Goal: Task Accomplishment & Management: Use online tool/utility

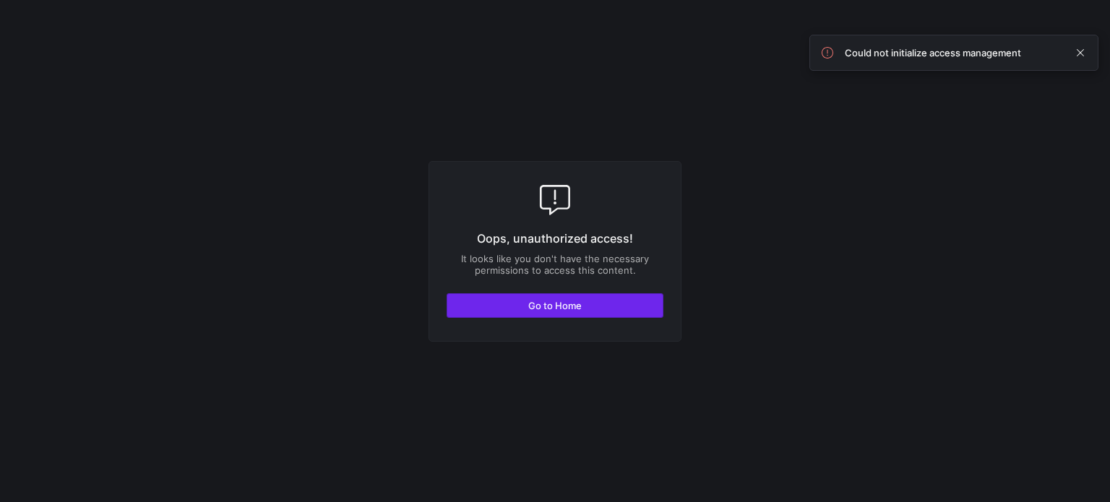
click at [559, 301] on span "Go to Home" at bounding box center [554, 306] width 53 height 12
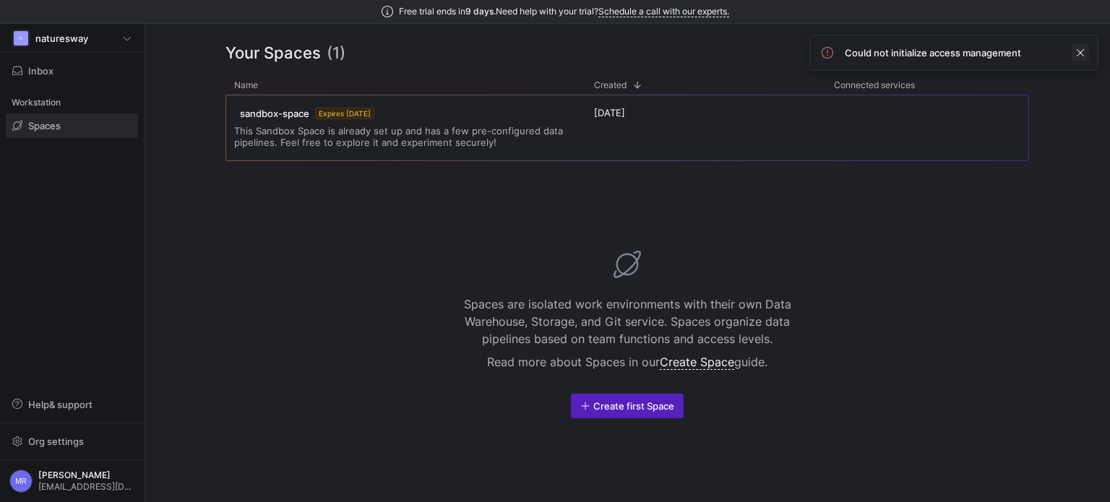
click at [1085, 50] on span at bounding box center [1080, 52] width 17 height 17
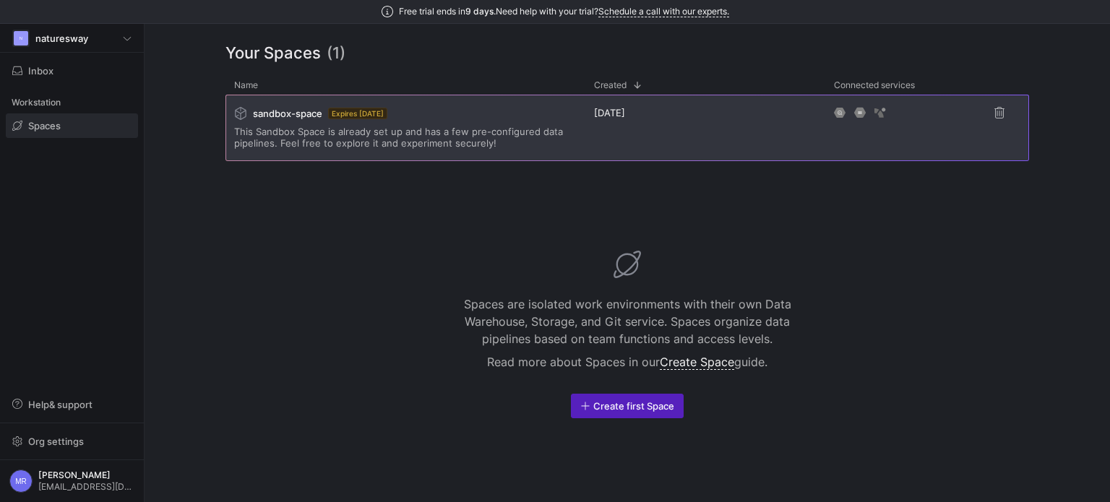
click at [389, 137] on span "This Sandbox Space is already set up and has a few pre-configured data pipeline…" at bounding box center [405, 137] width 343 height 23
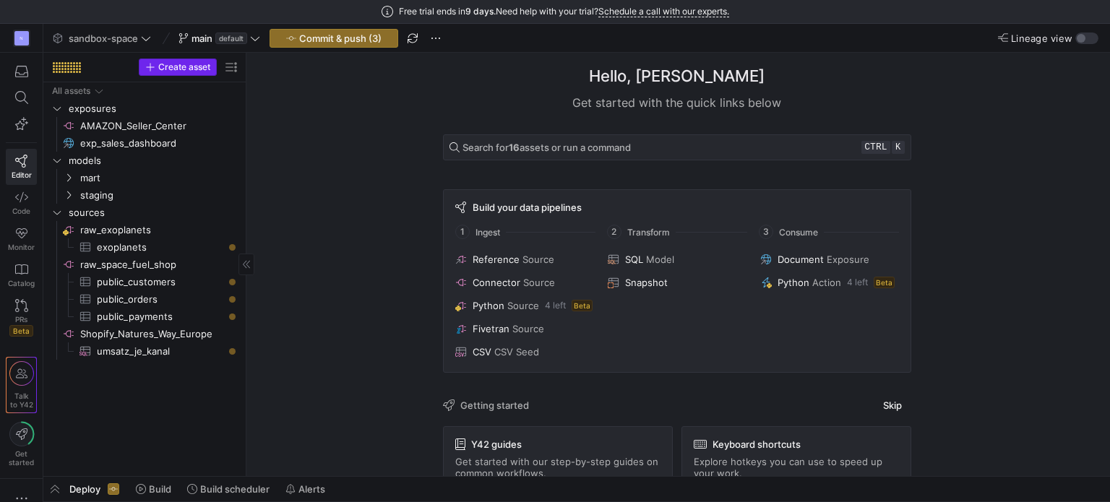
click at [185, 68] on span "Create asset" at bounding box center [184, 67] width 52 height 10
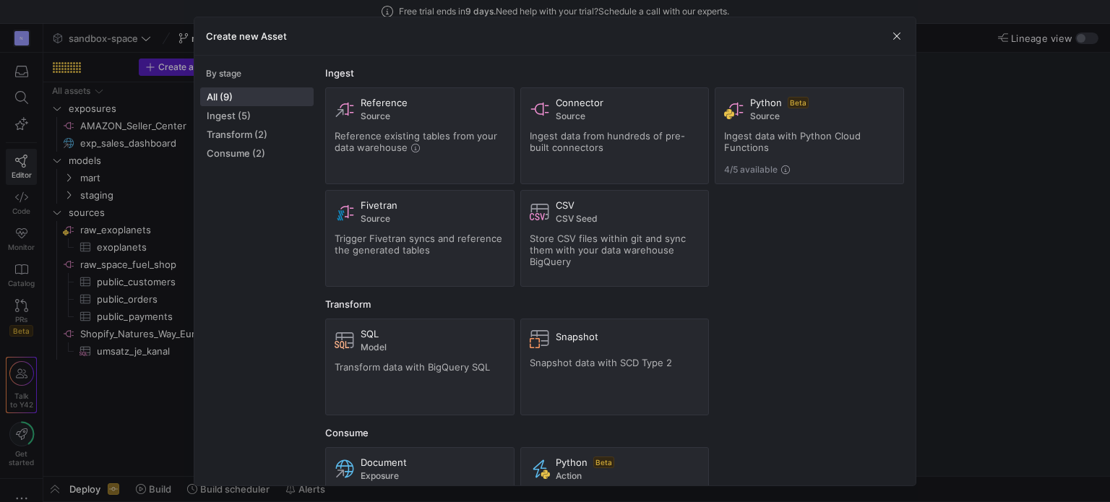
drag, startPoint x: 599, startPoint y: 144, endPoint x: 815, endPoint y: 250, distance: 241.5
click at [816, 253] on div "Reference Source Reference existing tables from your data warehouse Connector S…" at bounding box center [614, 187] width 579 height 200
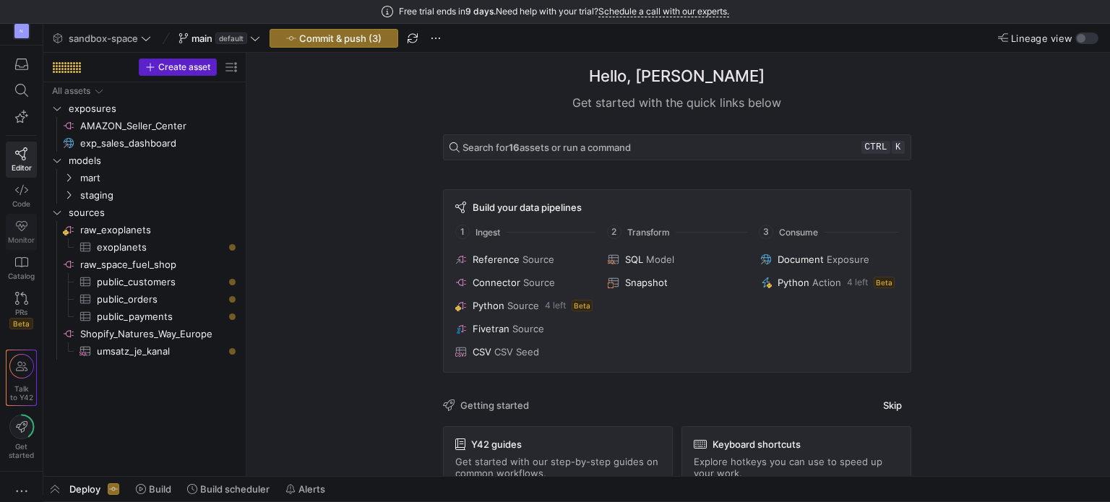
scroll to position [14, 0]
click at [25, 485] on icon "button" at bounding box center [21, 485] width 14 height 14
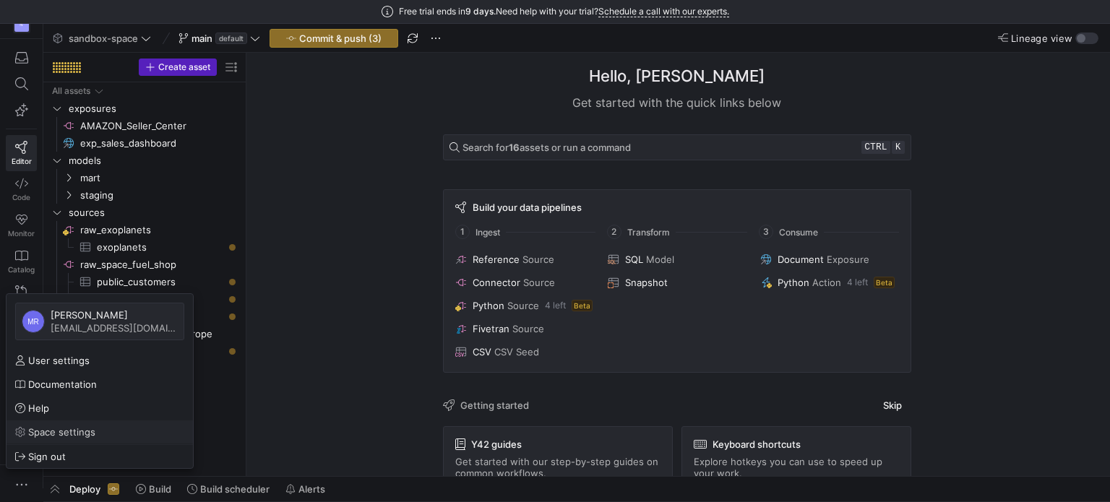
click at [95, 429] on span "Space settings" at bounding box center [99, 432] width 169 height 12
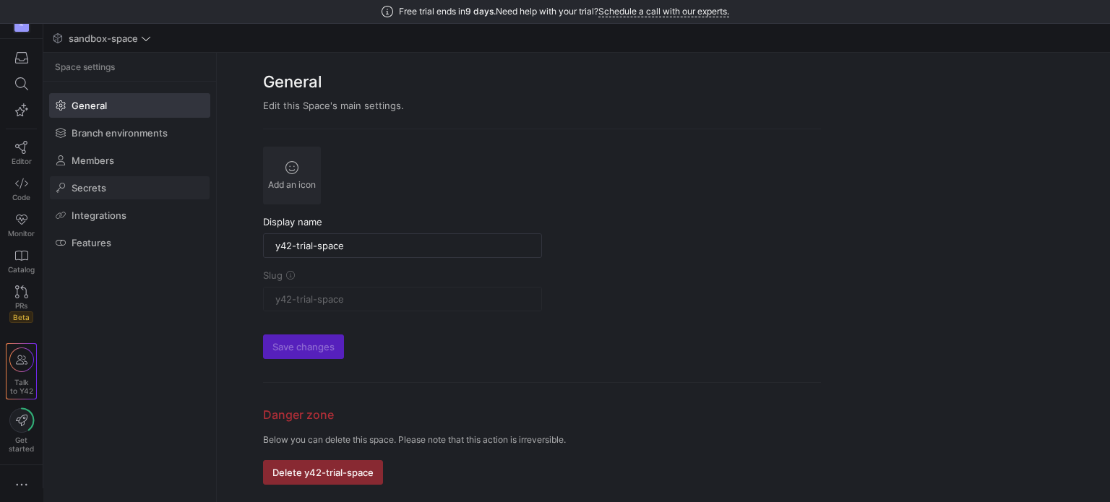
click at [139, 189] on span at bounding box center [130, 187] width 160 height 23
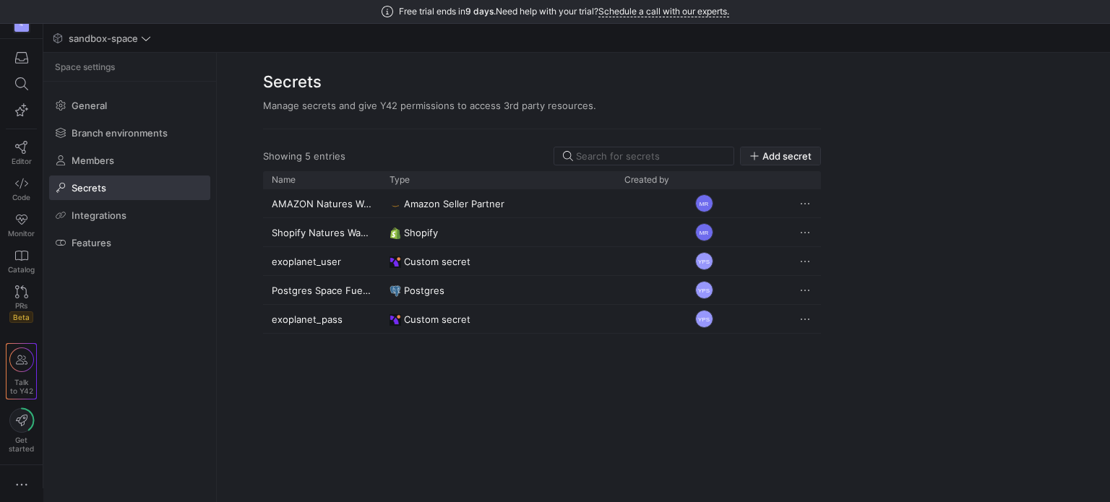
click at [797, 153] on span "Add secret" at bounding box center [787, 156] width 49 height 12
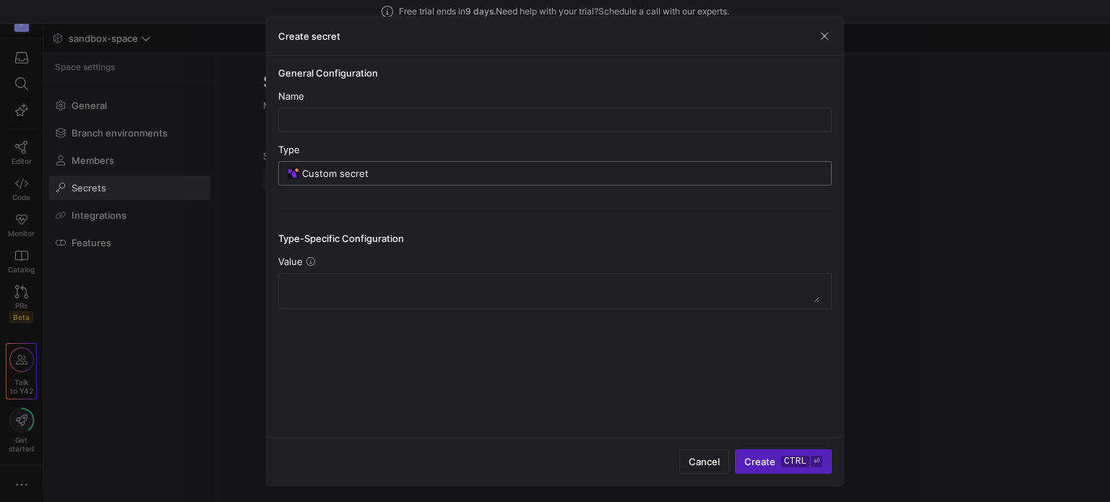
click at [406, 171] on input "Custom secret" at bounding box center [562, 174] width 520 height 12
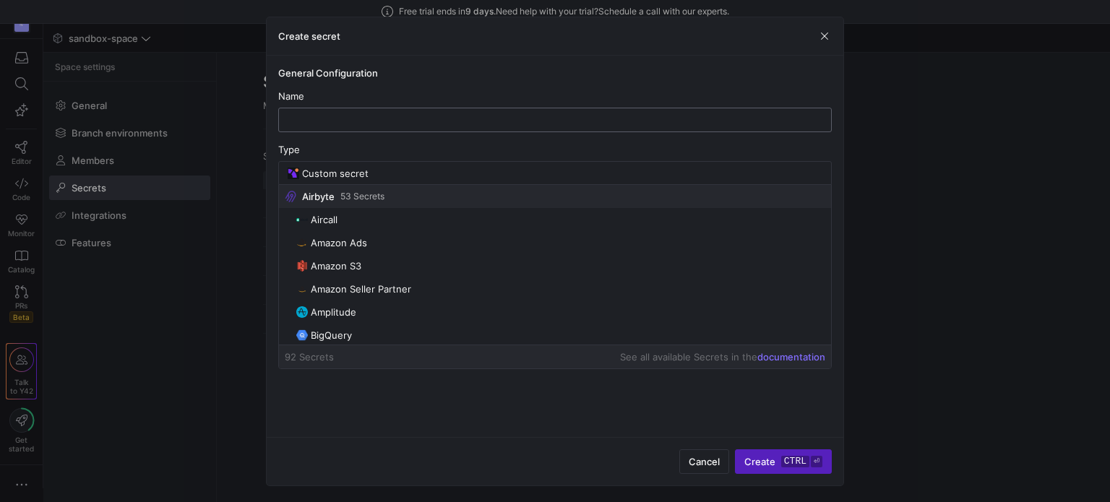
click at [364, 120] on input "text" at bounding box center [555, 120] width 529 height 12
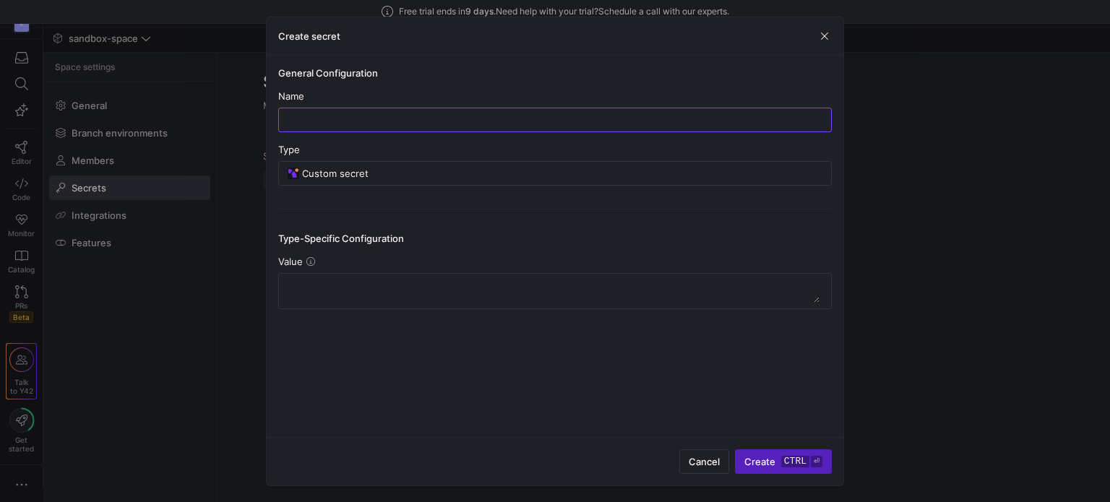
paste input "BILLBEE_USER"
type input "BILLBEE_USER"
click at [580, 86] on y42-credential-form "General Configuration Name BILLBEE_USER Type Custom secret Type-Specific Config…" at bounding box center [555, 188] width 554 height 242
click at [471, 170] on input "Custom secret" at bounding box center [562, 174] width 520 height 12
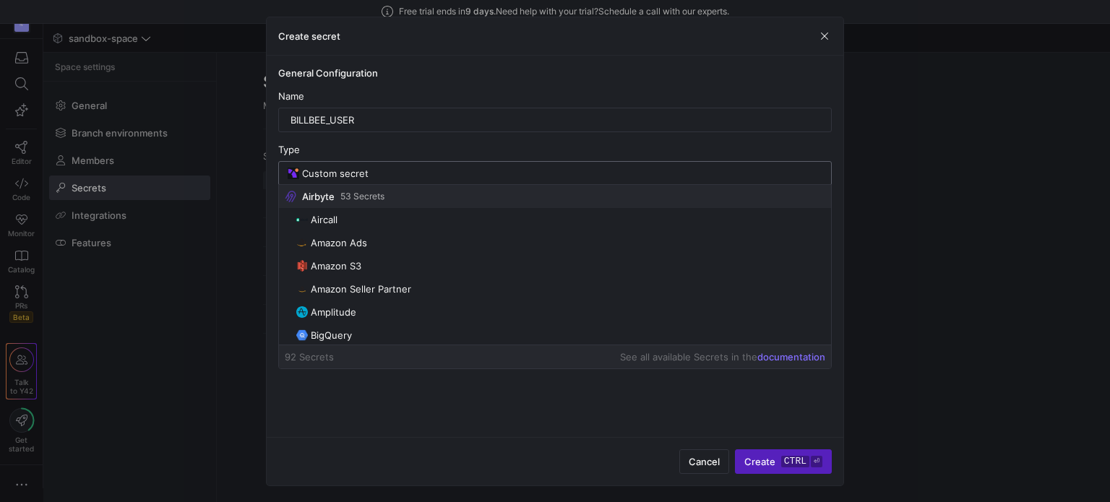
click at [471, 170] on input "Custom secret" at bounding box center [562, 174] width 520 height 12
click at [531, 145] on div "Type" at bounding box center [555, 150] width 554 height 12
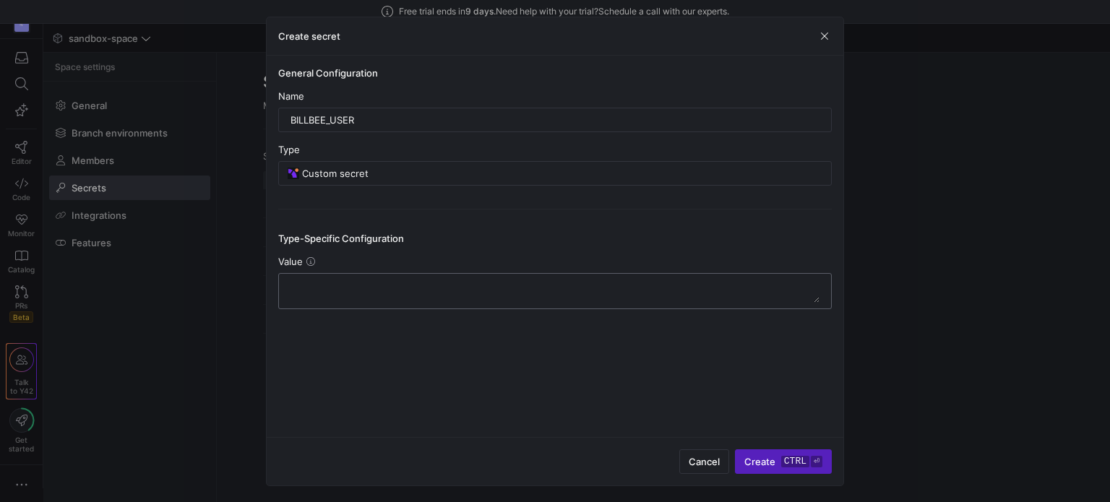
click at [421, 286] on textarea at bounding box center [555, 291] width 529 height 23
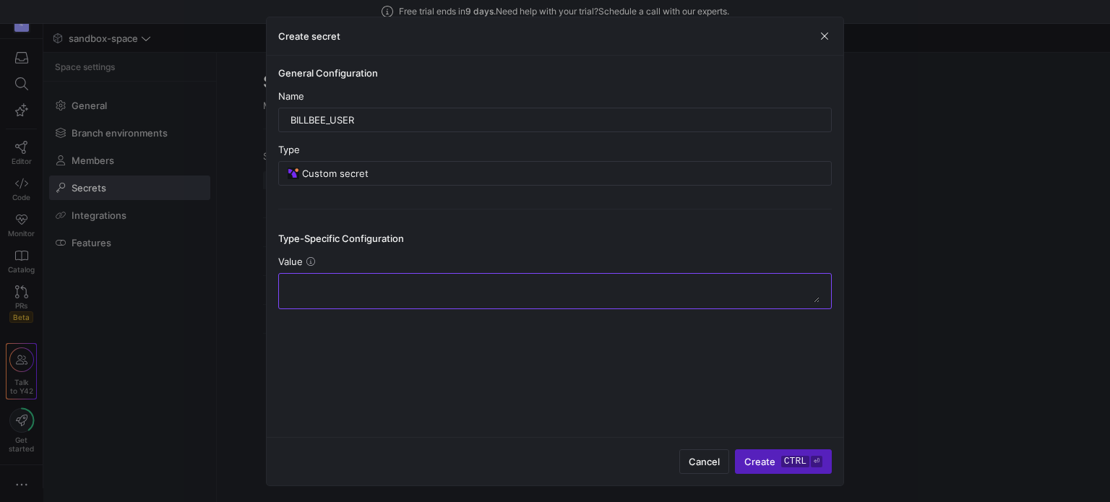
paste textarea "[PERSON_NAME].[PERSON_NAME]"
type textarea "[PERSON_NAME].[PERSON_NAME]"
click at [385, 317] on div "General Configuration Name BILLBEE_USER Type Custom secret Type-Specific Config…" at bounding box center [555, 247] width 577 height 382
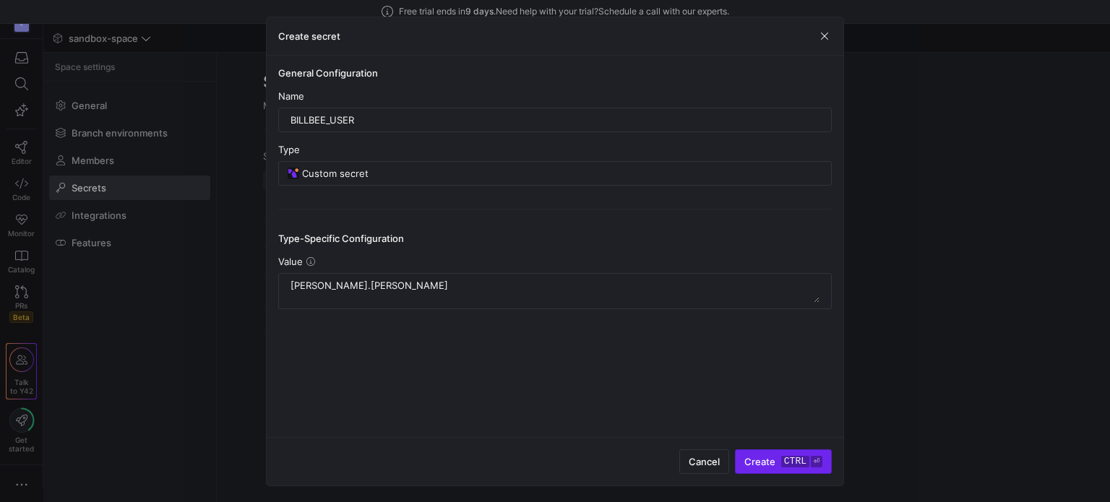
click at [782, 472] on span "submit" at bounding box center [783, 461] width 95 height 23
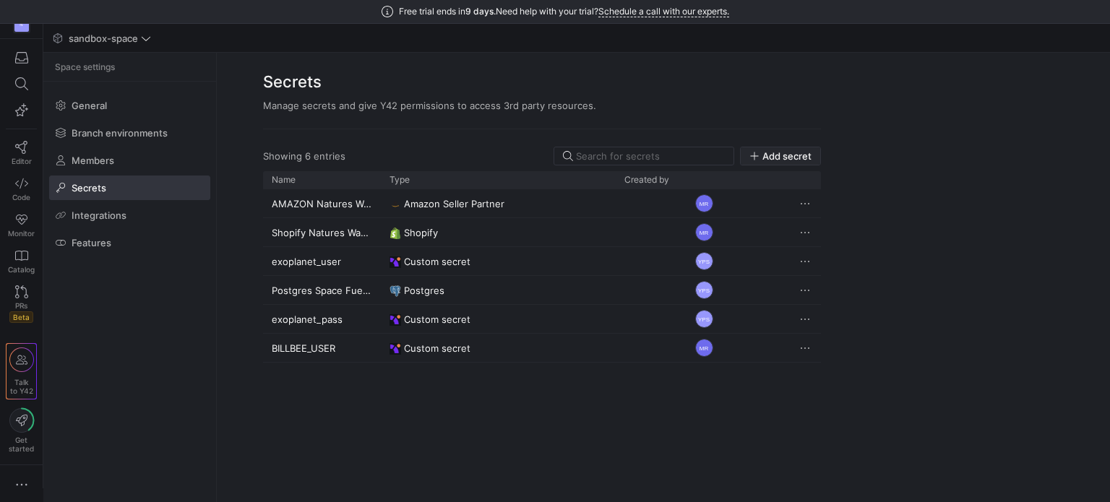
click at [798, 150] on span "Add secret" at bounding box center [787, 156] width 49 height 12
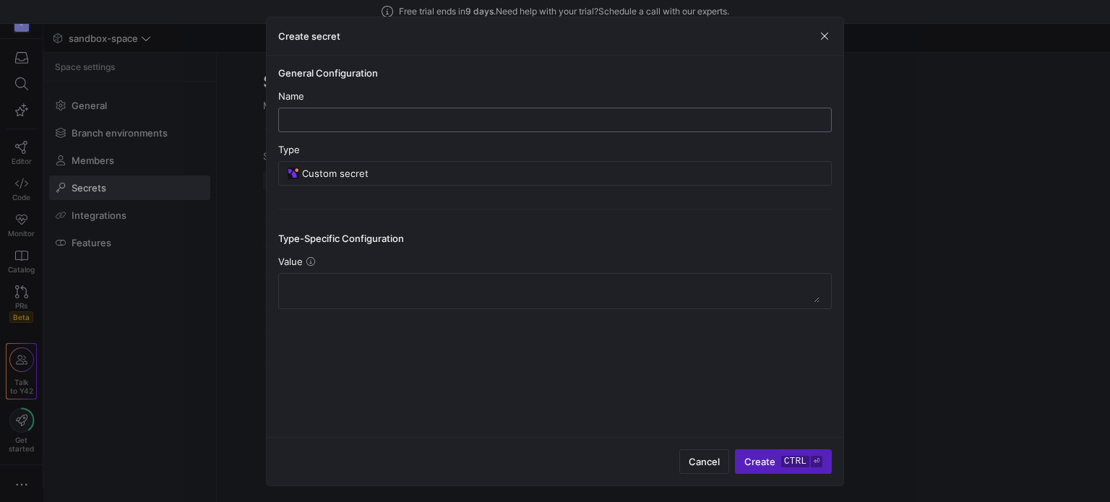
click at [328, 115] on input "text" at bounding box center [555, 120] width 529 height 12
paste input "BILLBEE_API_PASSWORD"
type input "BILLBEE_API_PASSWORD"
click at [381, 274] on div at bounding box center [555, 291] width 529 height 35
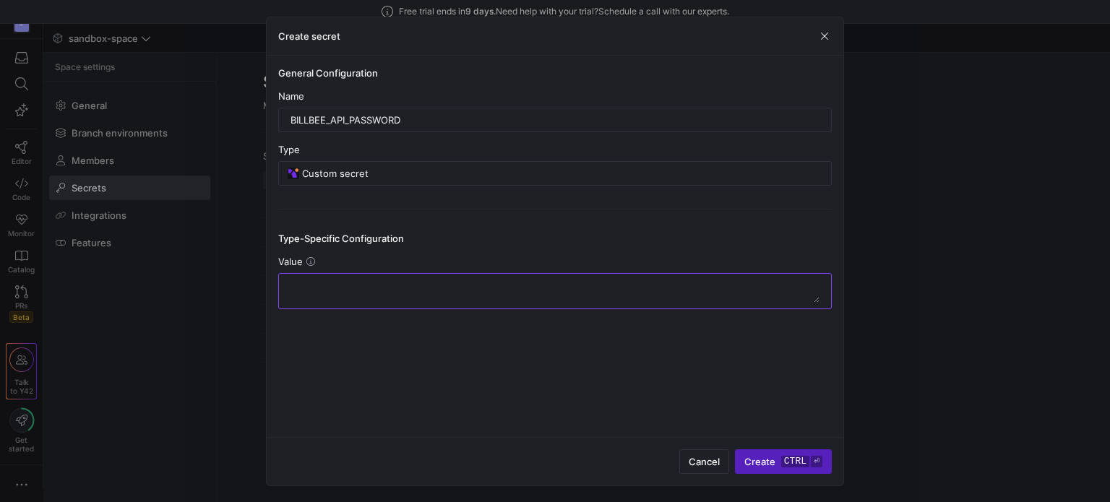
paste textarea "8vJgroXiLa2kpKRzPv!WbqbqH&ANgfE^"
type textarea "8vJgroXiLa2kpKRzPv!WbqbqH&ANgfE^"
click at [768, 461] on span "Create ctrl ⏎" at bounding box center [784, 462] width 78 height 12
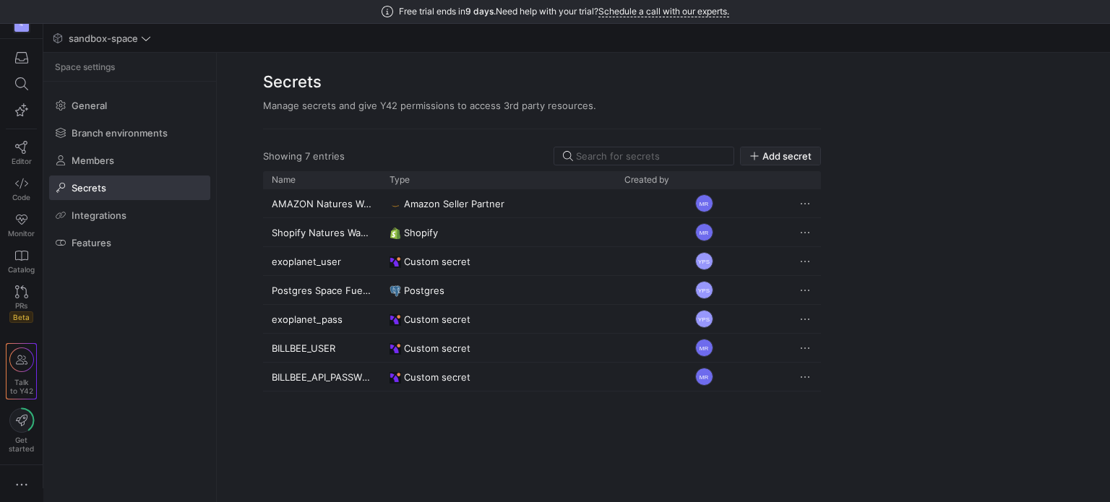
click at [801, 150] on span "Add secret" at bounding box center [787, 156] width 49 height 12
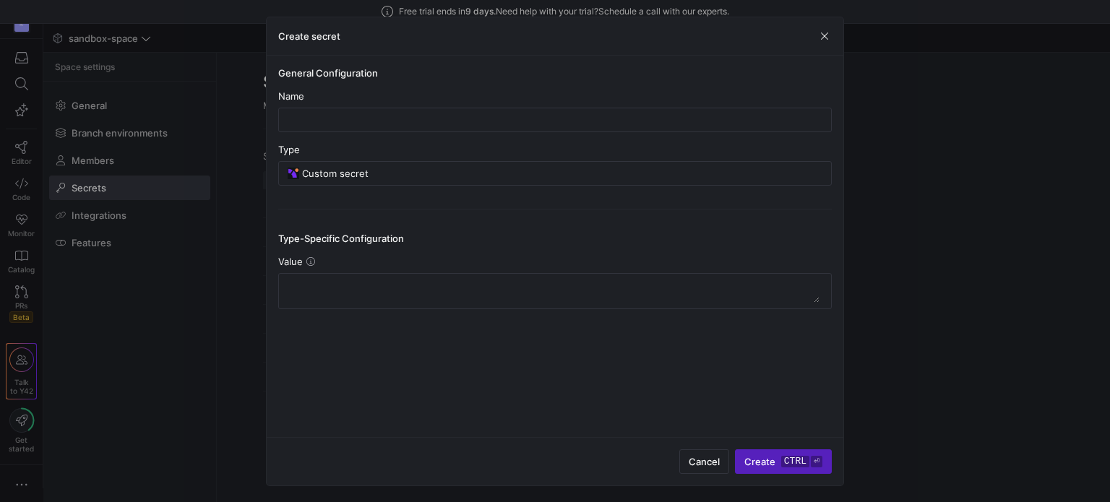
click at [351, 284] on mtx-tooltip-component "Custom Y42 secrets can be used in Python models the same way as you would call …" at bounding box center [310, 320] width 145 height 98
click at [304, 106] on div "Name" at bounding box center [555, 111] width 554 height 42
click at [304, 121] on input "text" at bounding box center [555, 120] width 529 height 12
click at [415, 86] on y42-credential-form "General Configuration Name Type Custom secret Type-Specific Configuration Value" at bounding box center [555, 188] width 554 height 242
click at [369, 121] on input "text" at bounding box center [555, 120] width 529 height 12
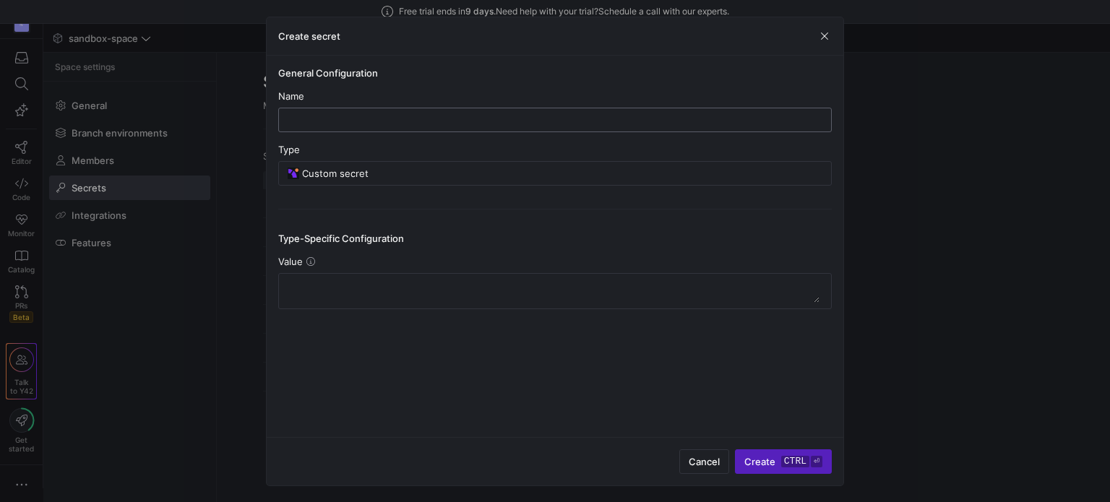
paste input "BILLBEE_API_KEY"
type input "BILLBEE_API_KEY"
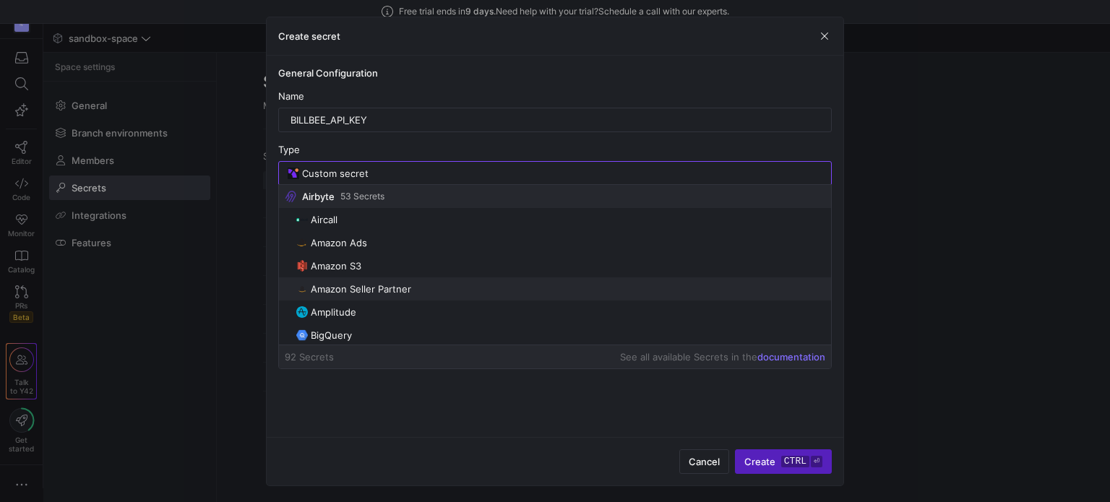
click at [445, 280] on mat-option "Amazon Seller Partner" at bounding box center [555, 289] width 552 height 23
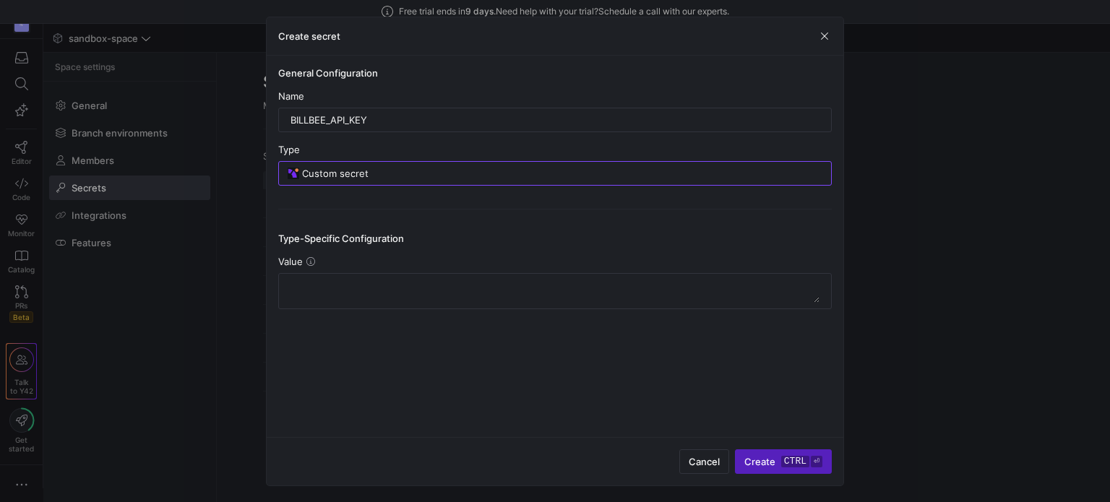
type input "Amazon Seller Partner"
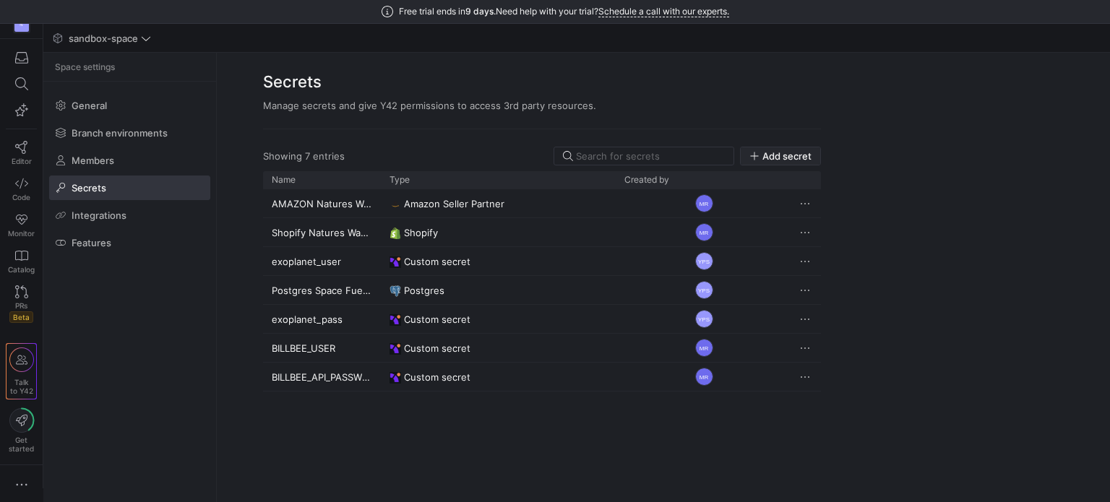
click at [795, 152] on span "Add secret" at bounding box center [787, 156] width 49 height 12
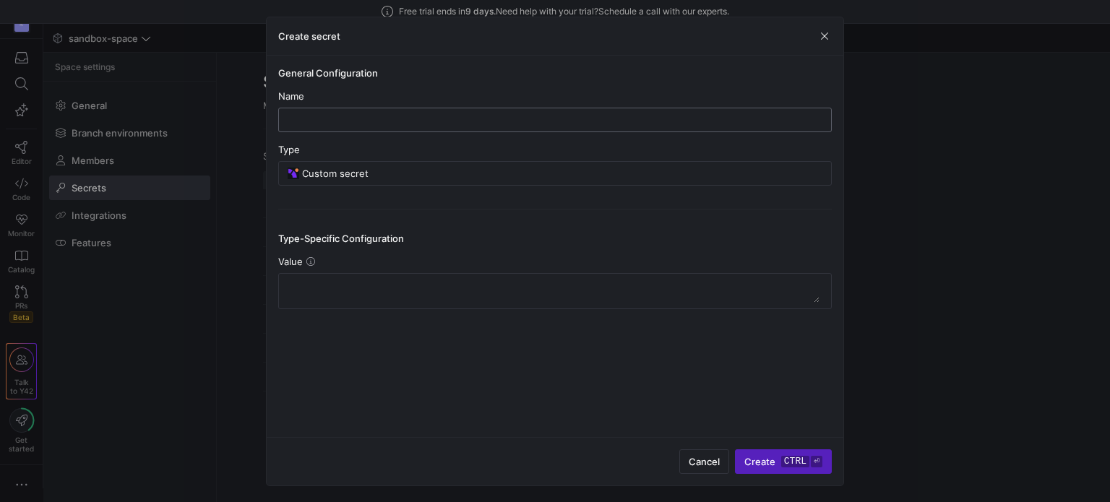
click at [357, 119] on input "text" at bounding box center [555, 120] width 529 height 12
paste input "BILLBEE_API_KEY"
type input "BILLBEE_API_KEY"
click at [521, 274] on div at bounding box center [555, 291] width 529 height 35
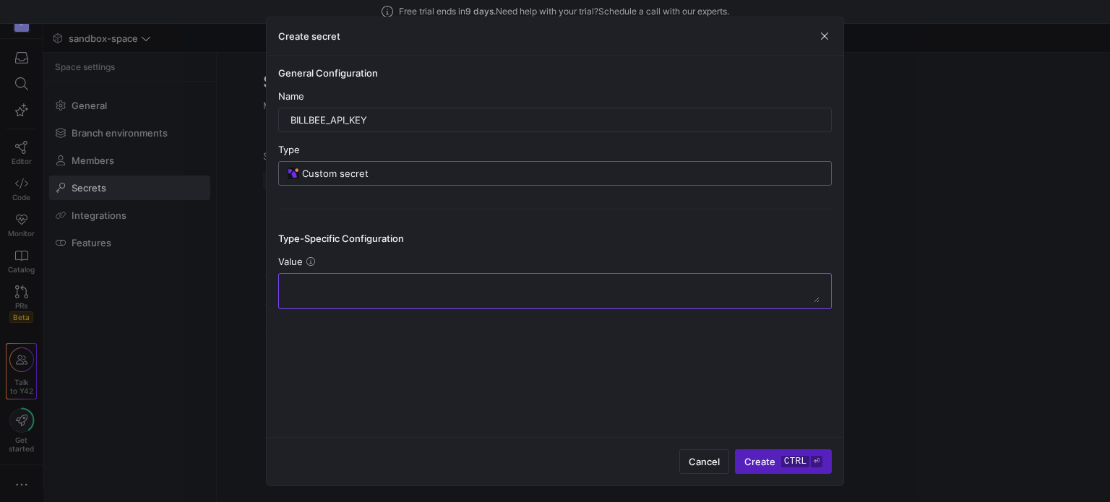
click at [538, 168] on input "Custom secret" at bounding box center [562, 174] width 520 height 12
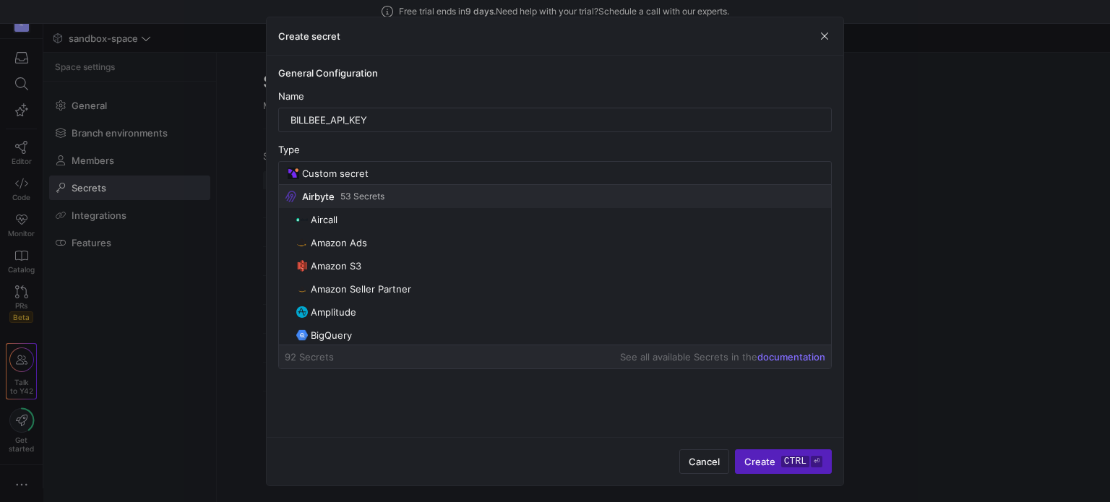
click at [623, 74] on h4 "General Configuration" at bounding box center [555, 73] width 554 height 12
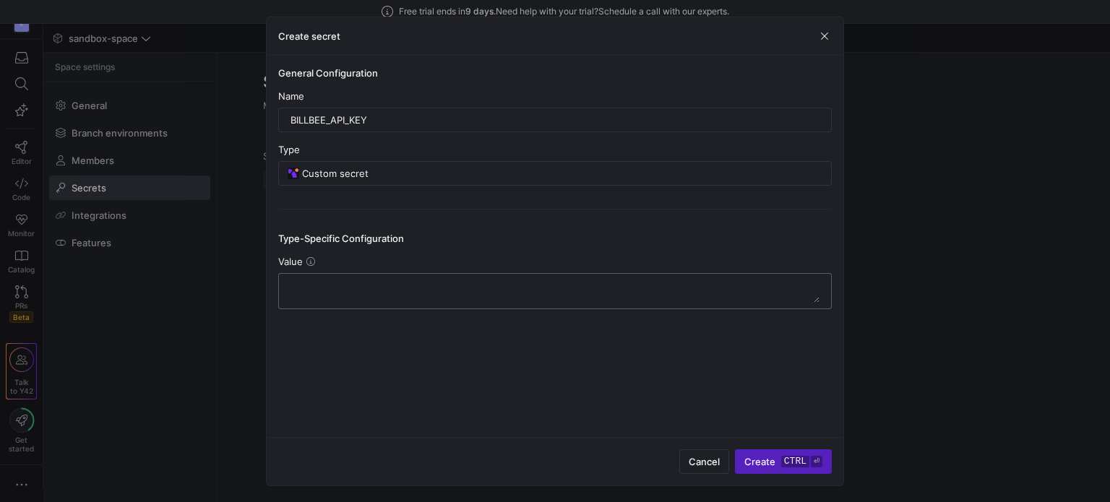
click at [370, 290] on textarea at bounding box center [555, 291] width 529 height 23
paste textarea "1F768826-F4F2-417C-A323-92E844318ECA"
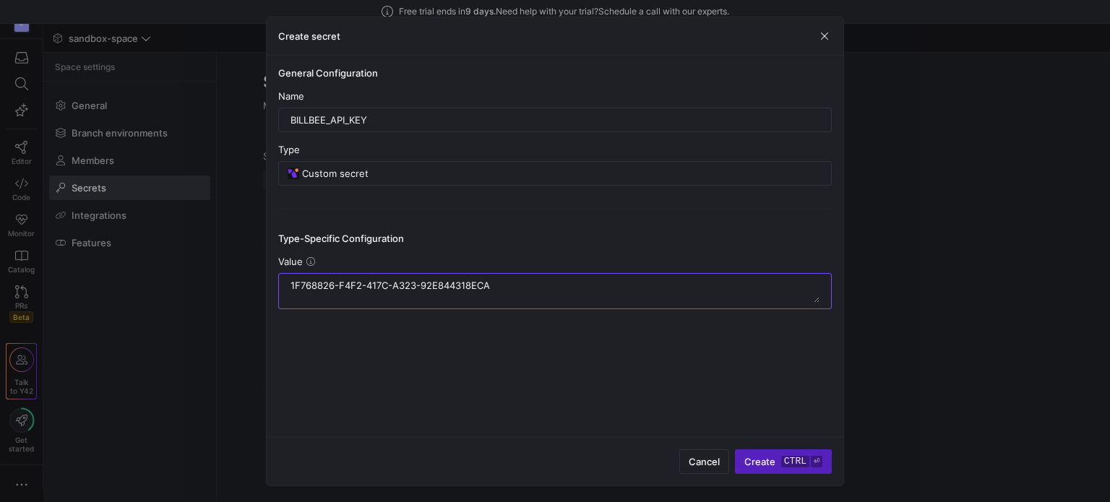
type textarea "1F768826-F4F2-417C-A323-92E844318ECA"
click at [747, 449] on div "Cancel Create ctrl ⏎" at bounding box center [555, 461] width 577 height 48
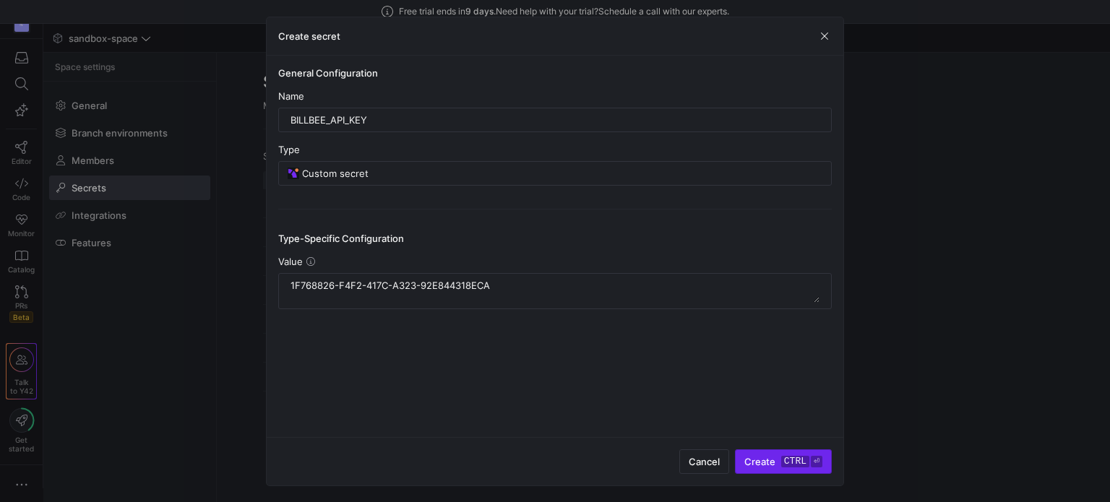
click at [759, 456] on span "Create ctrl ⏎" at bounding box center [784, 462] width 78 height 12
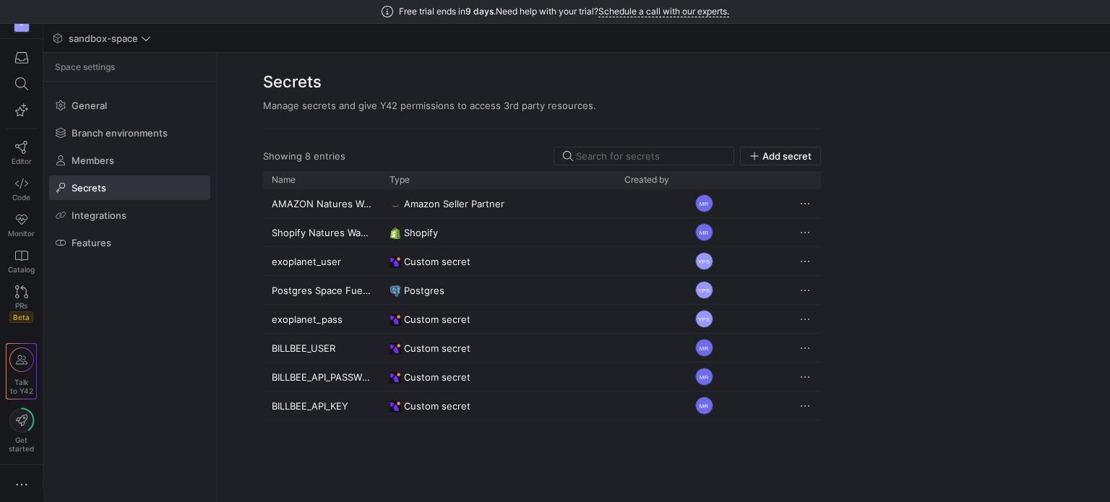
click at [325, 31] on div "sandbox-space" at bounding box center [222, 38] width 346 height 19
click at [142, 34] on icon at bounding box center [146, 38] width 10 height 10
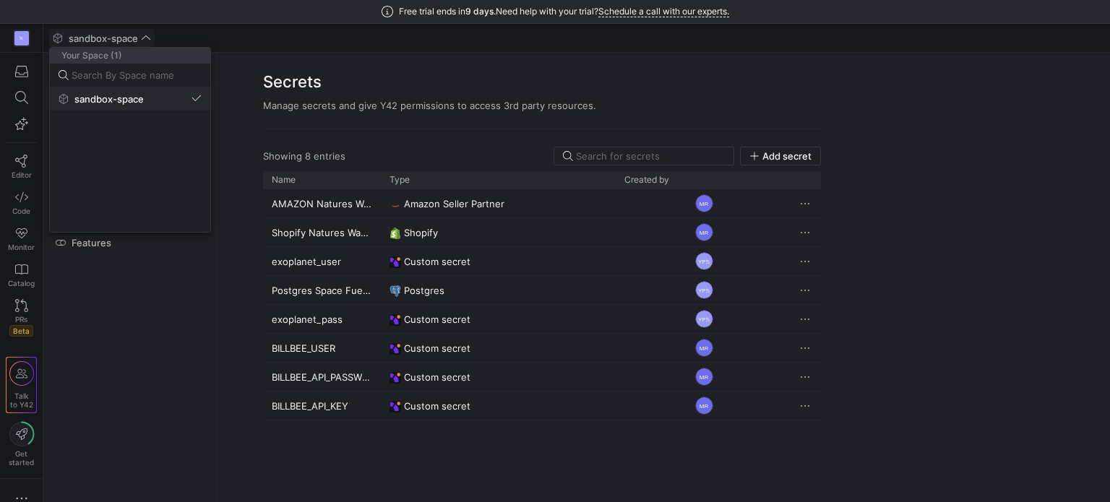
click at [108, 100] on span "sandbox-space" at bounding box center [108, 99] width 69 height 12
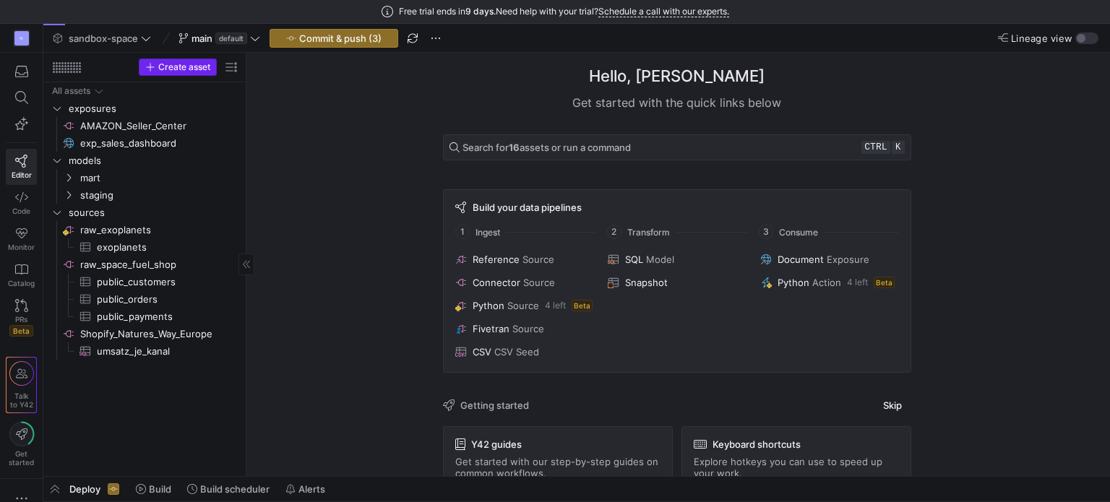
click at [195, 67] on span "Create asset" at bounding box center [184, 67] width 52 height 10
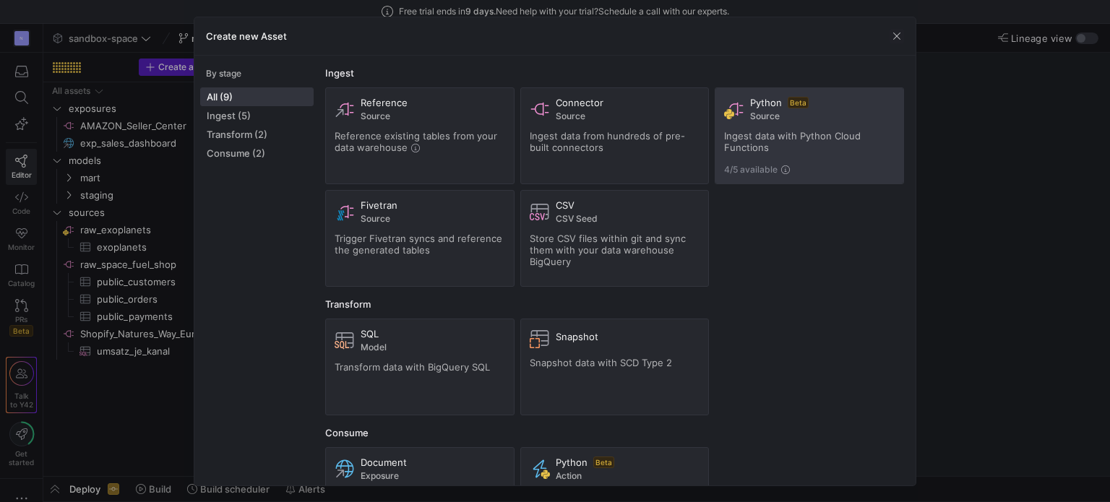
click at [798, 145] on div "Ingest data with Python Cloud Functions" at bounding box center [809, 141] width 171 height 23
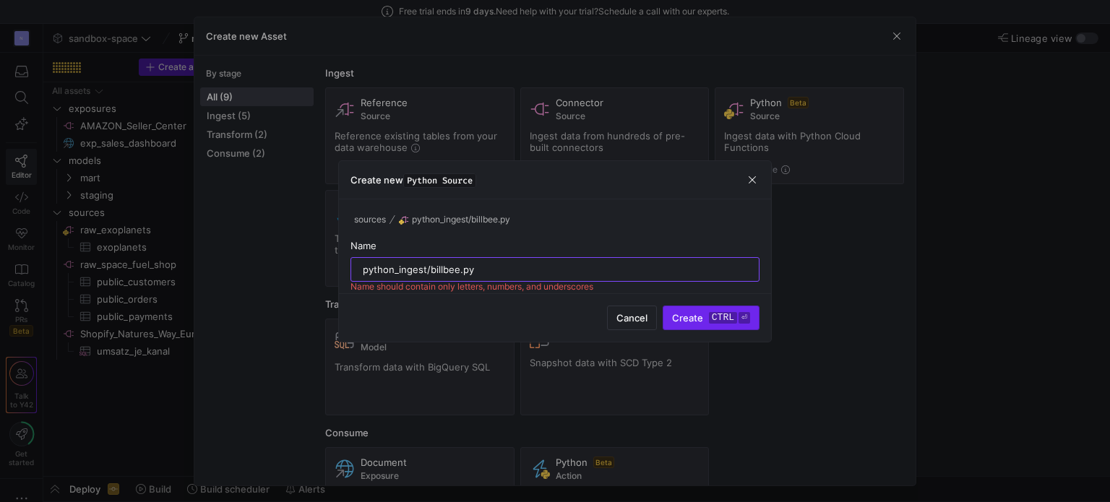
click at [692, 310] on span "submit" at bounding box center [711, 317] width 95 height 23
drag, startPoint x: 429, startPoint y: 270, endPoint x: 259, endPoint y: 267, distance: 169.9
click at [259, 267] on div "Create new Asset By stage All (9) Ingest (5) Transform (2) Consume (2) Ingest R…" at bounding box center [555, 251] width 1110 height 502
click at [565, 236] on div "sources [PERSON_NAME] Name [PERSON_NAME] Name should contain only letters, numb…" at bounding box center [555, 246] width 409 height 71
click at [416, 274] on input "billbee.py" at bounding box center [555, 270] width 385 height 12
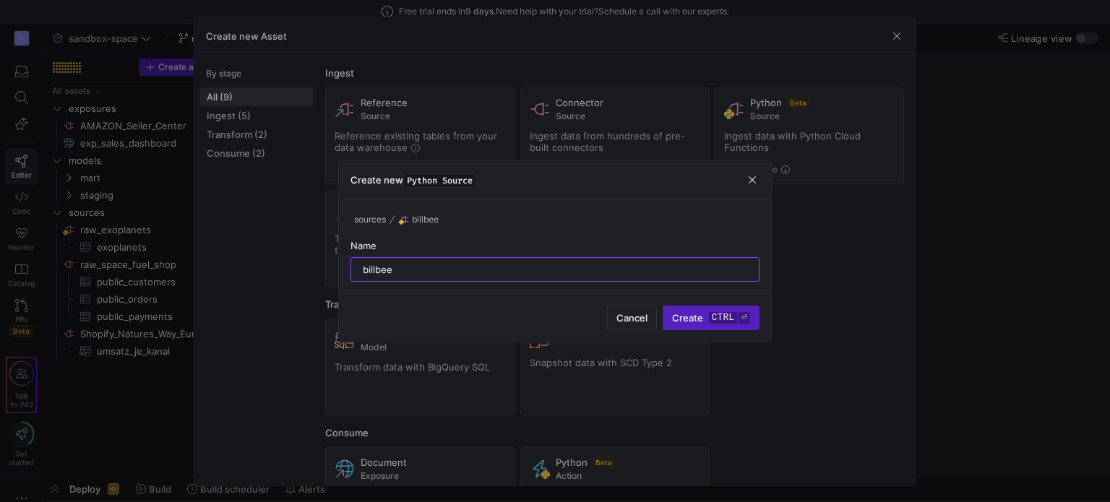
type input "billbee"
click at [541, 239] on div "sources [PERSON_NAME] Name [PERSON_NAME]" at bounding box center [555, 246] width 409 height 71
click at [694, 314] on span "Create ctrl ⏎" at bounding box center [711, 318] width 78 height 12
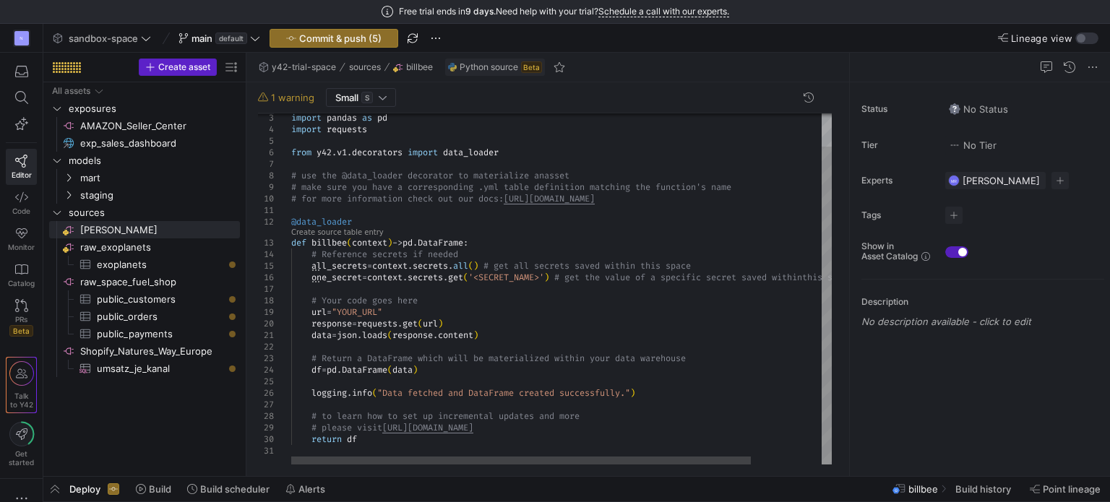
click at [451, 265] on div "import pandas as pd import requests from y42 . v1 . decorators import data_load…" at bounding box center [603, 271] width 624 height 388
type textarea "import json import logging import pandas as pd import requests from y42.v1.deco…"
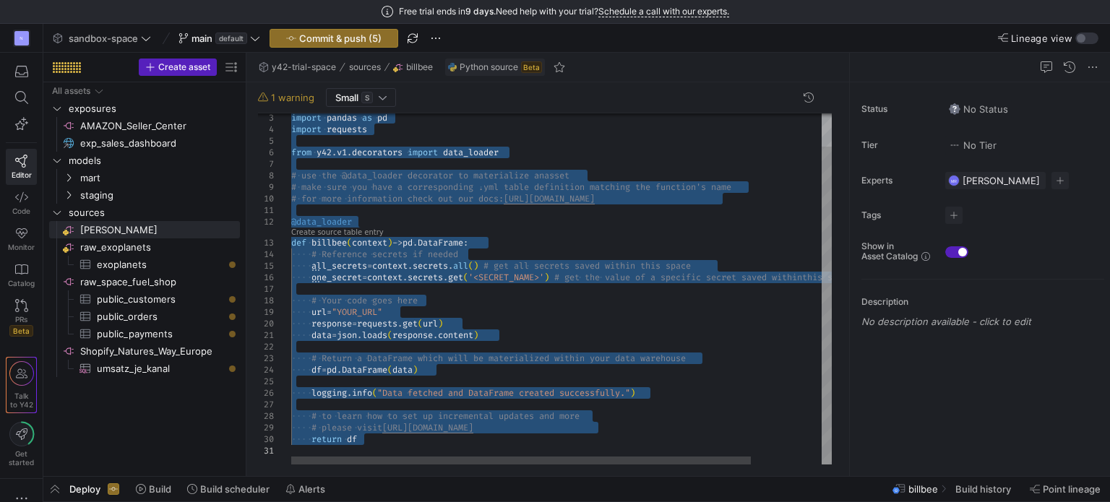
click at [413, 445] on div "import pandas as pd import requests from y42 . v1 . decorators import data_load…" at bounding box center [603, 271] width 624 height 388
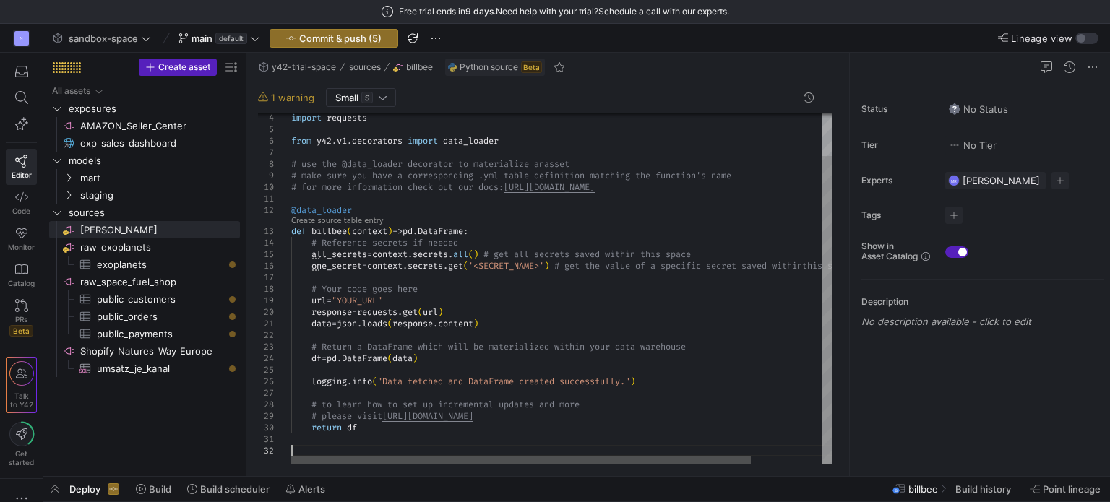
scroll to position [11, 0]
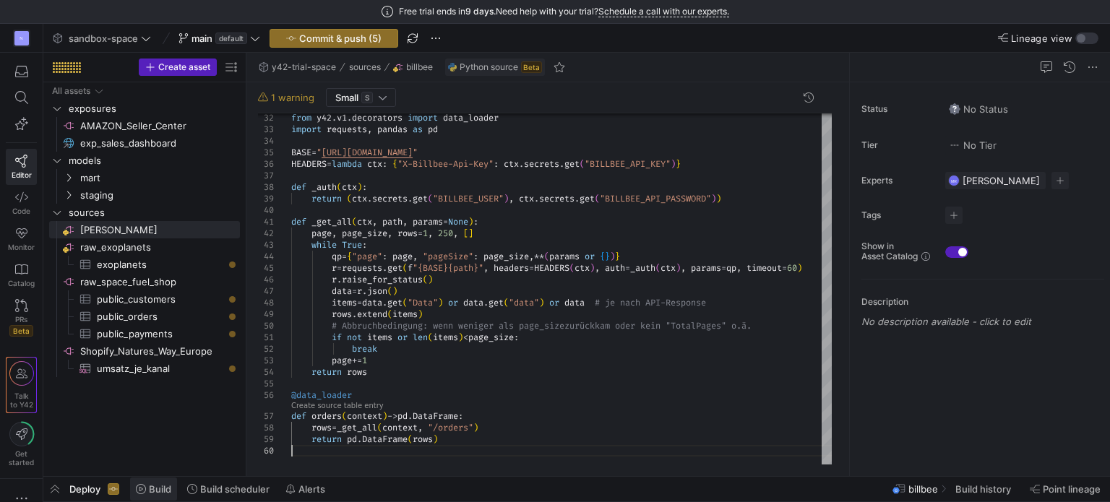
click at [158, 491] on span "Build" at bounding box center [160, 490] width 22 height 12
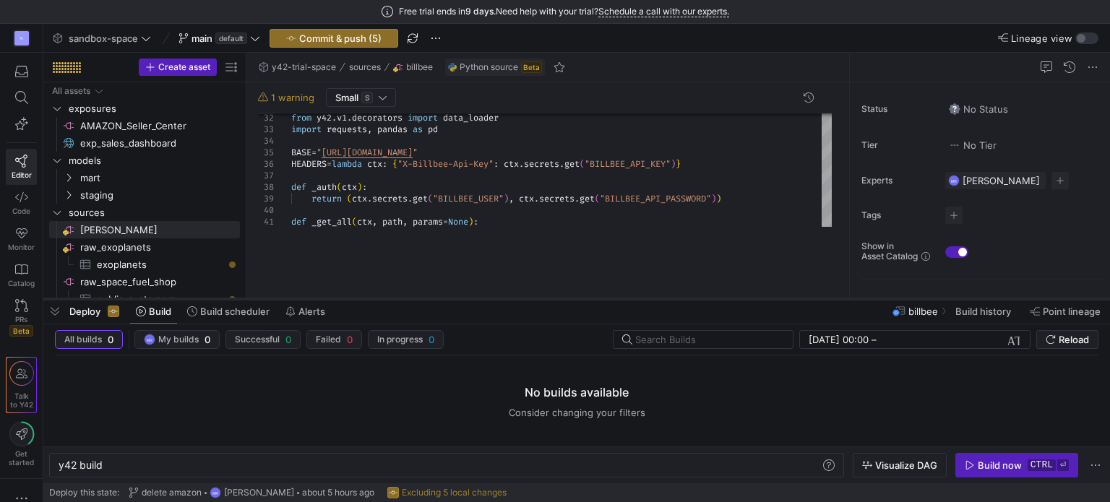
drag, startPoint x: 558, startPoint y: 238, endPoint x: 549, endPoint y: 321, distance: 83.6
click at [549, 302] on div at bounding box center [576, 299] width 1067 height 6
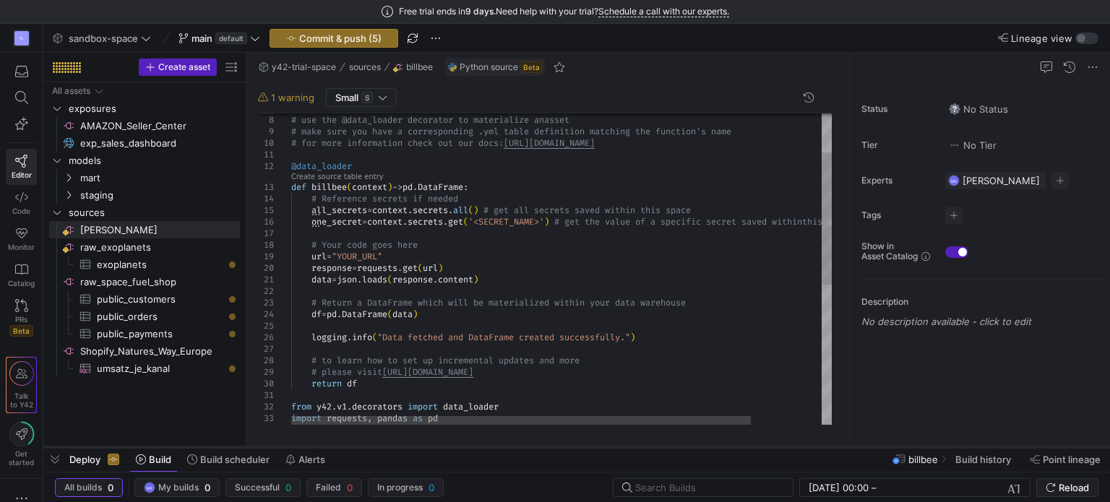
drag, startPoint x: 346, startPoint y: 323, endPoint x: 467, endPoint y: 266, distance: 133.5
click at [346, 450] on div at bounding box center [576, 448] width 1067 height 6
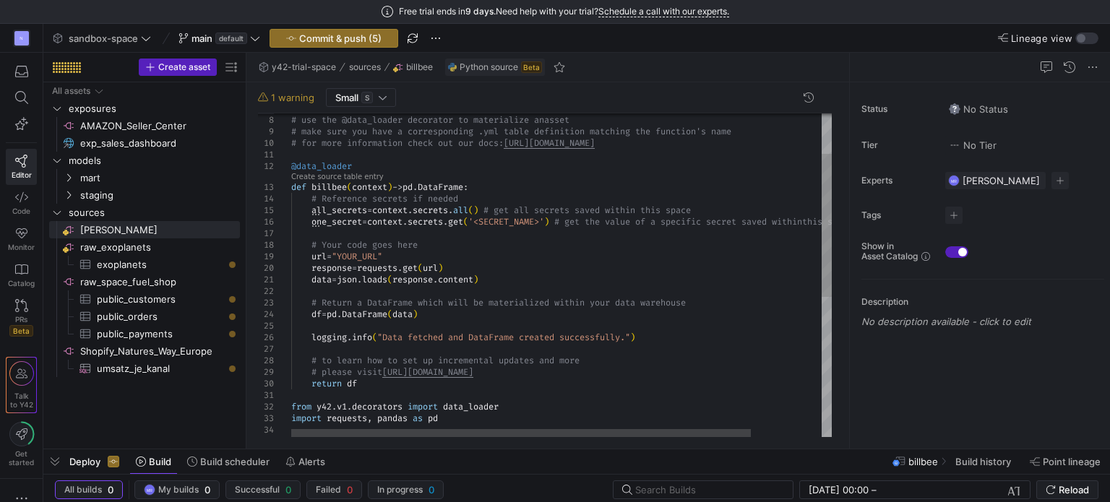
scroll to position [11, 0]
click at [496, 200] on div "# Return a DataFrame which will be materialized wi thin your data warehouse df …" at bounding box center [603, 388] width 624 height 733
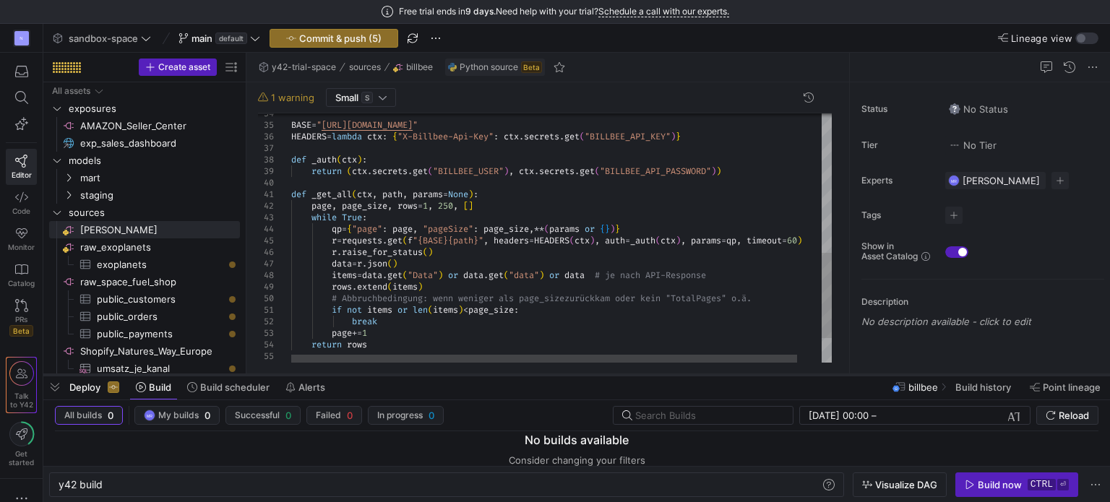
drag, startPoint x: 643, startPoint y: 450, endPoint x: 560, endPoint y: 377, distance: 110.6
click at [560, 377] on div at bounding box center [576, 375] width 1067 height 6
click at [1062, 419] on span "Reload" at bounding box center [1074, 417] width 30 height 12
click at [74, 385] on span "Deploy" at bounding box center [84, 388] width 31 height 12
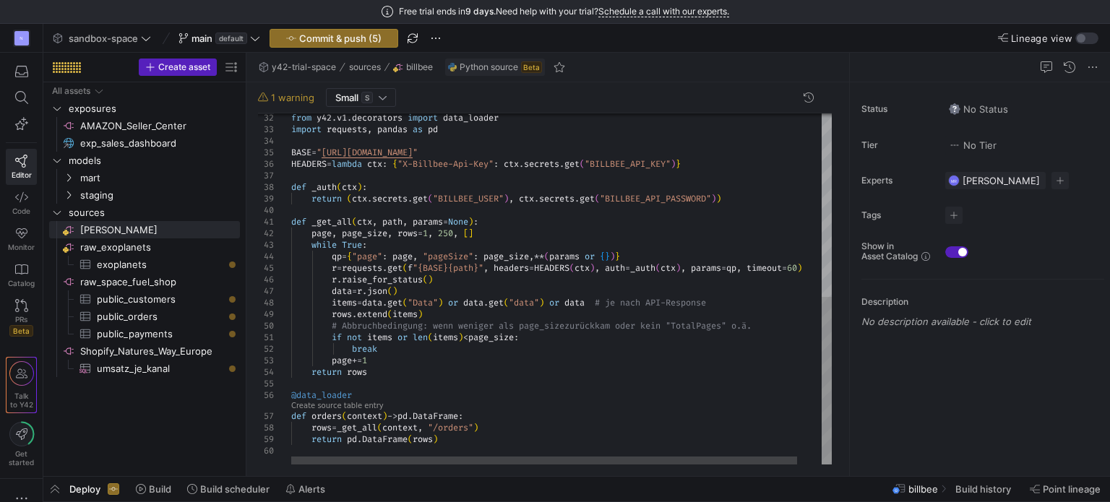
type textarea "if not items or len(items) < page_size: break page += 1 return rows @data_loade…"
click at [335, 369] on div "BASE = " [URL][DOMAIN_NAME] " HEADERS = lambda ctx : { "X-Billbee-Api-Key" : ct…" at bounding box center [574, 99] width 567 height 733
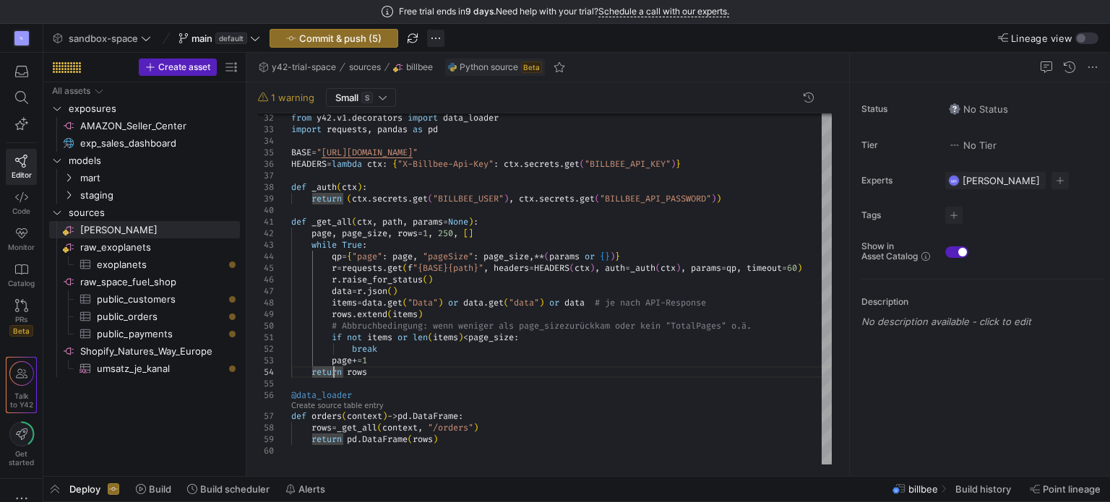
click at [435, 41] on span "button" at bounding box center [435, 38] width 17 height 17
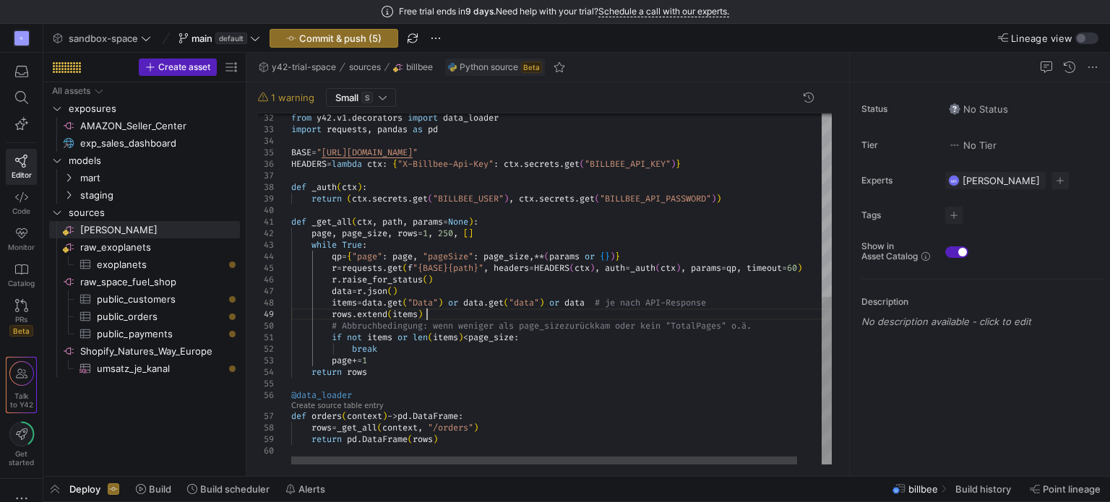
scroll to position [11, 40]
click at [502, 317] on div "BASE = " [URL][DOMAIN_NAME] " HEADERS = lambda ctx : { "X-Billbee-Api-Key" : ct…" at bounding box center [574, 99] width 567 height 733
click at [460, 388] on div "from y42 . v1 . decorators import data_loader import requests , pandas as pd BA…" at bounding box center [603, 99] width 624 height 733
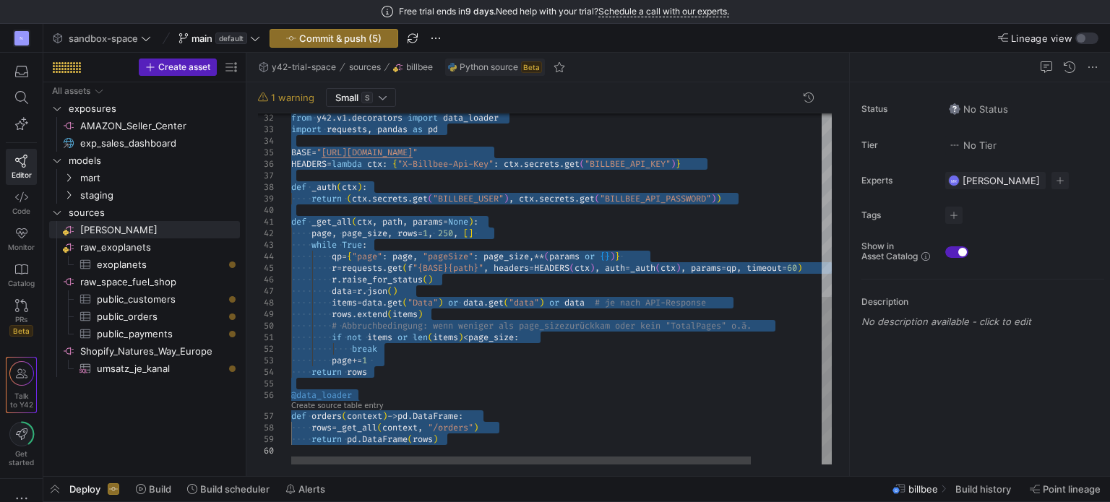
click at [480, 327] on div "from y42 . v1 . decorators import data_loader import requests , pandas as pd BA…" at bounding box center [603, 99] width 624 height 733
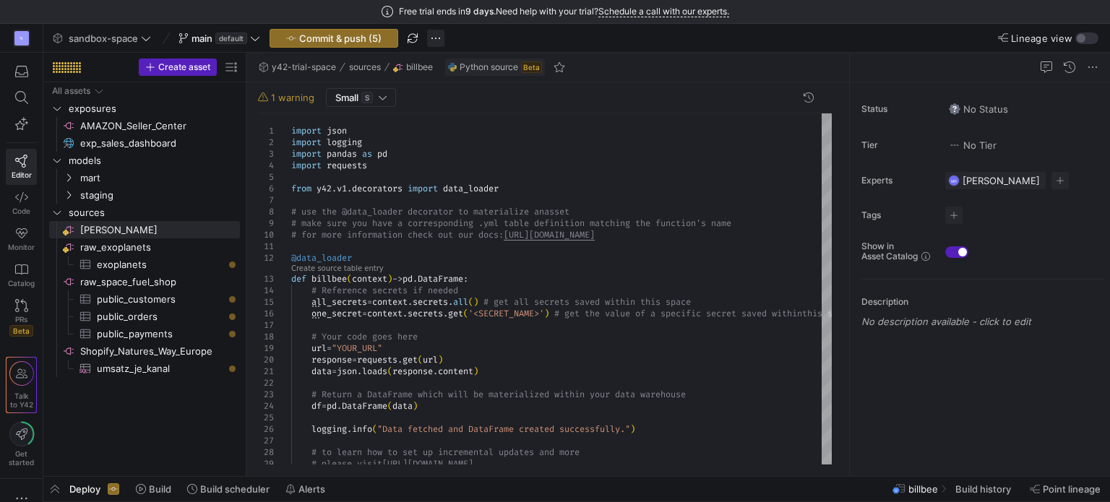
click at [432, 35] on span "button" at bounding box center [435, 38] width 17 height 17
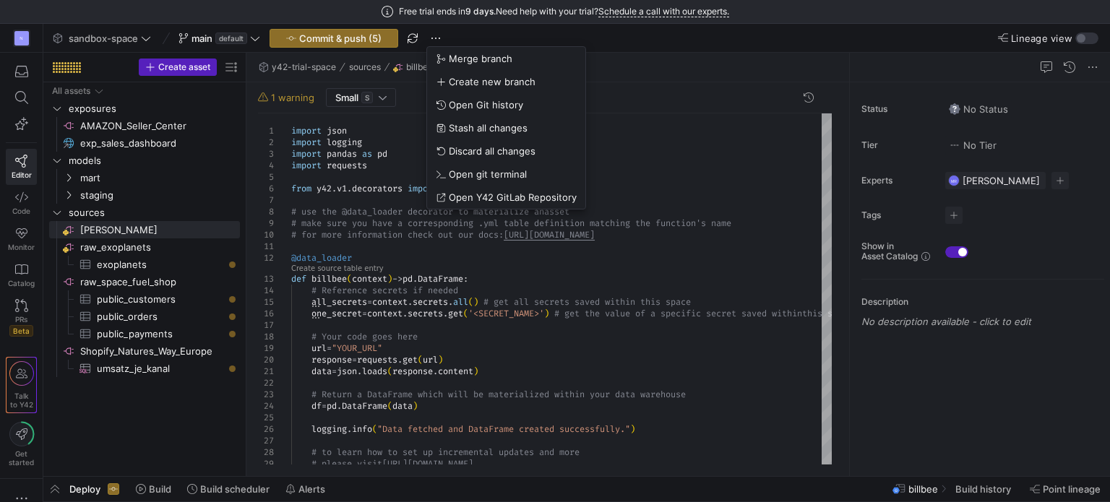
click at [348, 288] on div at bounding box center [555, 251] width 1110 height 502
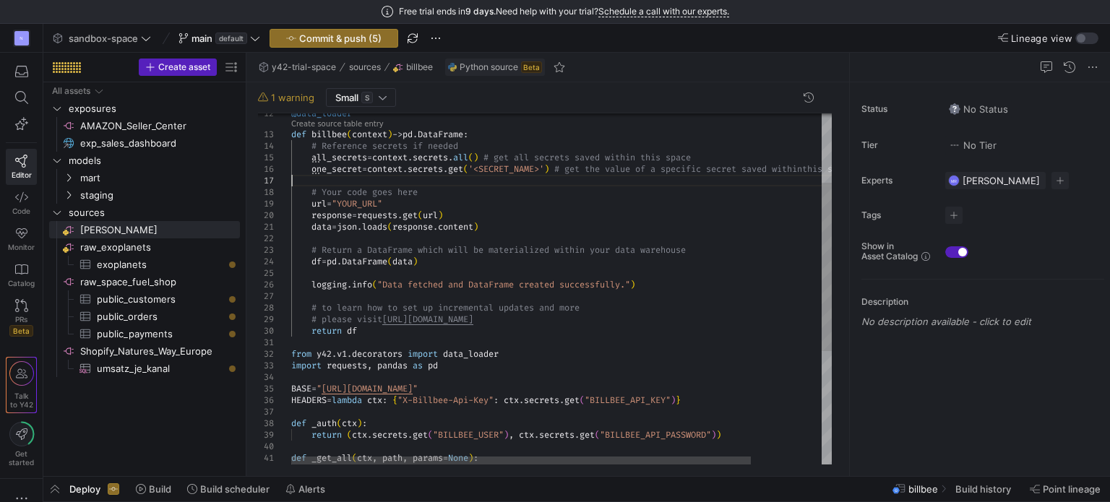
scroll to position [11, 186]
click at [562, 184] on div "# please visit [URL][DOMAIN_NAME] logging . info ( "Data fetched and DataFrame …" at bounding box center [603, 335] width 624 height 733
click at [434, 204] on div "# please visit [URL][DOMAIN_NAME] logging . info ( "Data fetched and DataFrame …" at bounding box center [603, 335] width 624 height 733
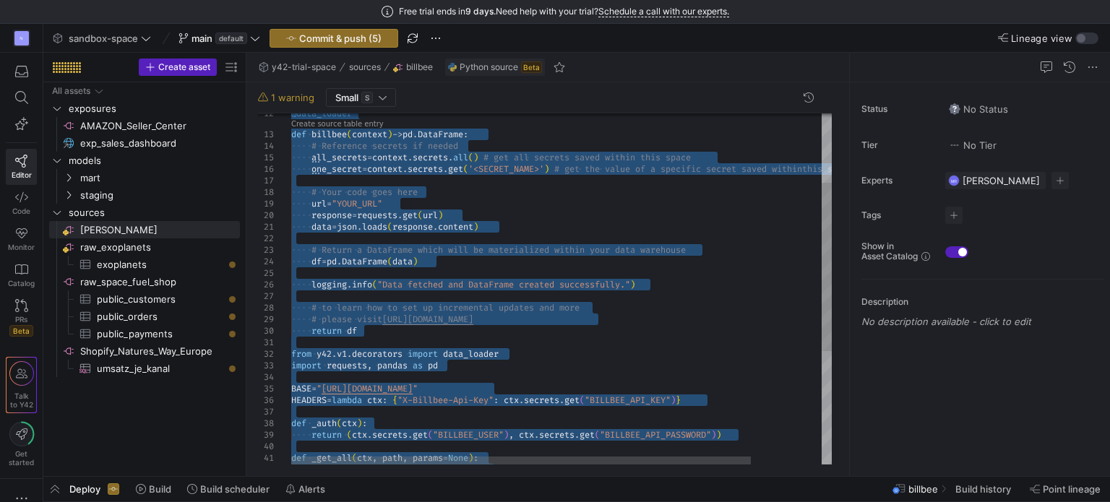
type textarea "[DOMAIN_NAME](f"Built {len(df_items)} order_items rows.") return df_items"
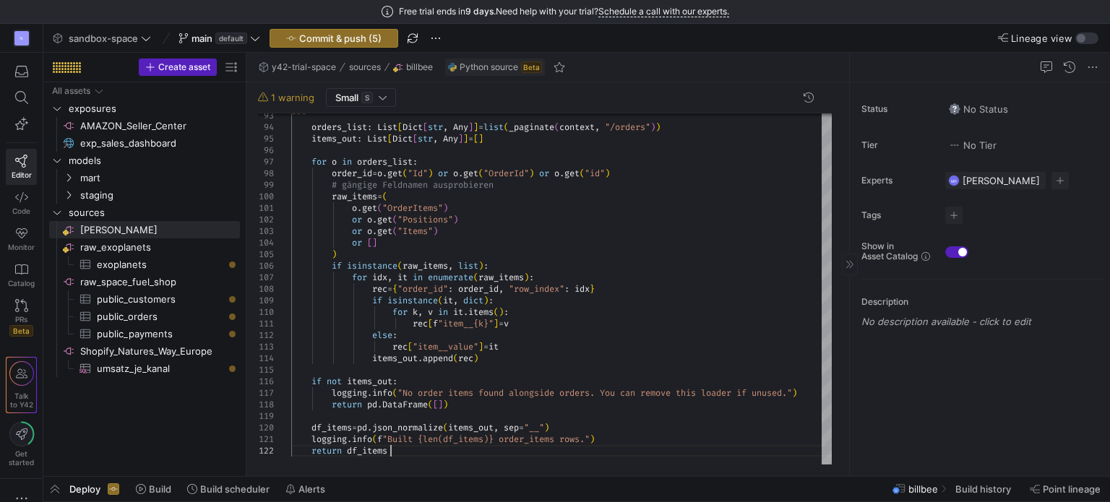
click at [943, 362] on div "Status No Status Tier No Tier Experts [PERSON_NAME] 1 expert Tags No tags Show …" at bounding box center [980, 279] width 260 height 394
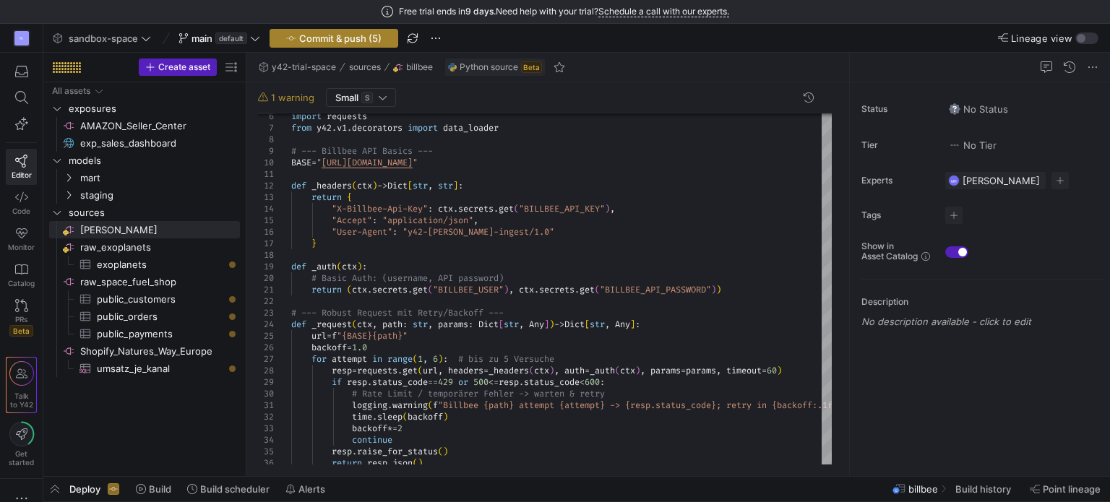
click at [339, 40] on span "Commit & push (5)" at bounding box center [340, 39] width 82 height 12
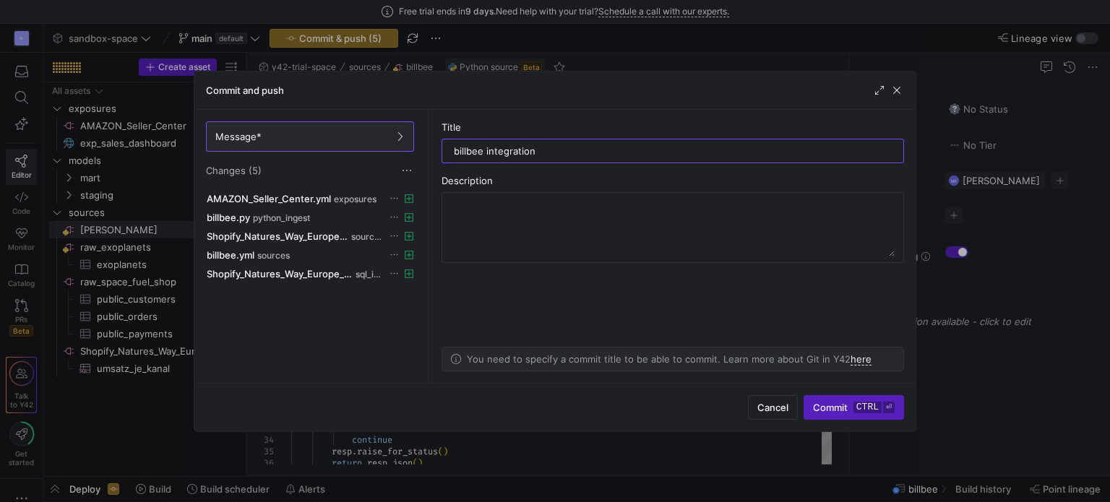
type input "billbee integration"
click at [851, 409] on span "Commit ctrl ⏎" at bounding box center [854, 408] width 82 height 12
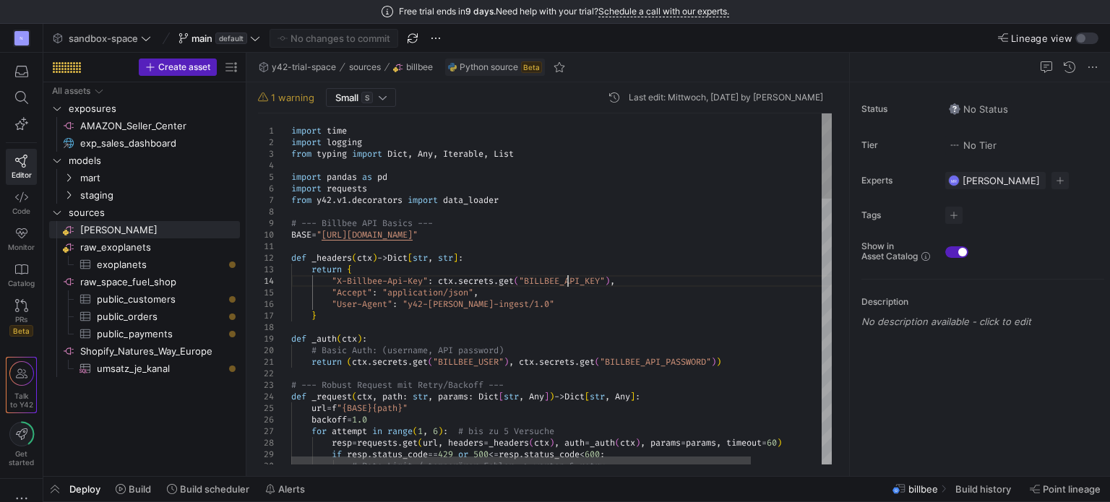
scroll to position [11, 98]
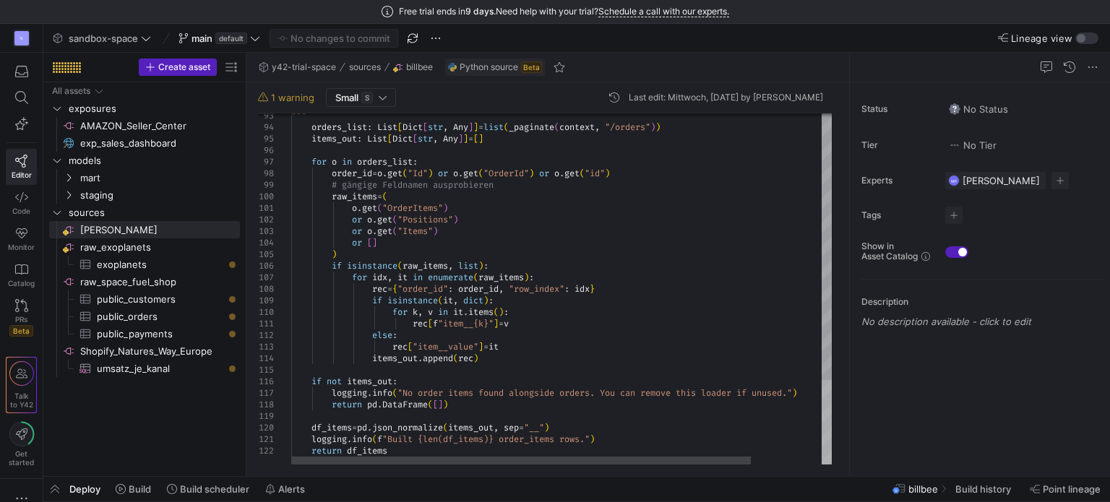
click at [822, 440] on div at bounding box center [827, 422] width 10 height 85
click at [500, 41] on y42-top-nav "sandbox-space main default No changes to commit Lineage view" at bounding box center [576, 38] width 1067 height 29
click at [441, 37] on span "button" at bounding box center [435, 38] width 17 height 17
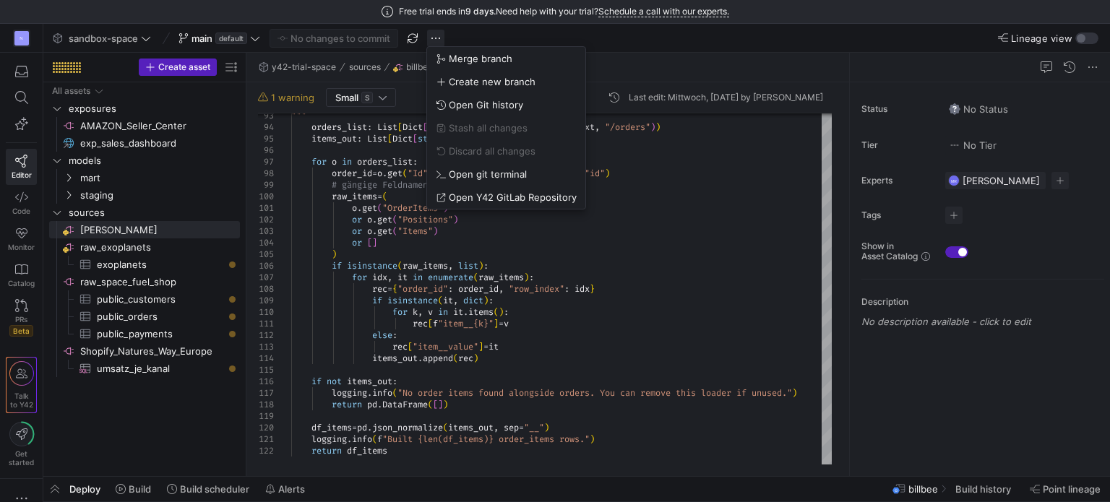
click at [441, 37] on div at bounding box center [555, 251] width 1110 height 502
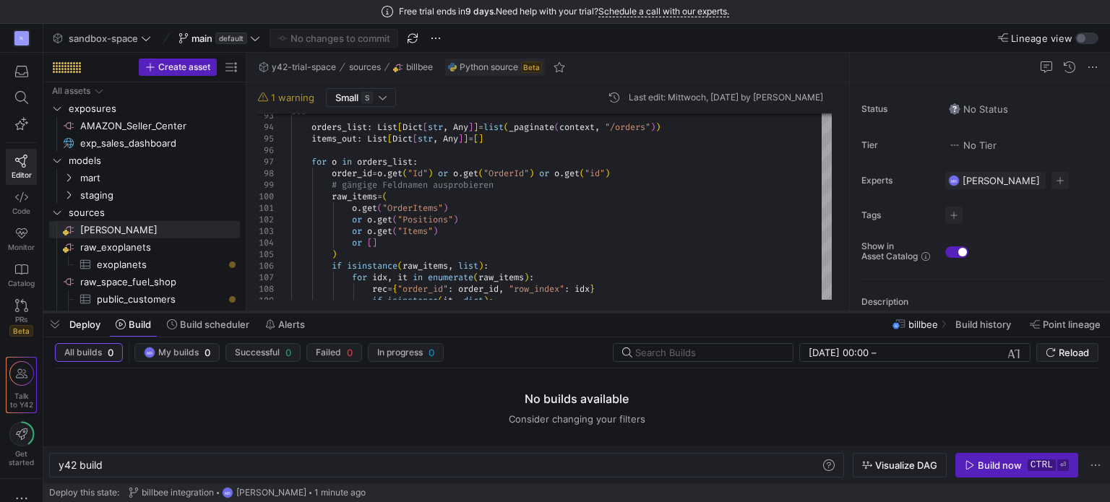
drag, startPoint x: 350, startPoint y: 476, endPoint x: 338, endPoint y: 312, distance: 165.3
click at [338, 312] on div at bounding box center [576, 312] width 1067 height 6
click at [1059, 350] on span "Reload" at bounding box center [1074, 353] width 30 height 12
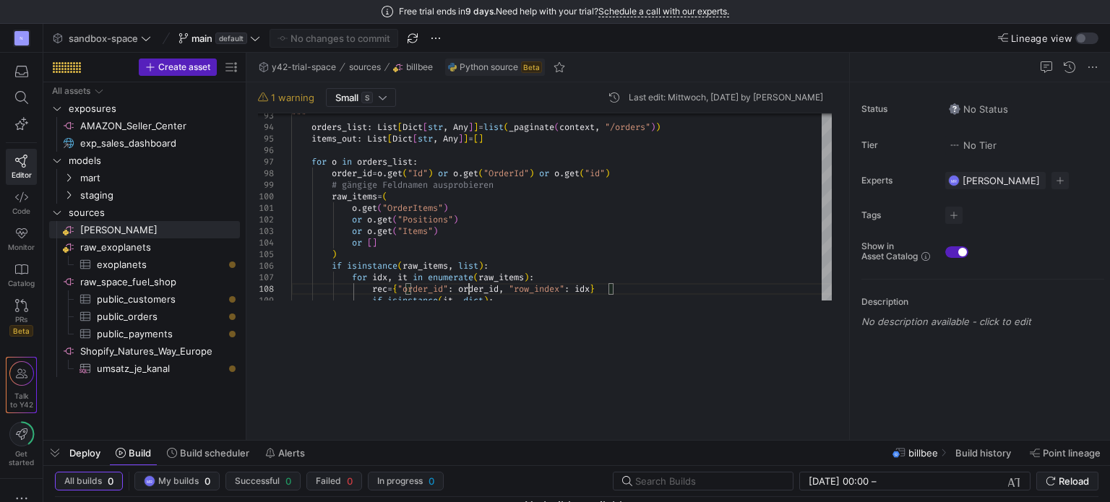
drag, startPoint x: 547, startPoint y: 310, endPoint x: 463, endPoint y: 338, distance: 88.2
click at [546, 440] on div at bounding box center [576, 441] width 1067 height 6
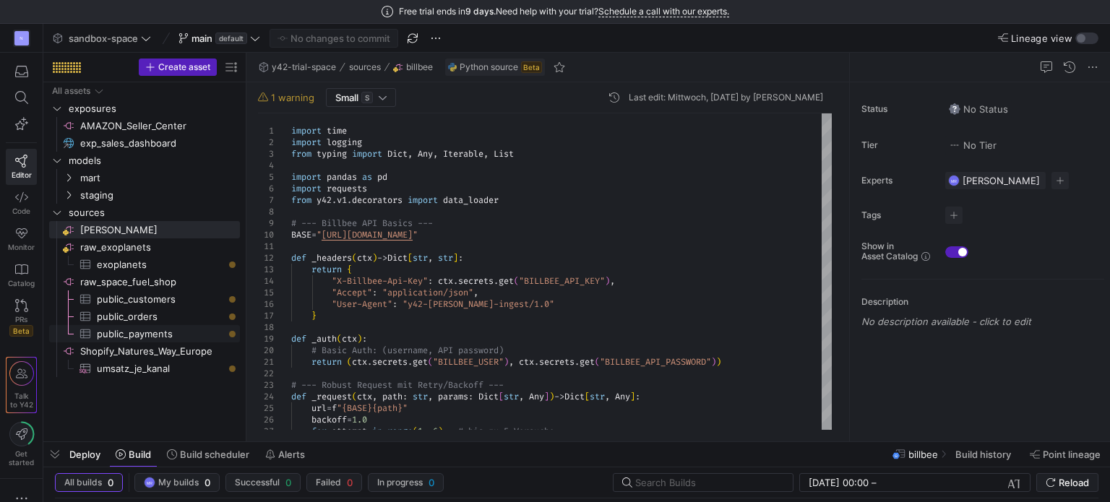
type textarea "def _headers(ctx) -> Dict[str, str]: return { "X-Billbee-Api-Key": ctx.secrets.…"
click at [9, 64] on span "button" at bounding box center [22, 71] width 30 height 25
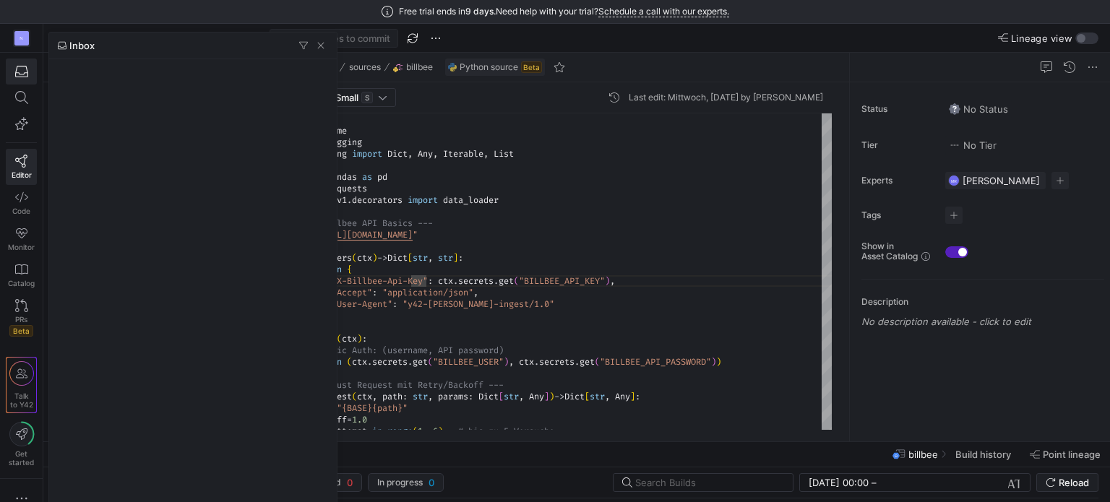
click at [22, 98] on div at bounding box center [555, 251] width 1110 height 502
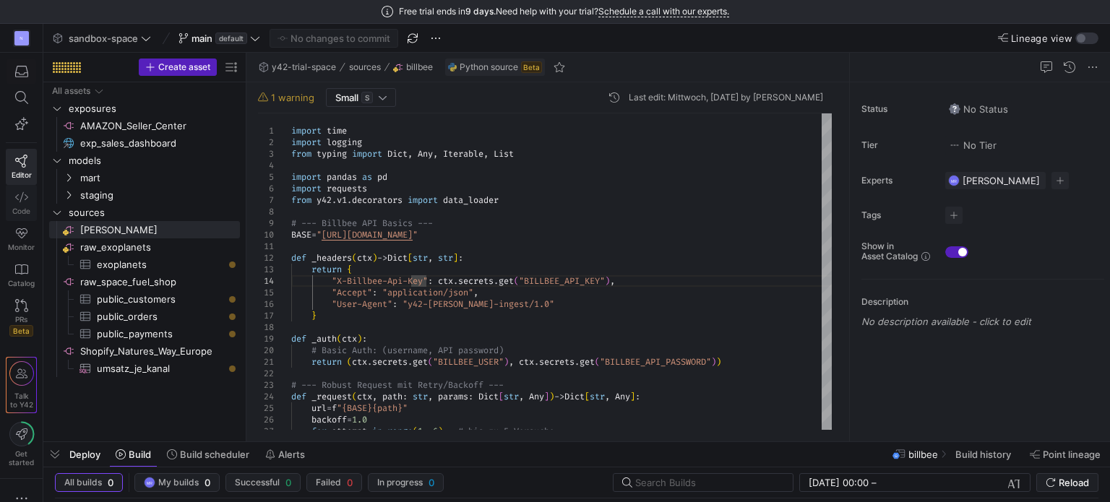
click at [20, 204] on link "Code" at bounding box center [21, 203] width 31 height 36
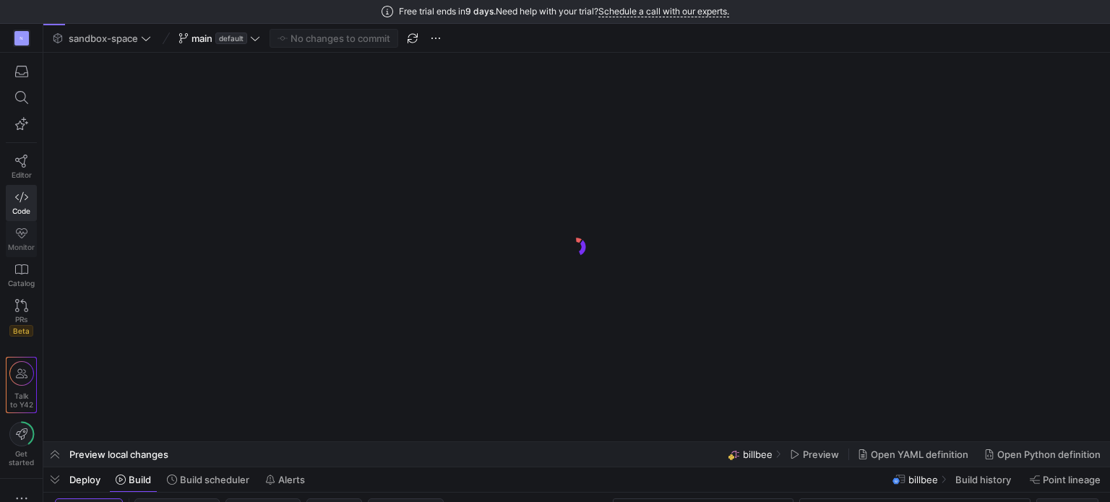
click at [22, 246] on span "Monitor" at bounding box center [21, 247] width 27 height 9
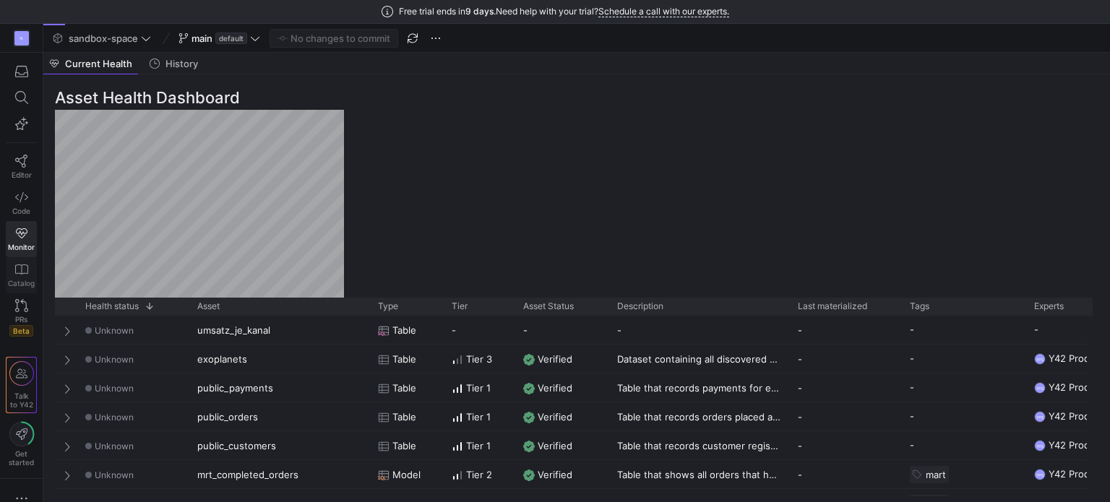
scroll to position [14, 0]
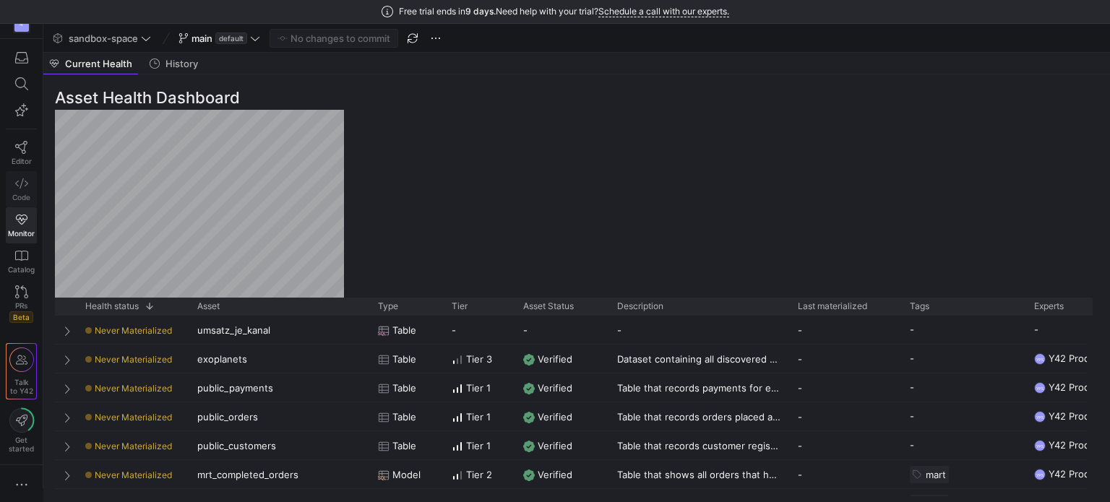
click at [28, 193] on link "Code" at bounding box center [21, 189] width 31 height 36
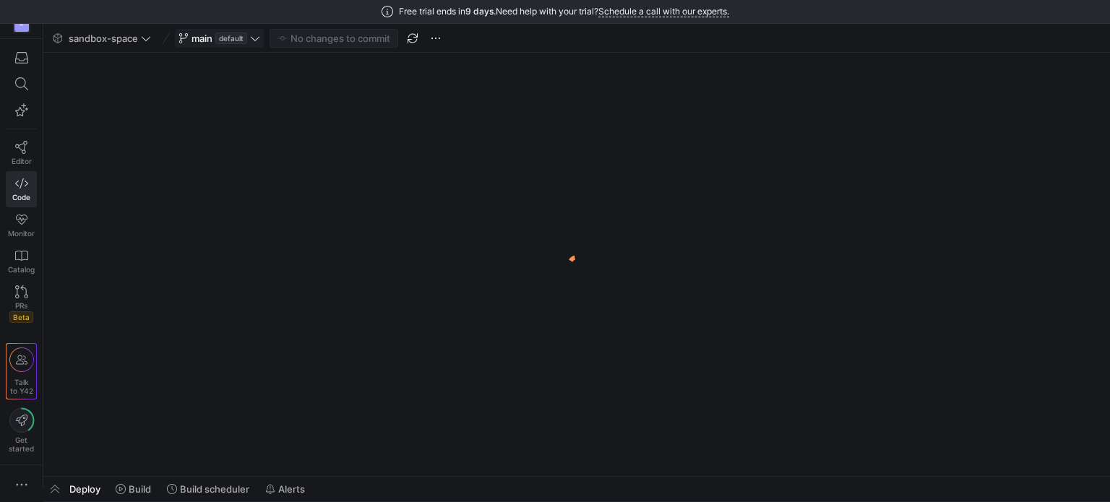
click at [257, 40] on icon at bounding box center [255, 38] width 10 height 10
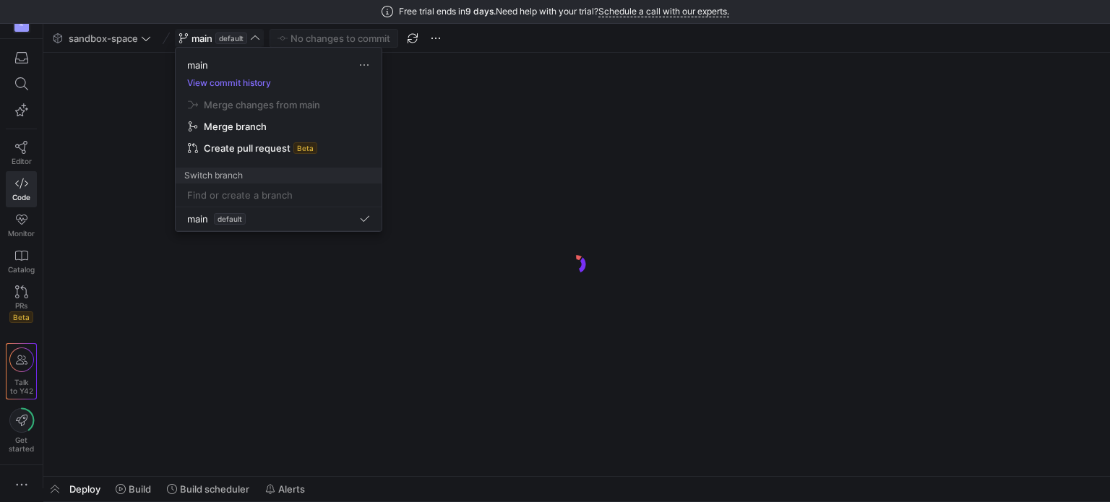
click at [93, 140] on div at bounding box center [555, 251] width 1110 height 502
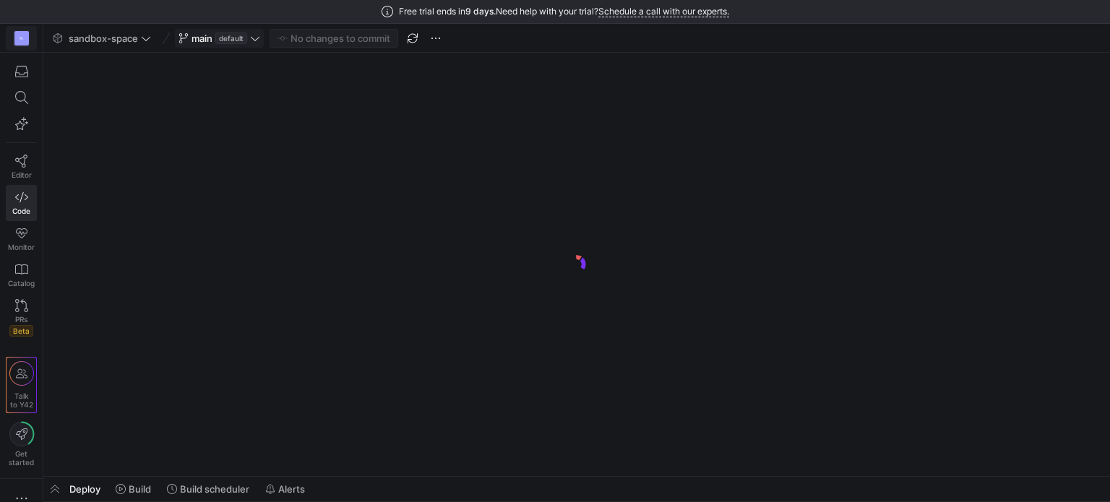
click at [20, 39] on div "N" at bounding box center [21, 38] width 14 height 14
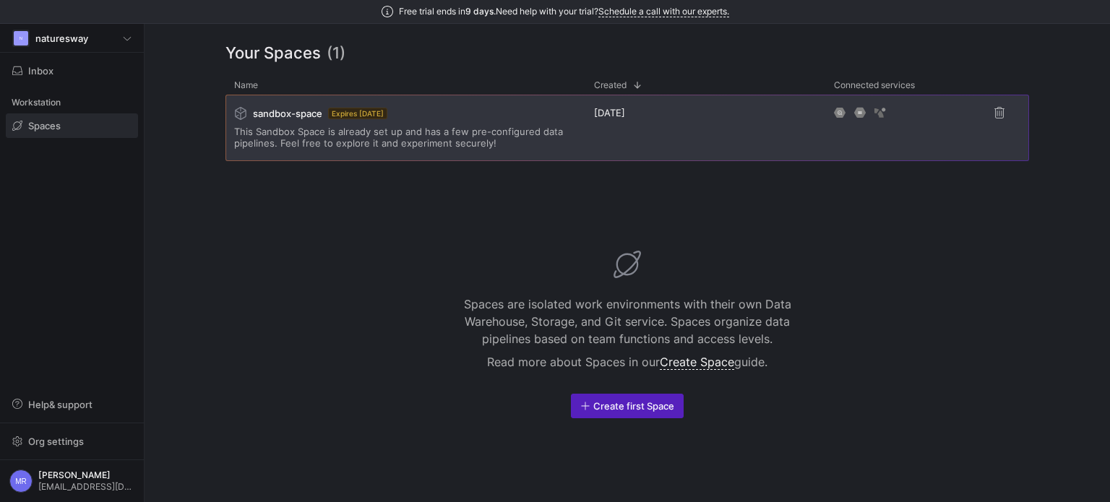
click at [387, 118] on span "Expires [DATE]" at bounding box center [357, 114] width 59 height 12
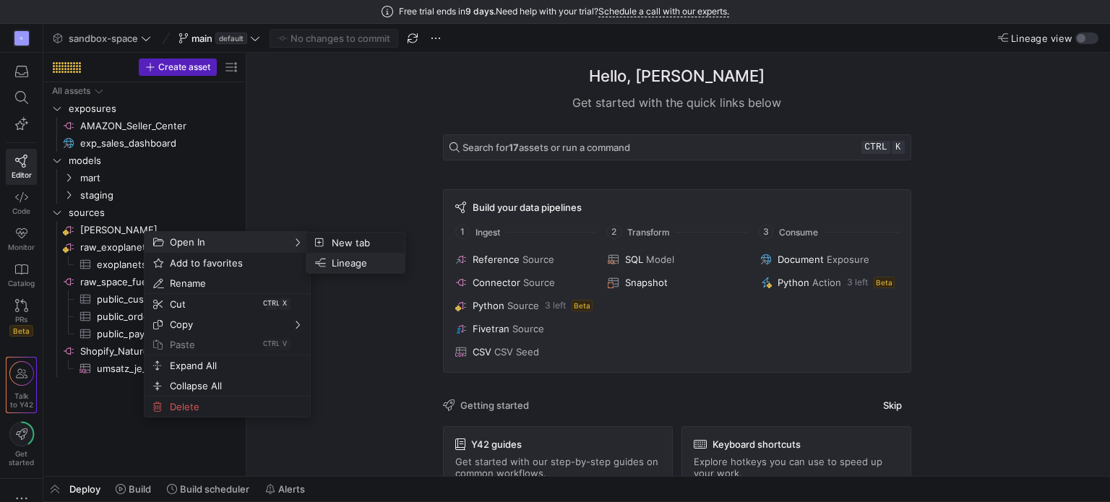
click at [359, 267] on span "Lineage" at bounding box center [359, 263] width 67 height 20
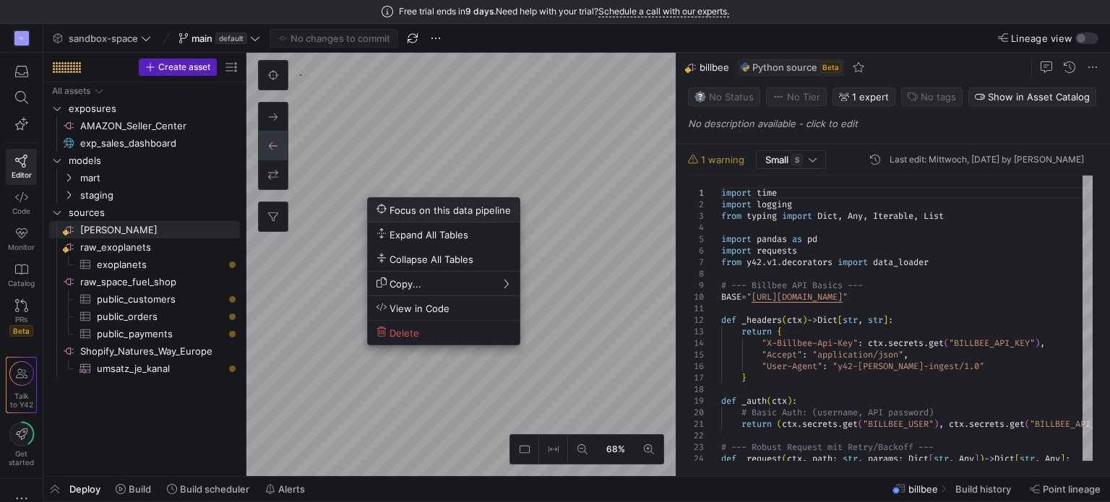
click at [445, 212] on span "Focus on this data pipeline" at bounding box center [444, 210] width 134 height 12
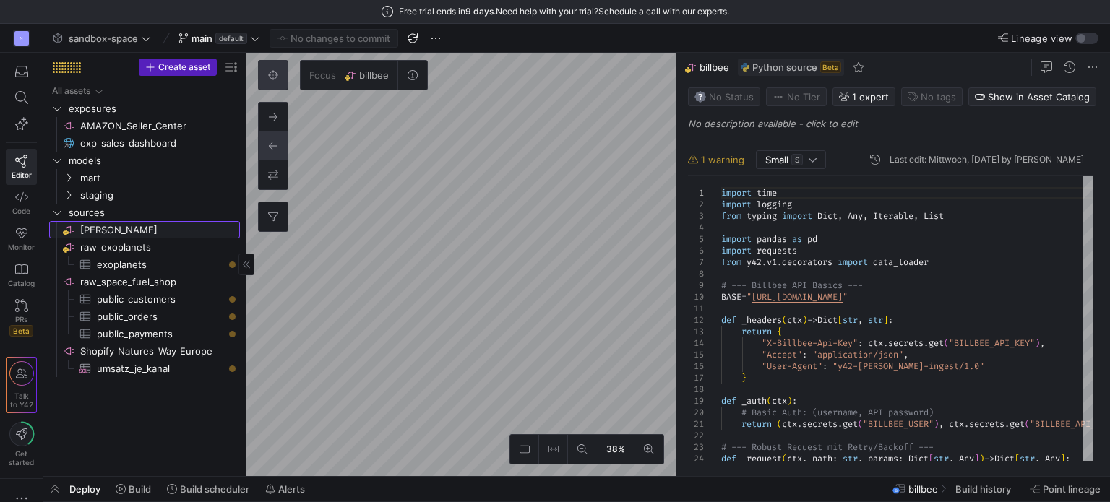
click at [173, 223] on span "[PERSON_NAME]​​​​​​​​" at bounding box center [159, 230] width 158 height 17
click at [69, 62] on div at bounding box center [67, 67] width 28 height 11
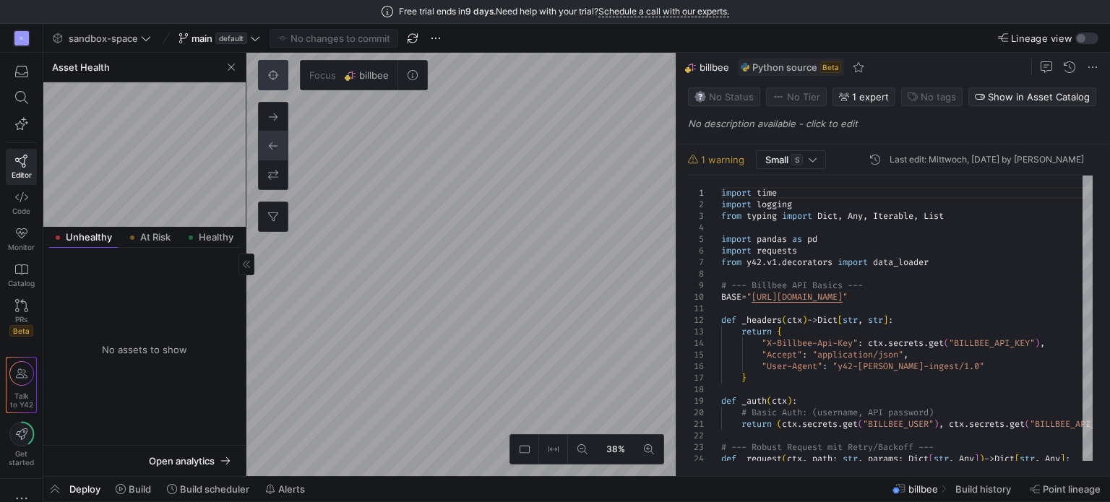
click at [1069, 39] on span "Lineage view" at bounding box center [1041, 39] width 61 height 12
click at [1076, 39] on button "Lineage view" at bounding box center [1087, 39] width 23 height 12
click at [1074, 37] on label "Lineage view" at bounding box center [1036, 39] width 77 height 12
click at [1076, 37] on button "Lineage view" at bounding box center [1087, 39] width 23 height 12
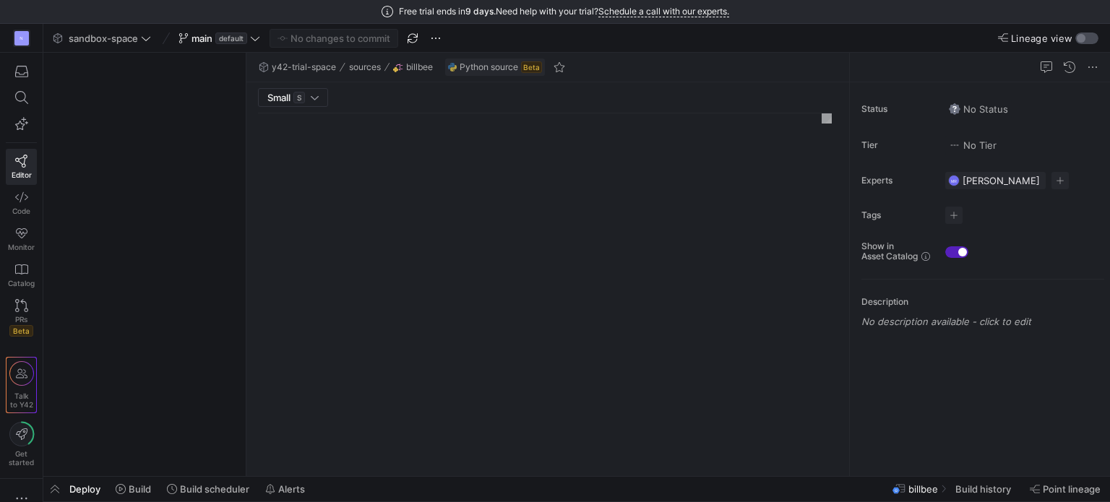
type textarea "import time import logging from typing import Dict, Any, Iterable, List import …"
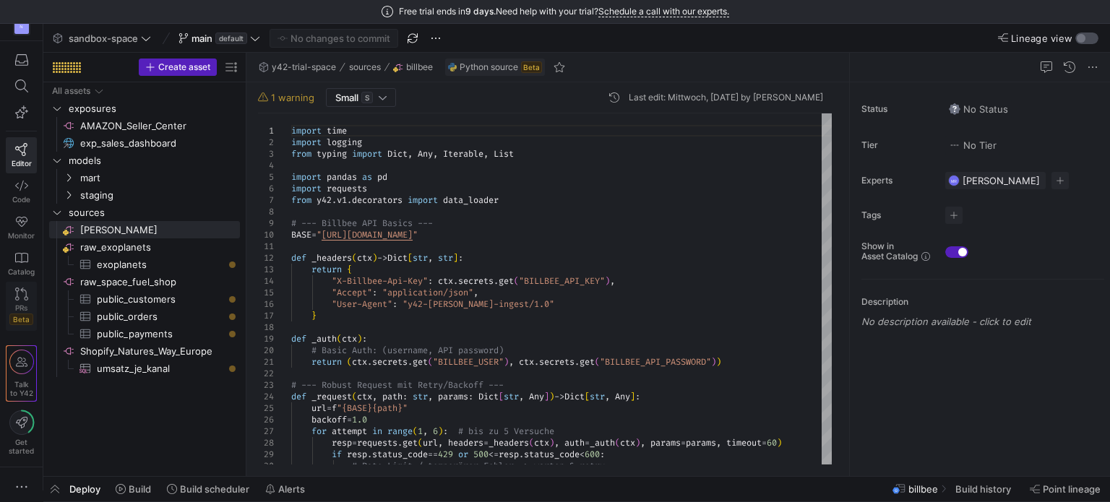
scroll to position [14, 0]
click at [58, 213] on icon "Press SPACE to select this row." at bounding box center [57, 212] width 10 height 9
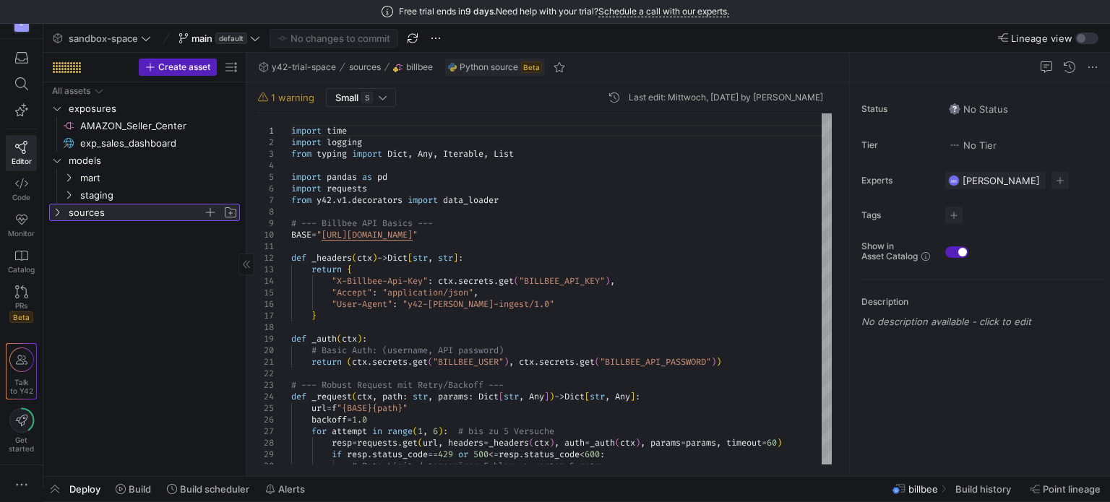
click at [58, 213] on icon at bounding box center [57, 212] width 10 height 9
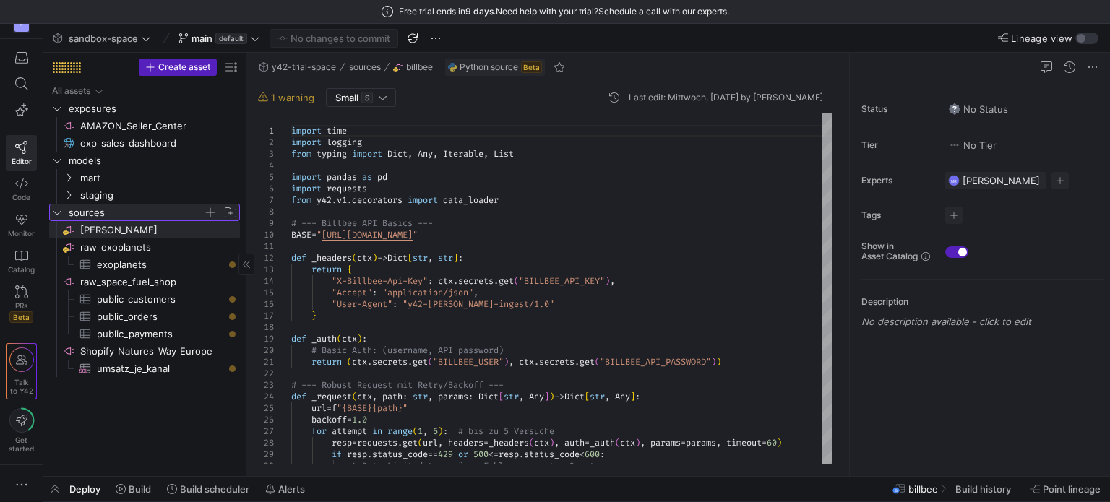
scroll to position [0, 0]
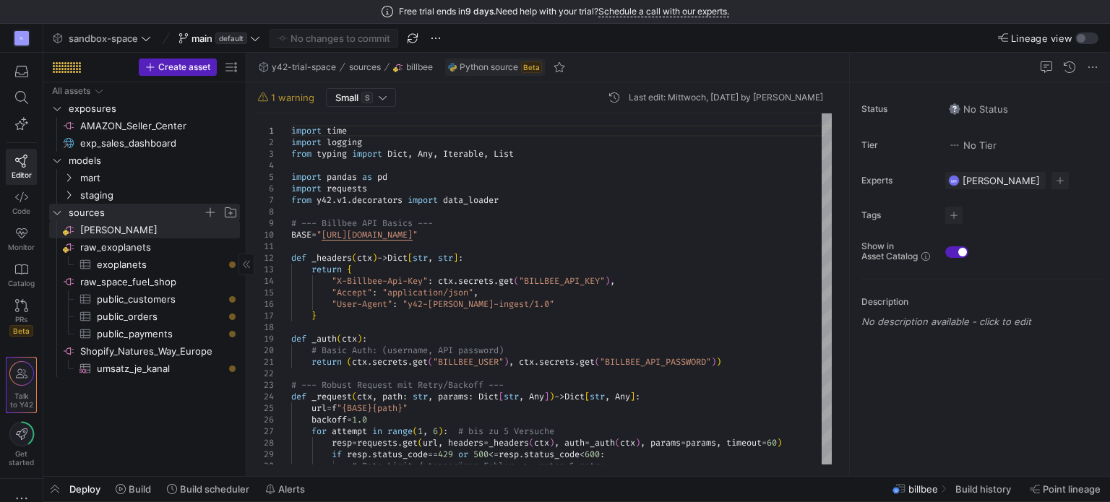
click at [17, 387] on div "Talk to Y42" at bounding box center [21, 385] width 25 height 48
click at [22, 498] on icon "button" at bounding box center [21, 499] width 14 height 14
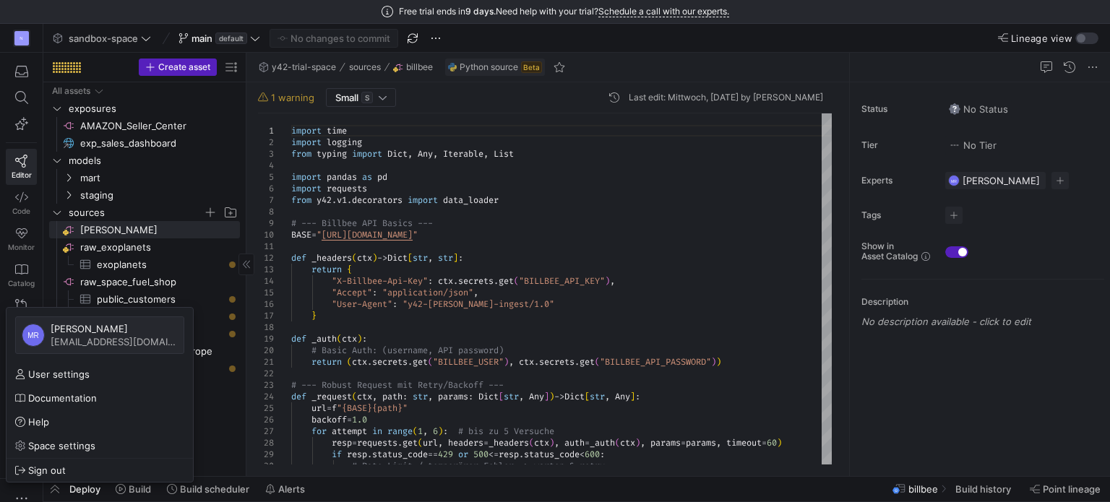
click at [246, 446] on div at bounding box center [555, 251] width 1110 height 502
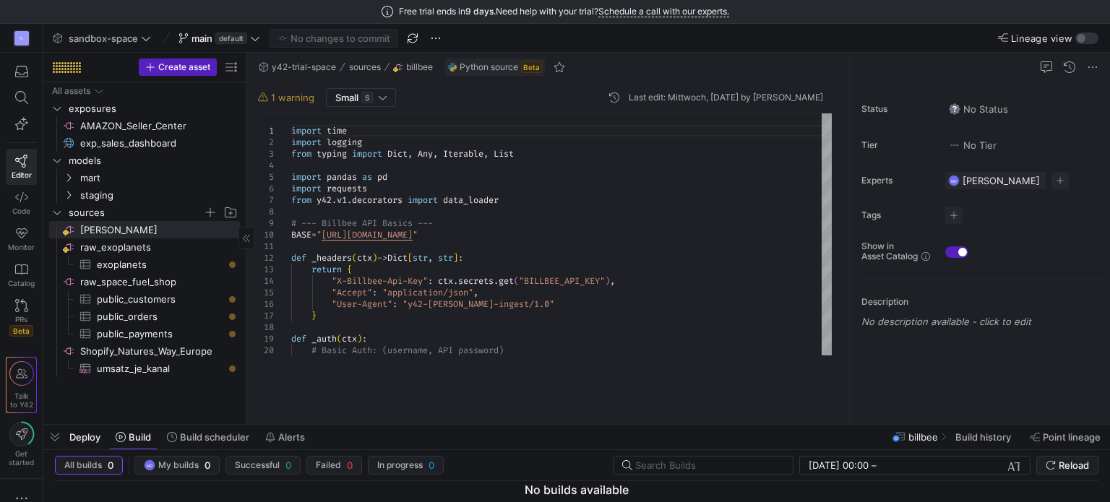
drag, startPoint x: 306, startPoint y: 476, endPoint x: 307, endPoint y: 416, distance: 60.0
click at [306, 424] on div at bounding box center [576, 425] width 1067 height 6
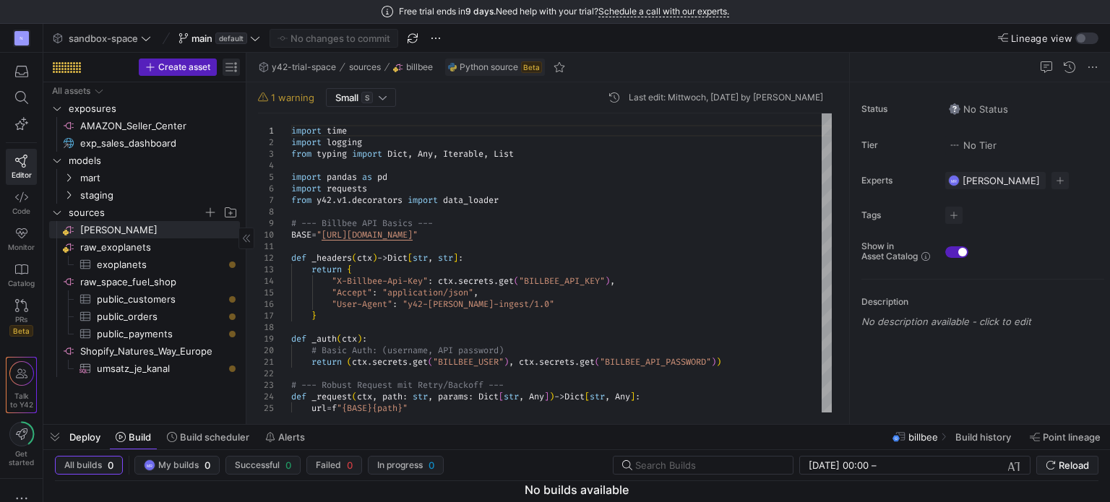
click at [228, 66] on span "button" at bounding box center [231, 67] width 17 height 17
click at [228, 66] on div at bounding box center [555, 251] width 1110 height 502
click at [30, 208] on link "Code" at bounding box center [21, 203] width 31 height 36
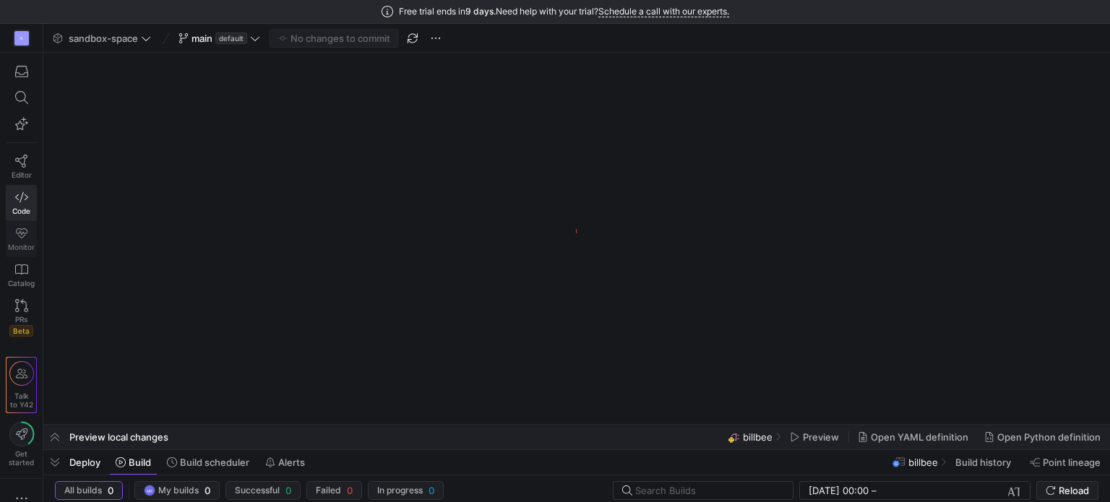
click at [25, 243] on span "Monitor" at bounding box center [21, 247] width 27 height 9
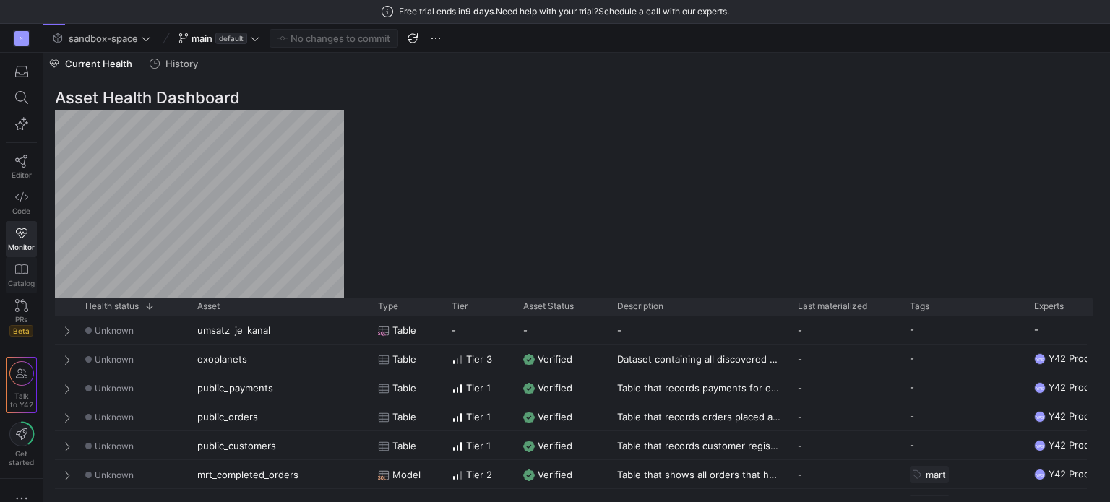
click at [17, 282] on span "Catalog" at bounding box center [21, 283] width 27 height 9
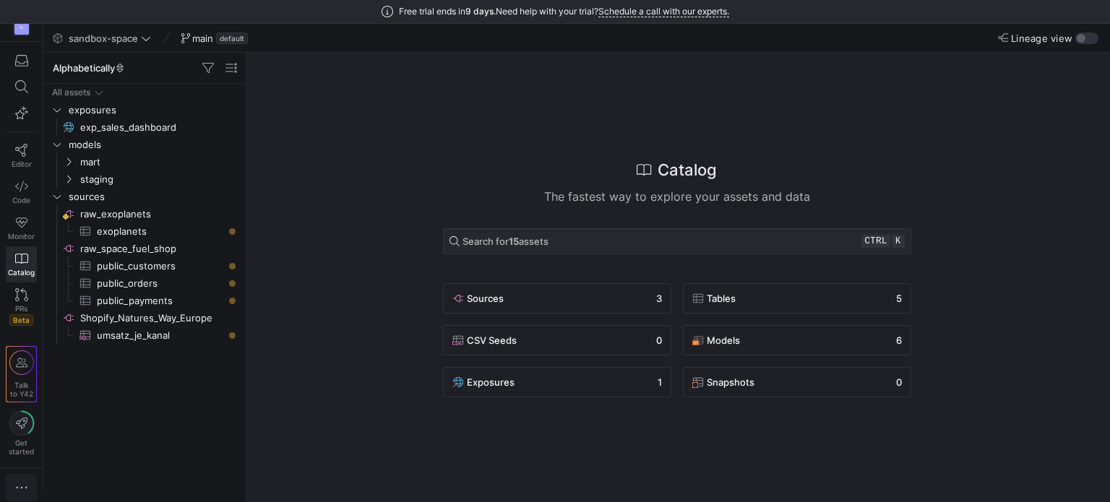
scroll to position [14, 0]
click at [21, 479] on icon "button" at bounding box center [21, 485] width 14 height 14
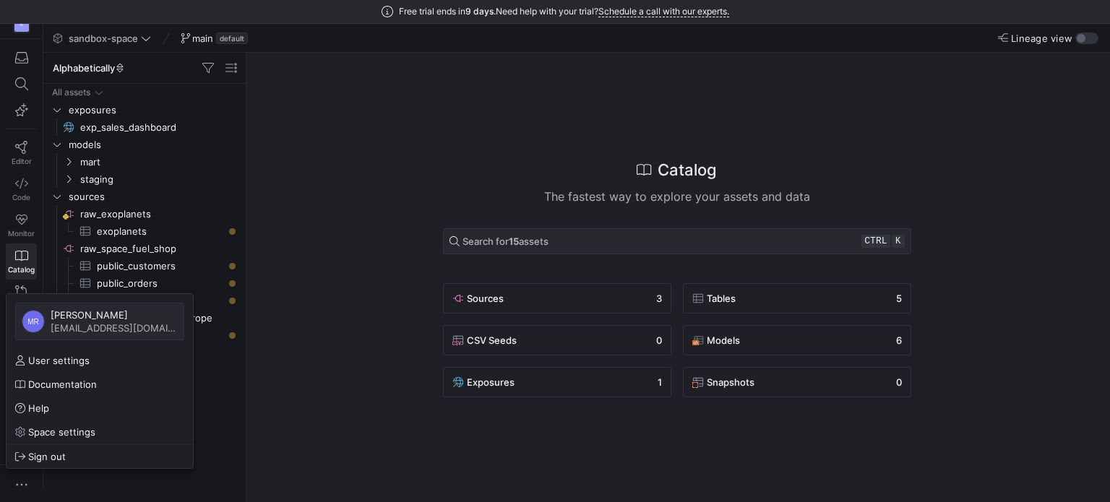
click at [292, 413] on div at bounding box center [555, 251] width 1110 height 502
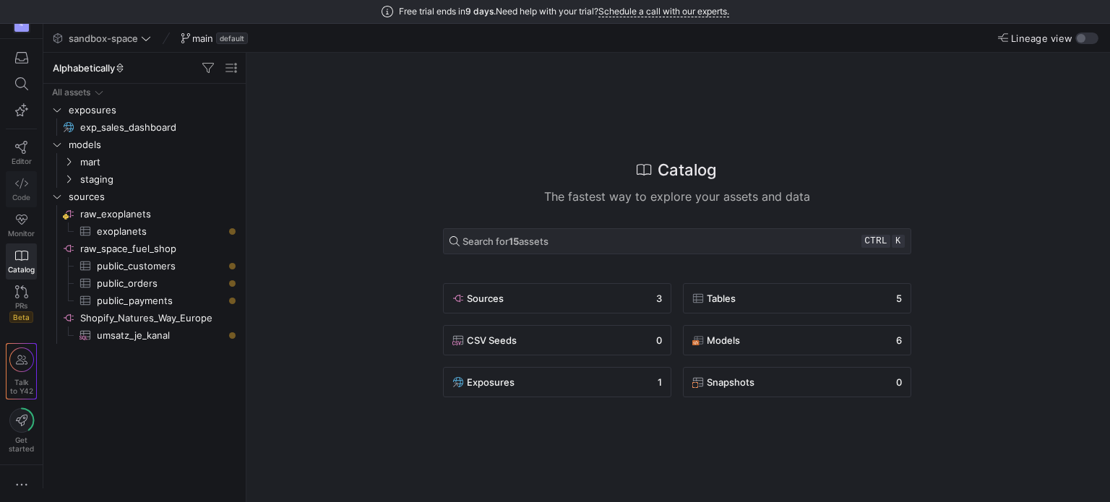
click at [23, 194] on span "Code" at bounding box center [21, 197] width 18 height 9
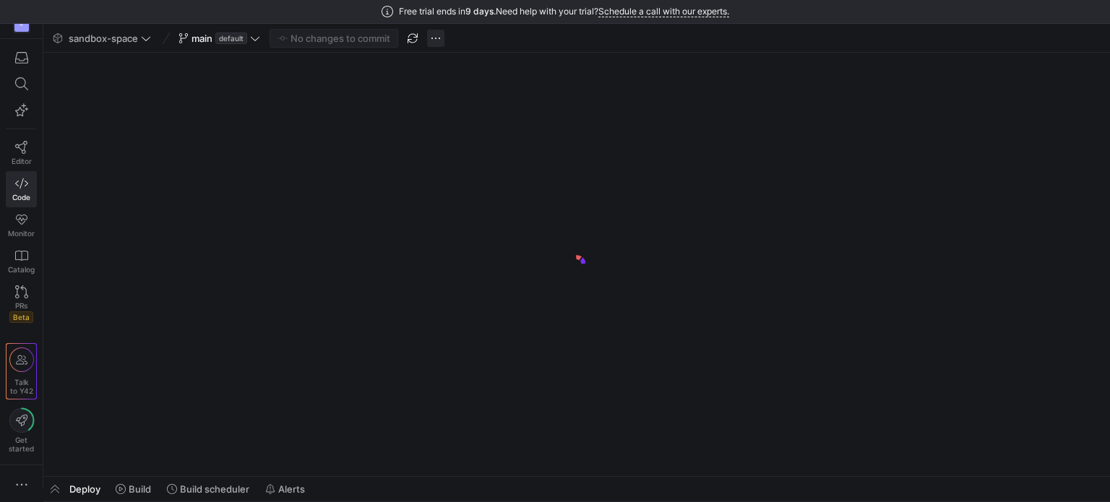
click at [442, 37] on span "button" at bounding box center [435, 38] width 17 height 17
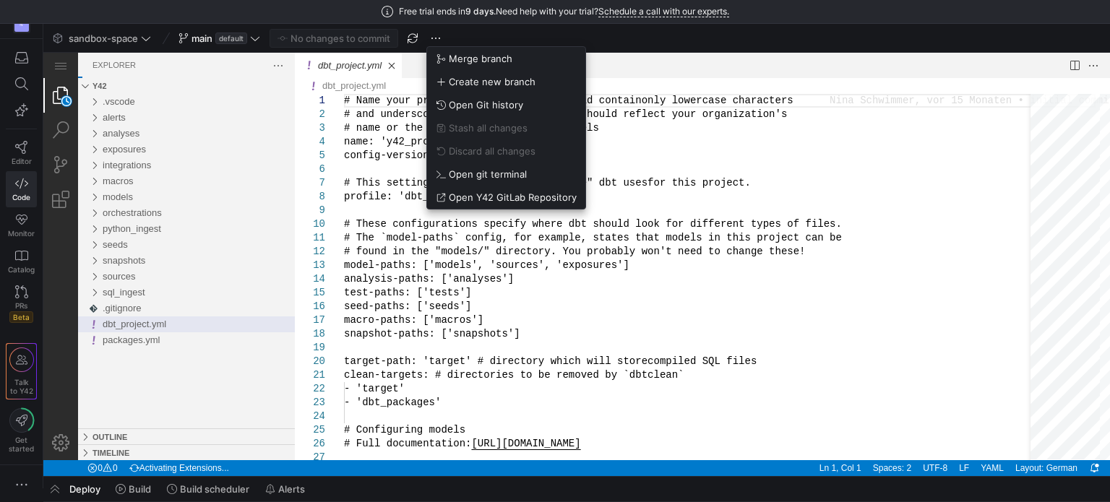
click at [758, 208] on div at bounding box center [555, 251] width 1110 height 502
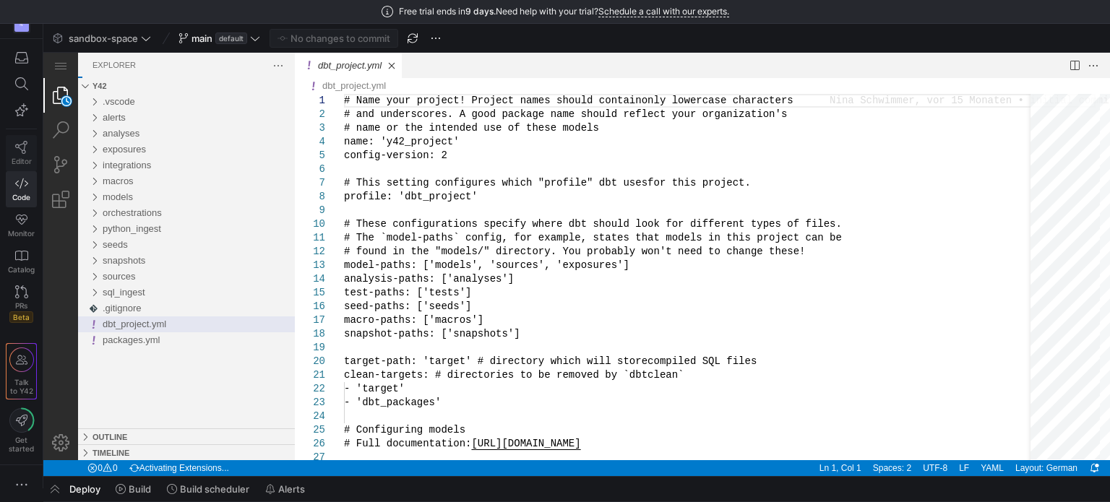
click at [28, 148] on link "Editor" at bounding box center [21, 153] width 31 height 36
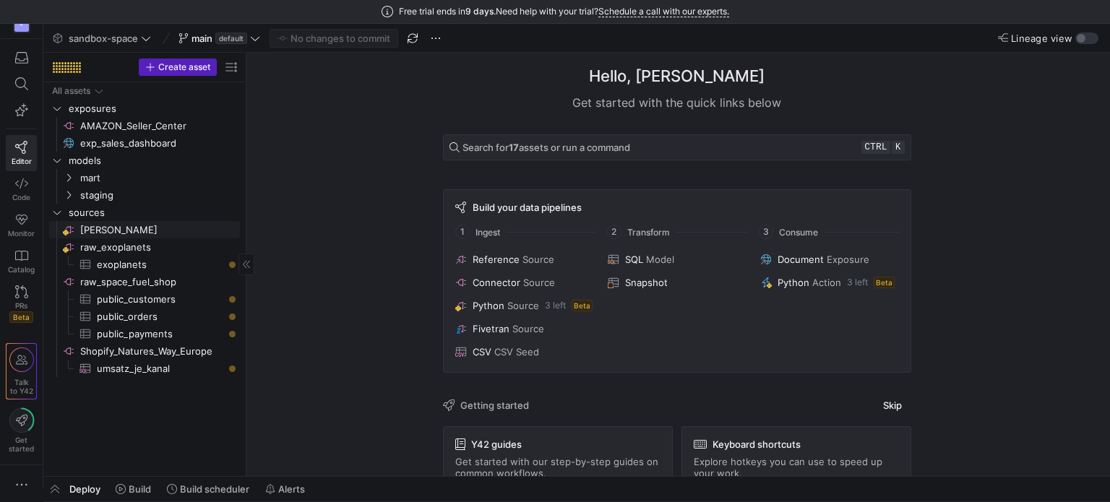
click at [113, 231] on span "[PERSON_NAME]​​​​​​​​" at bounding box center [159, 230] width 158 height 17
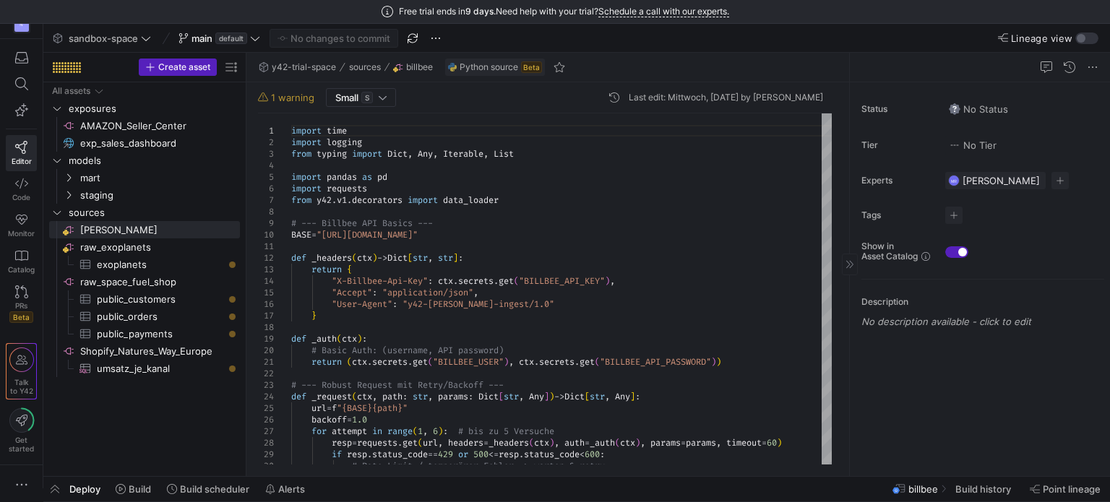
click at [1083, 63] on div at bounding box center [1066, 67] width 69 height 17
click at [1088, 64] on div at bounding box center [1066, 67] width 69 height 17
click at [1088, 64] on span at bounding box center [1092, 67] width 17 height 17
click at [593, 489] on div at bounding box center [555, 251] width 1110 height 502
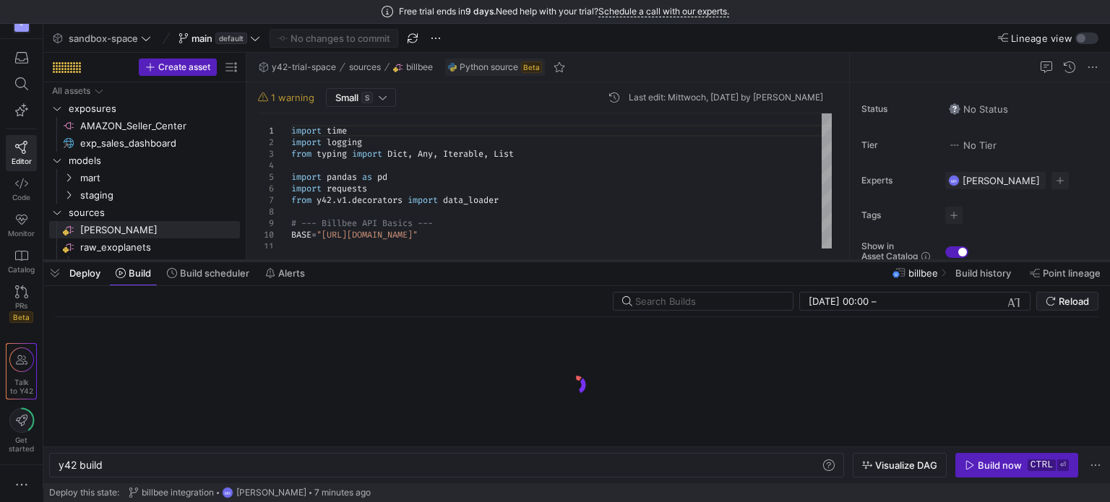
drag, startPoint x: 599, startPoint y: 475, endPoint x: 581, endPoint y: 260, distance: 216.1
click at [581, 260] on div at bounding box center [576, 261] width 1067 height 6
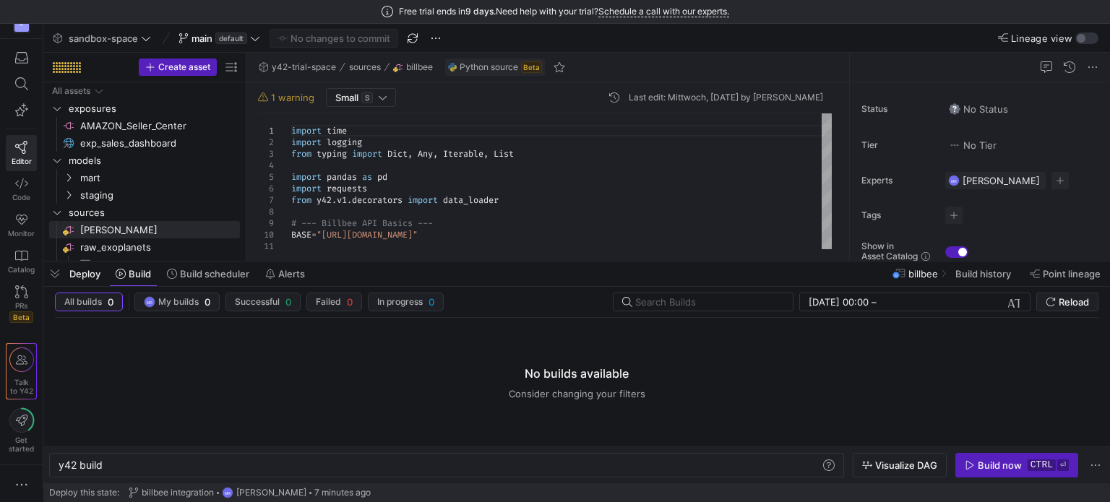
click at [78, 274] on span "Deploy" at bounding box center [84, 274] width 31 height 12
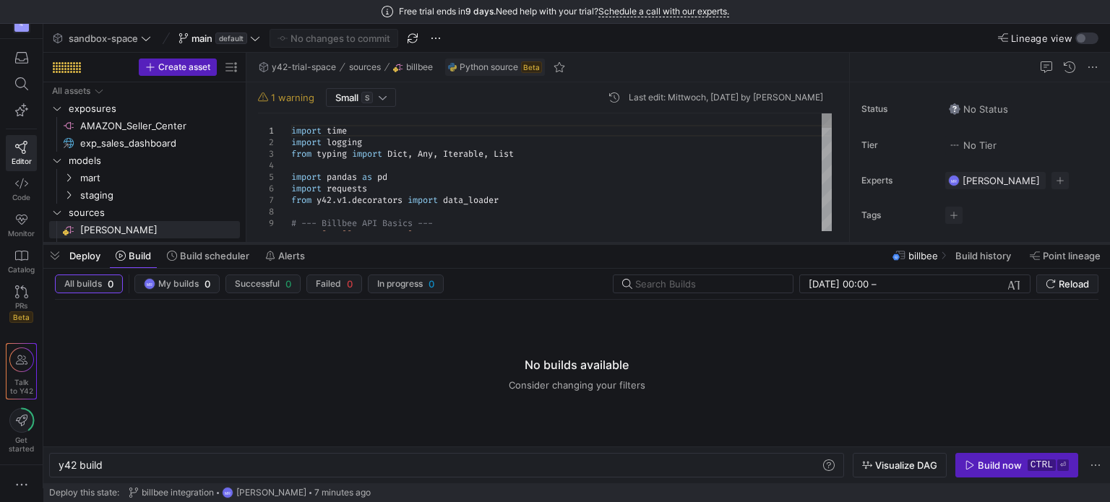
drag, startPoint x: 301, startPoint y: 476, endPoint x: 335, endPoint y: 243, distance: 236.0
click at [335, 243] on div at bounding box center [576, 244] width 1067 height 6
click at [81, 257] on span "Deploy" at bounding box center [84, 256] width 31 height 12
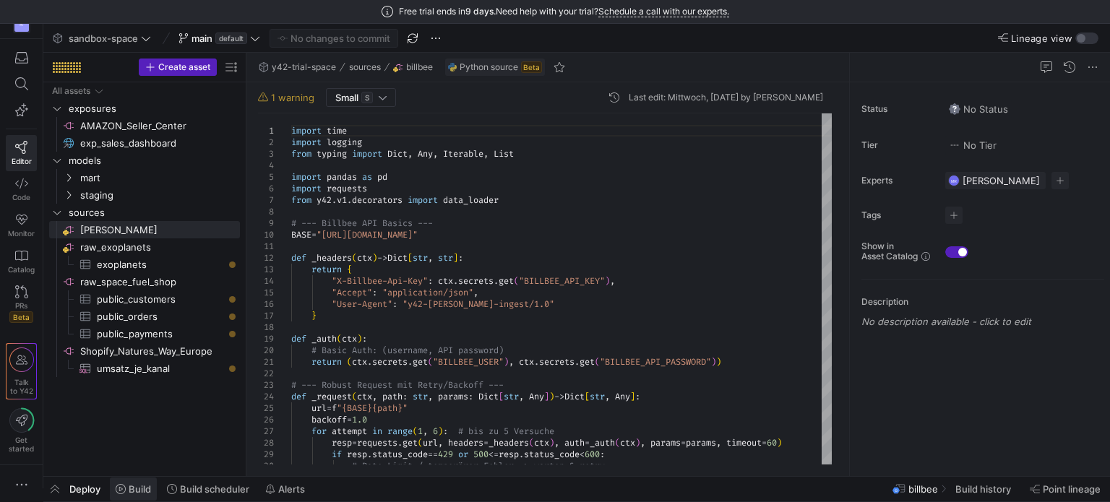
click at [144, 486] on span "Build" at bounding box center [140, 490] width 22 height 12
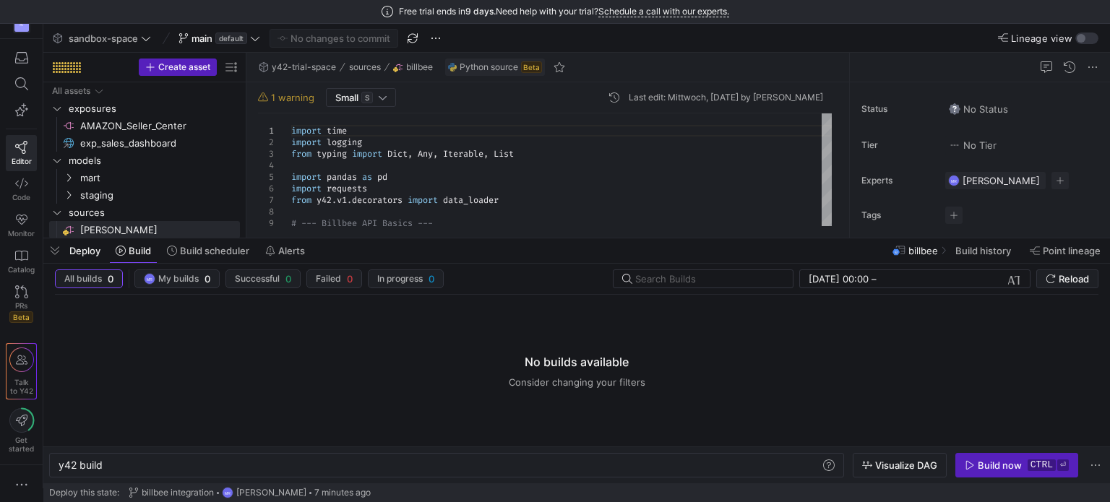
drag, startPoint x: 499, startPoint y: 357, endPoint x: 688, endPoint y: 385, distance: 191.4
click at [688, 385] on y42-empty-state "No builds available Consider changing your filters" at bounding box center [577, 371] width 1044 height 152
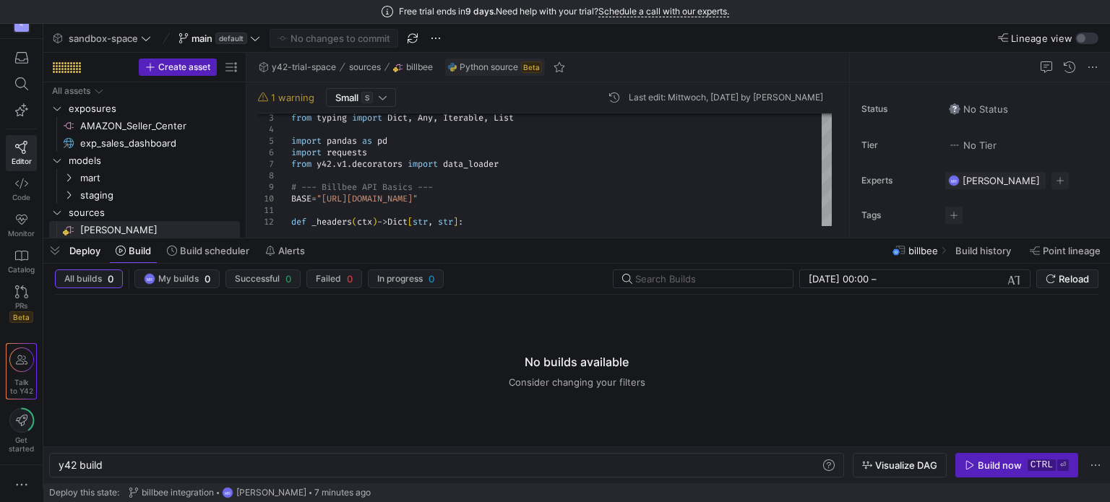
click at [543, 391] on y42-empty-state "No builds available Consider changing your filters" at bounding box center [577, 371] width 1044 height 152
drag, startPoint x: 524, startPoint y: 366, endPoint x: 655, endPoint y: 387, distance: 132.4
click at [655, 387] on y42-empty-state "No builds available Consider changing your filters" at bounding box center [577, 371] width 1044 height 152
copy y42-empty-state "No builds available Consider changing your filters"
click at [993, 465] on div "Build now" at bounding box center [1000, 466] width 44 height 12
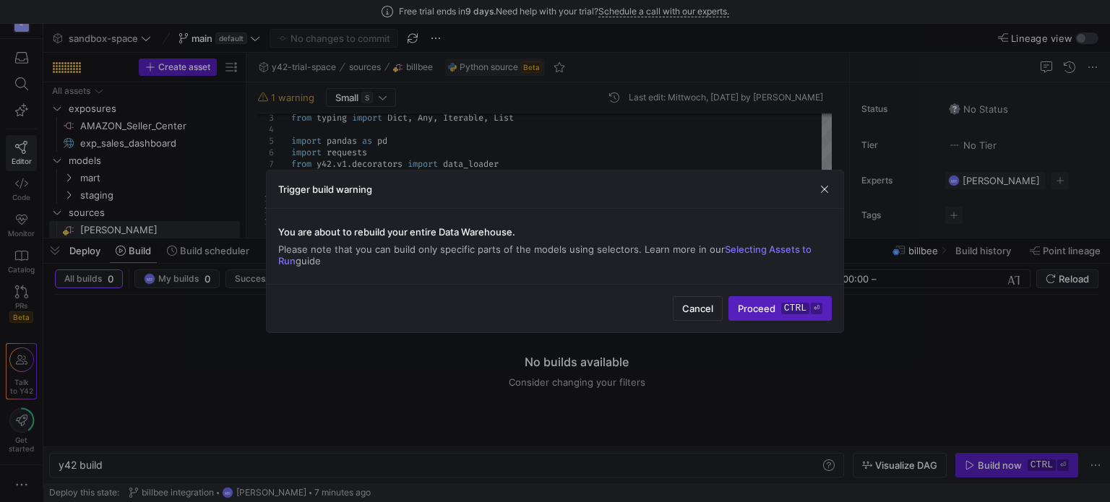
click at [387, 228] on span "You are about to rebuild your entire Data Warehouse." at bounding box center [555, 232] width 554 height 12
drag, startPoint x: 459, startPoint y: 262, endPoint x: 378, endPoint y: 227, distance: 88.4
click at [355, 222] on div "You are about to rebuild your entire Data Warehouse. Please note that you can b…" at bounding box center [555, 246] width 554 height 52
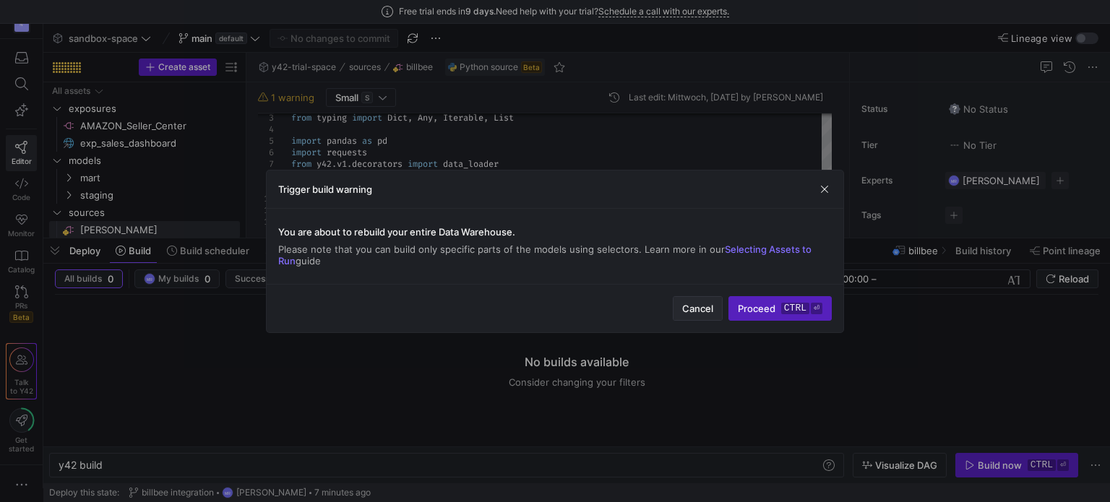
click at [700, 312] on span "Cancel" at bounding box center [697, 309] width 31 height 12
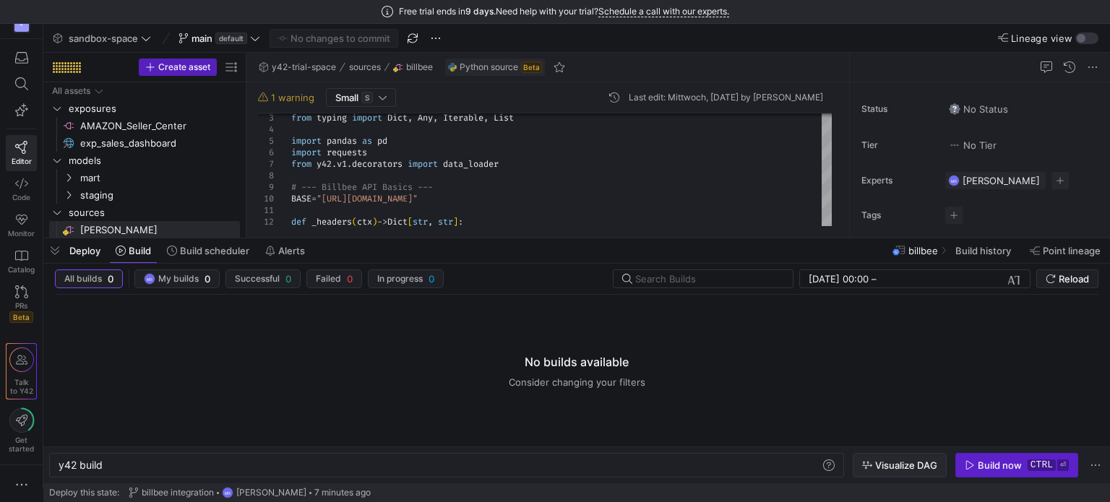
click at [911, 463] on span "Visualize DAG" at bounding box center [906, 466] width 62 height 12
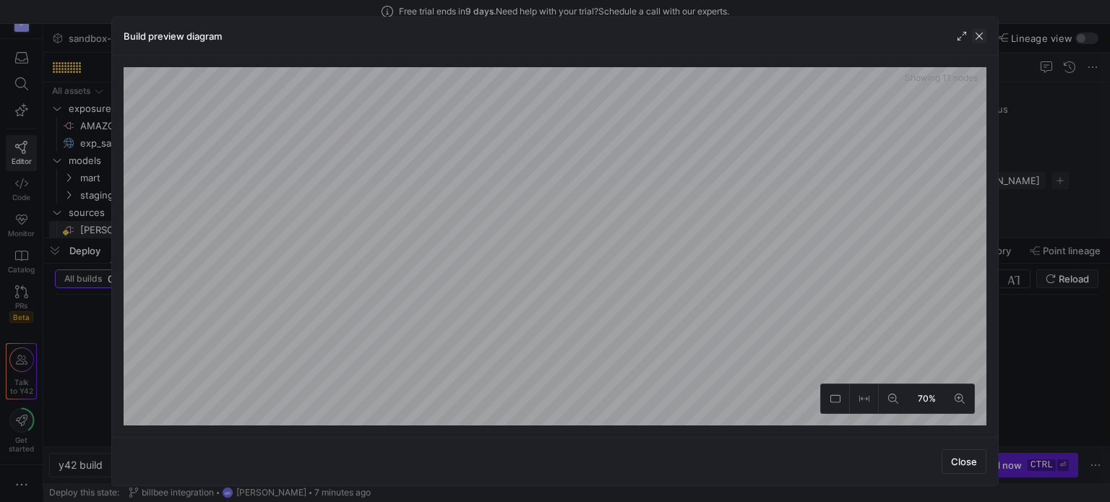
click at [977, 37] on span "button" at bounding box center [979, 36] width 14 height 14
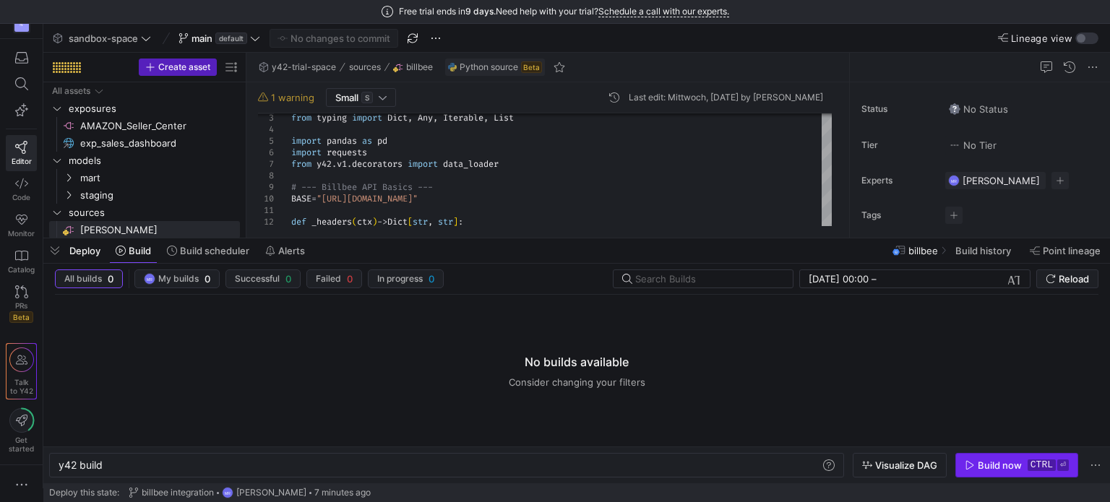
click at [998, 466] on div "Build now" at bounding box center [1000, 466] width 44 height 12
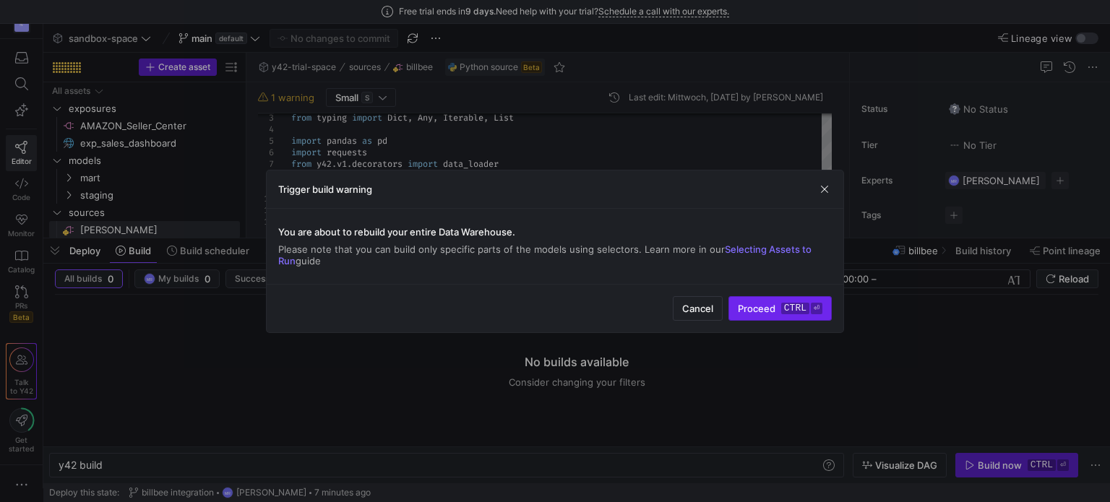
click at [794, 301] on span "submit" at bounding box center [780, 308] width 102 height 23
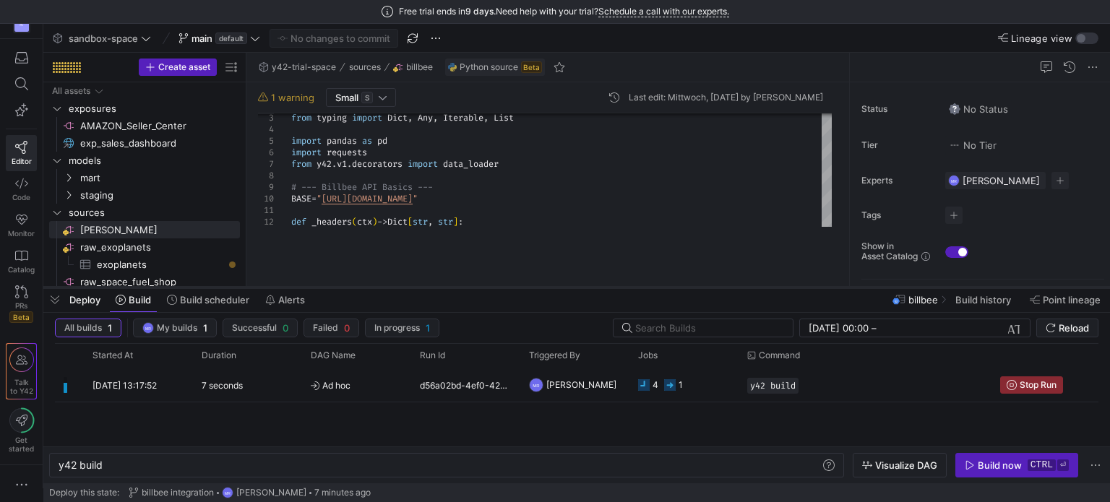
drag, startPoint x: 349, startPoint y: 239, endPoint x: 342, endPoint y: 288, distance: 49.0
click at [342, 288] on div at bounding box center [576, 288] width 1067 height 6
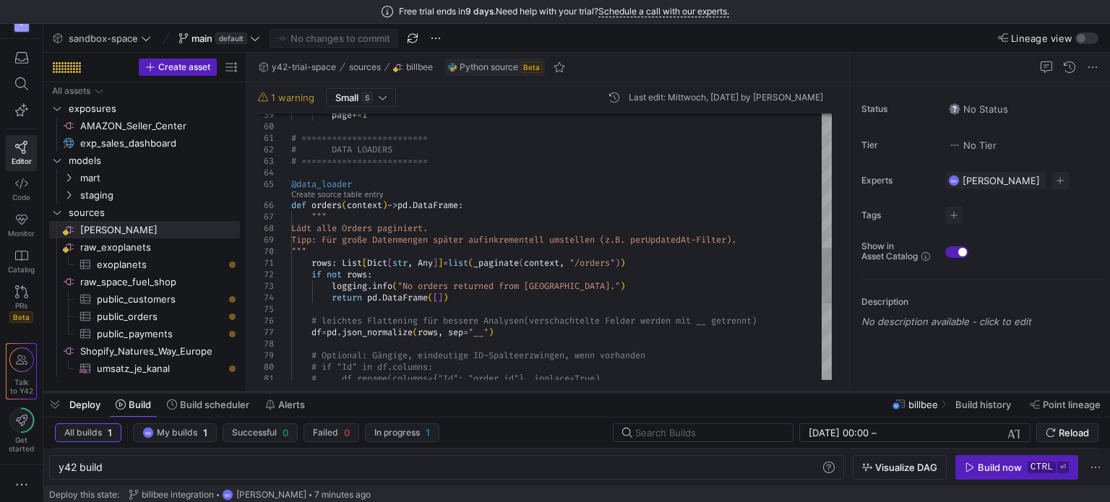
drag, startPoint x: 466, startPoint y: 286, endPoint x: 477, endPoint y: 387, distance: 101.8
click at [477, 390] on div at bounding box center [576, 393] width 1067 height 6
click at [494, 223] on div "rows : List [ Dict [ str , Any ] ] = list ( _paginate ( context , "/orders" ) )…" at bounding box center [561, 153] width 541 height 1453
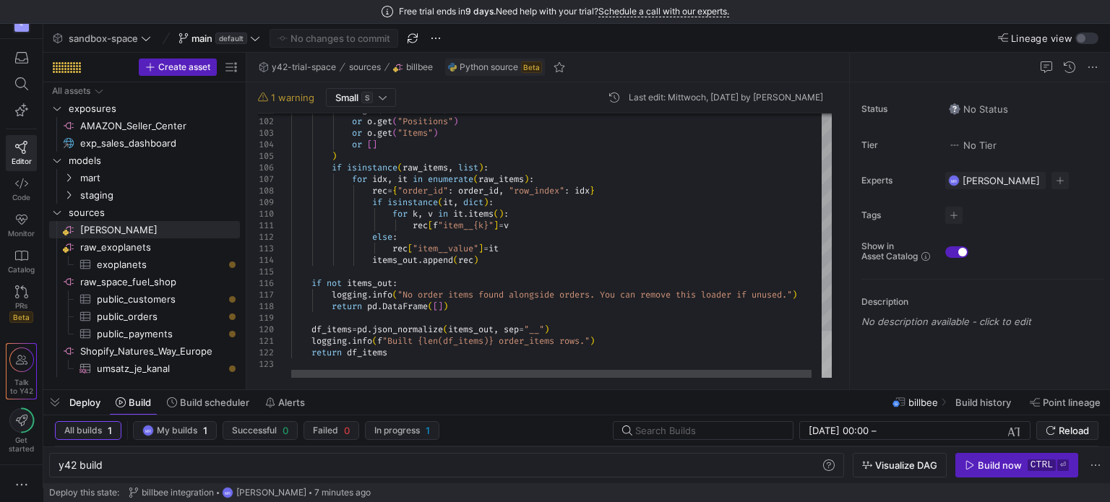
click at [825, 379] on div at bounding box center [827, 355] width 10 height 48
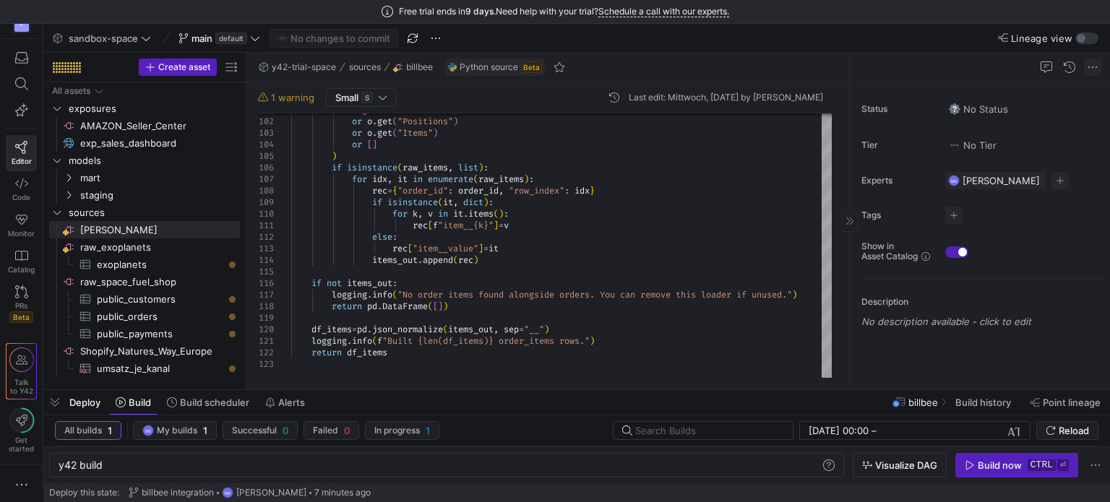
click at [1096, 70] on span at bounding box center [1092, 67] width 17 height 17
click at [463, 222] on div at bounding box center [555, 251] width 1110 height 502
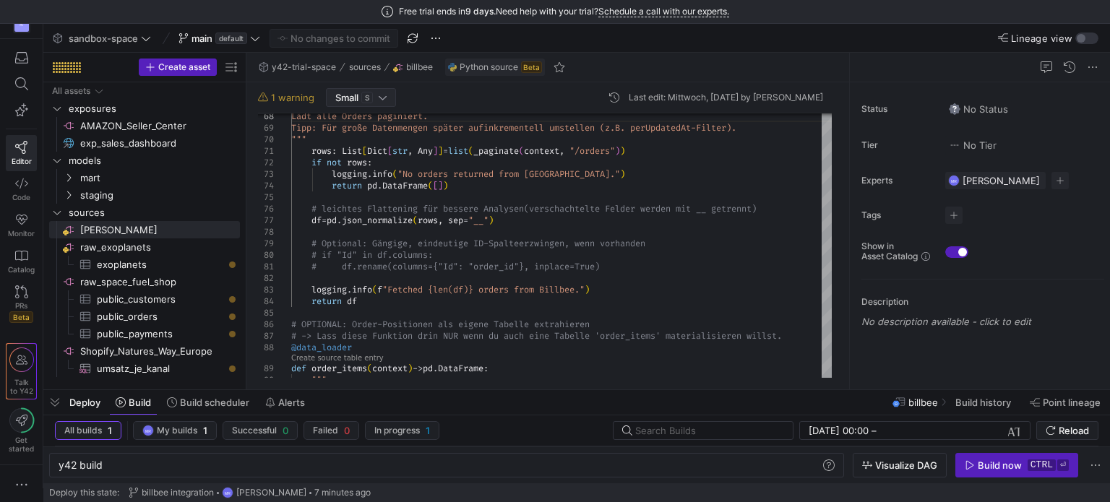
click at [378, 98] on div "Small S" at bounding box center [360, 98] width 51 height 12
click at [384, 95] on div at bounding box center [555, 251] width 1110 height 502
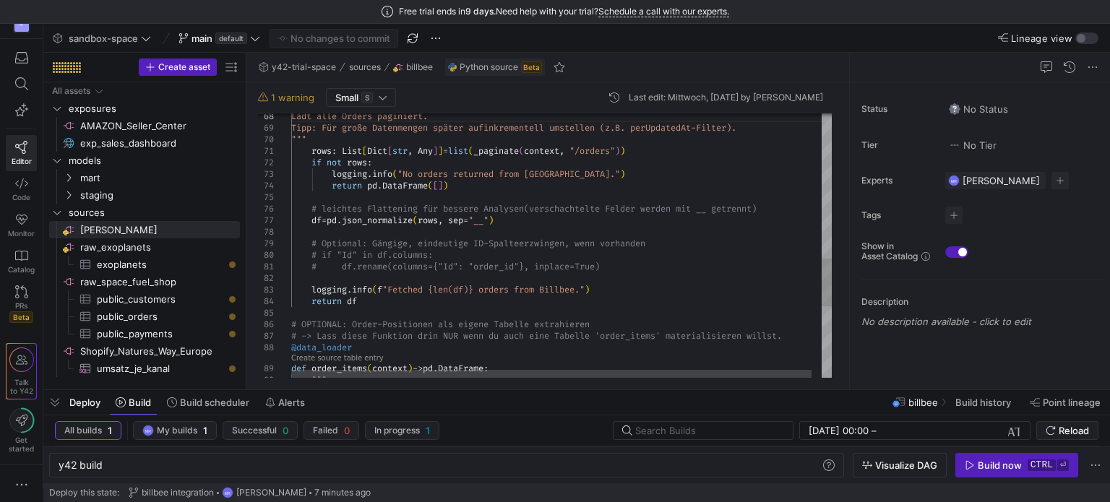
click at [462, 265] on div "def order_items ( context ) -> pd . DataFrame : """ # -> Lass diese Funktion dr…" at bounding box center [566, 46] width 551 height 1462
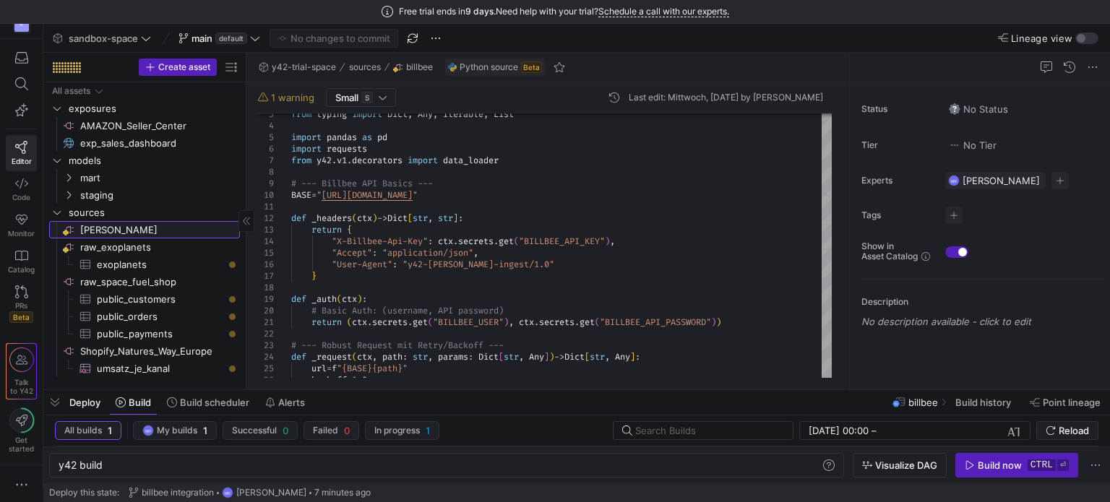
click at [159, 223] on span "[PERSON_NAME]​​​​​​​​" at bounding box center [159, 230] width 158 height 17
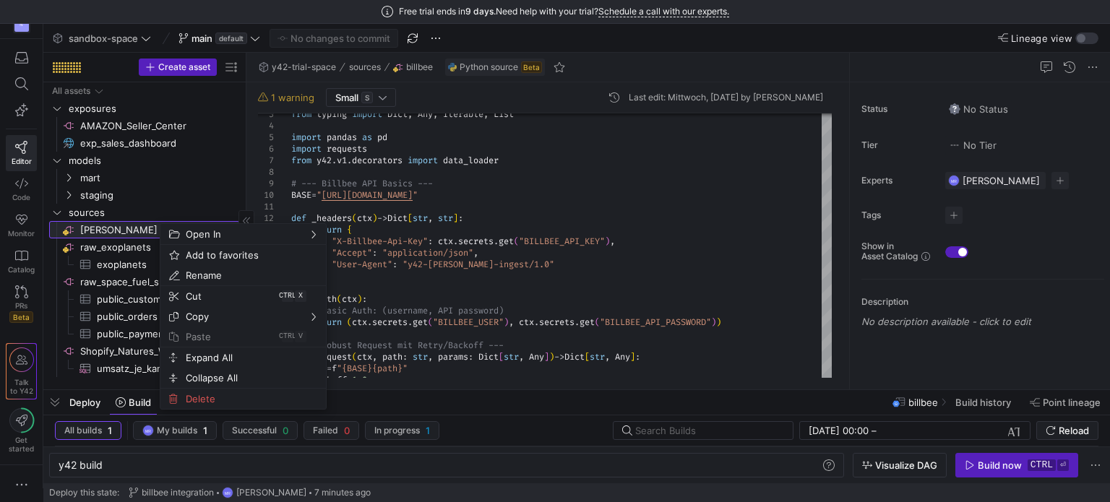
click at [159, 223] on span "[PERSON_NAME]​​​​​​​​" at bounding box center [159, 230] width 158 height 17
click at [133, 421] on y42-button "MR My builds 1" at bounding box center [175, 430] width 84 height 19
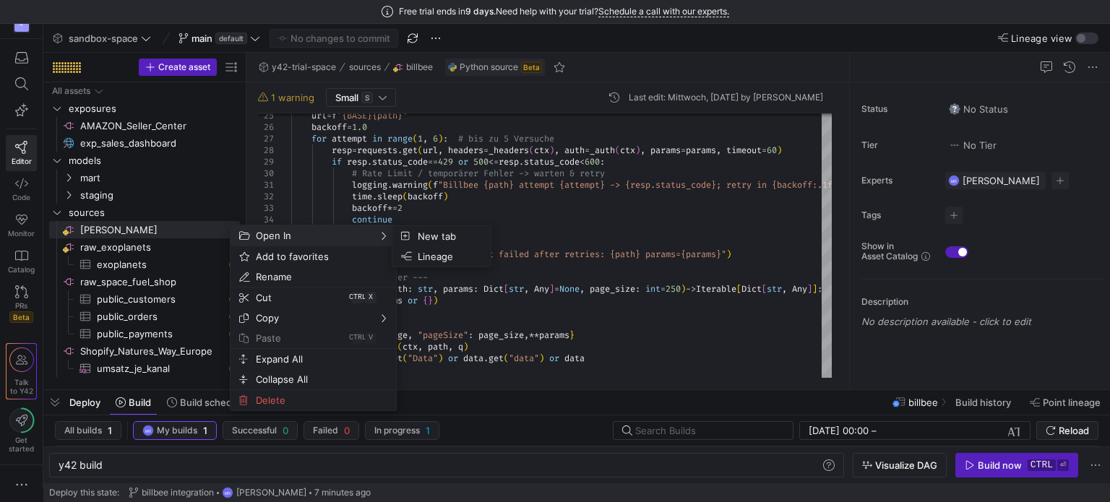
type textarea "ctx.secrets.get("BILLBEE_USER"), ctx.secrets.get("BILLBEE_API_PASSWORD")) # ---…"
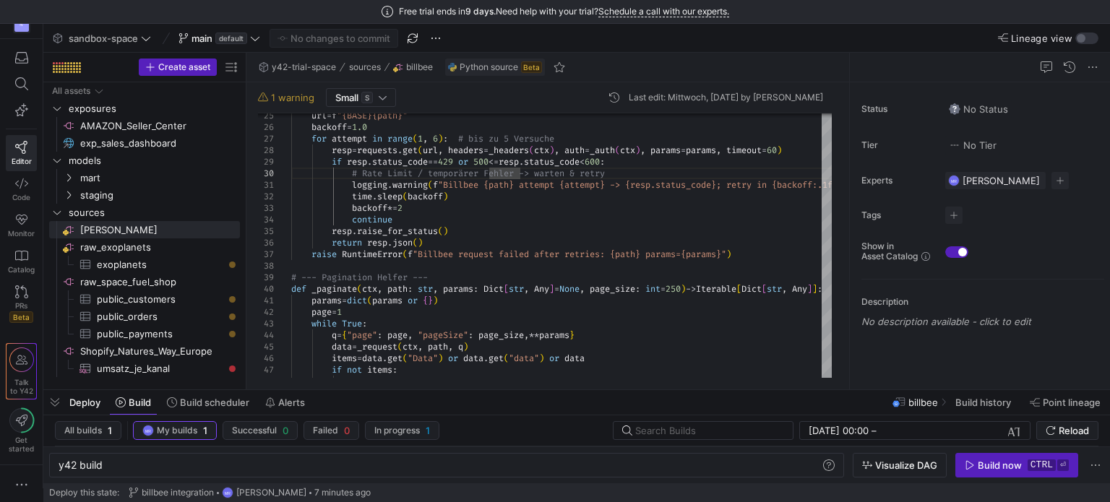
click at [570, 410] on div "Deploy Build Build scheduler Alerts billbee Build history Point lineage" at bounding box center [576, 402] width 1067 height 25
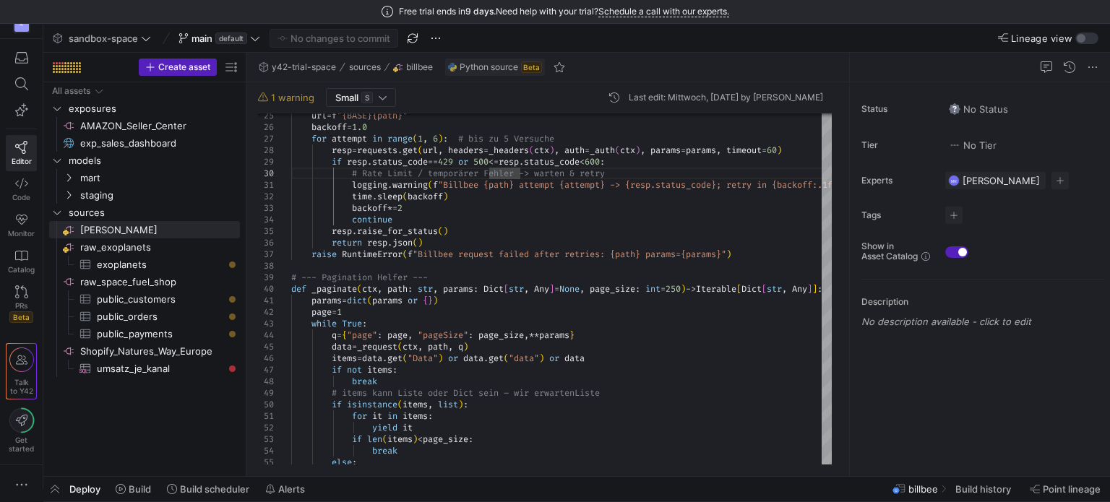
click at [912, 493] on span "billbee" at bounding box center [924, 490] width 30 height 12
click at [912, 488] on span "billbee" at bounding box center [924, 490] width 30 height 12
click at [918, 488] on span "billbee" at bounding box center [924, 490] width 30 height 12
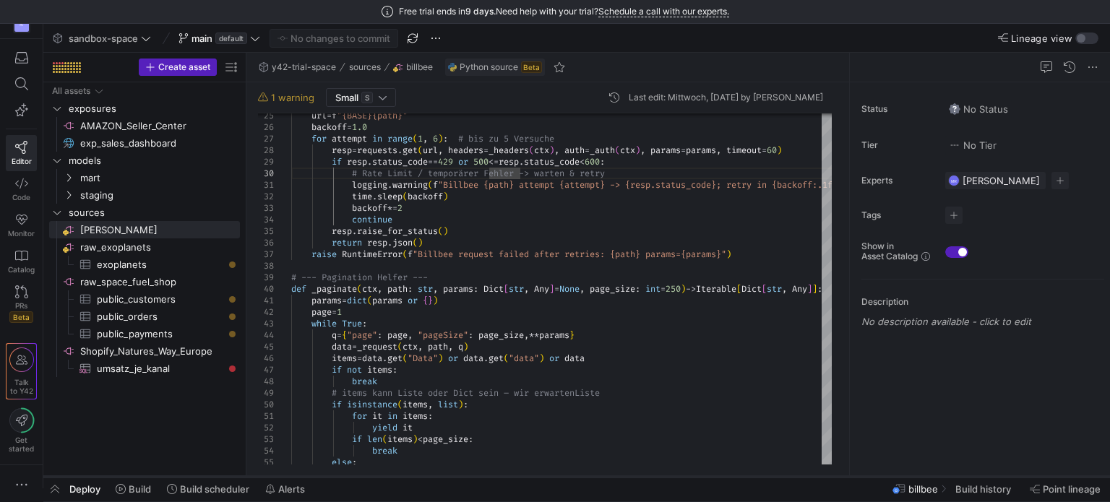
click at [438, 476] on div at bounding box center [576, 477] width 1067 height 6
click at [61, 494] on span "button" at bounding box center [54, 489] width 23 height 25
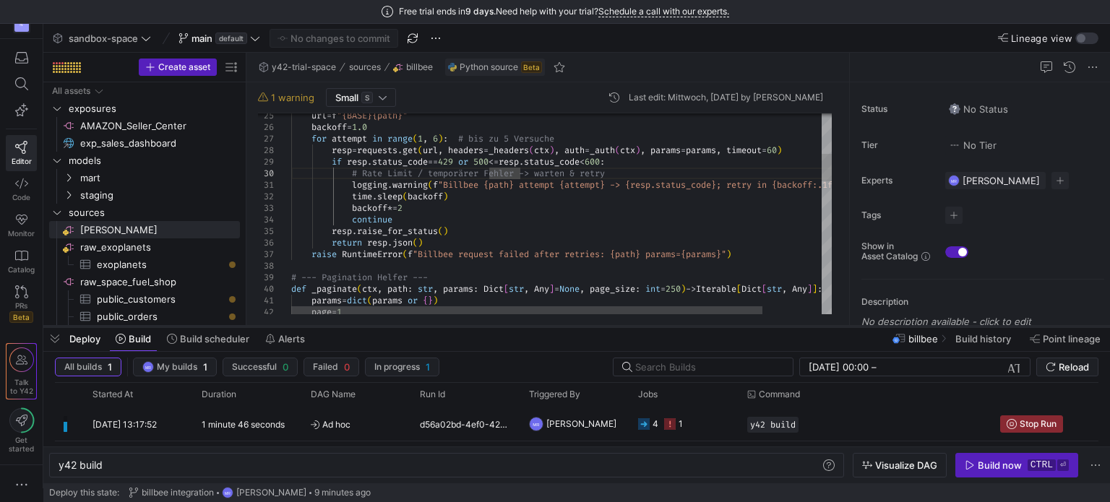
drag, startPoint x: 411, startPoint y: 239, endPoint x: 406, endPoint y: 327, distance: 88.3
click at [406, 327] on div at bounding box center [576, 327] width 1067 height 6
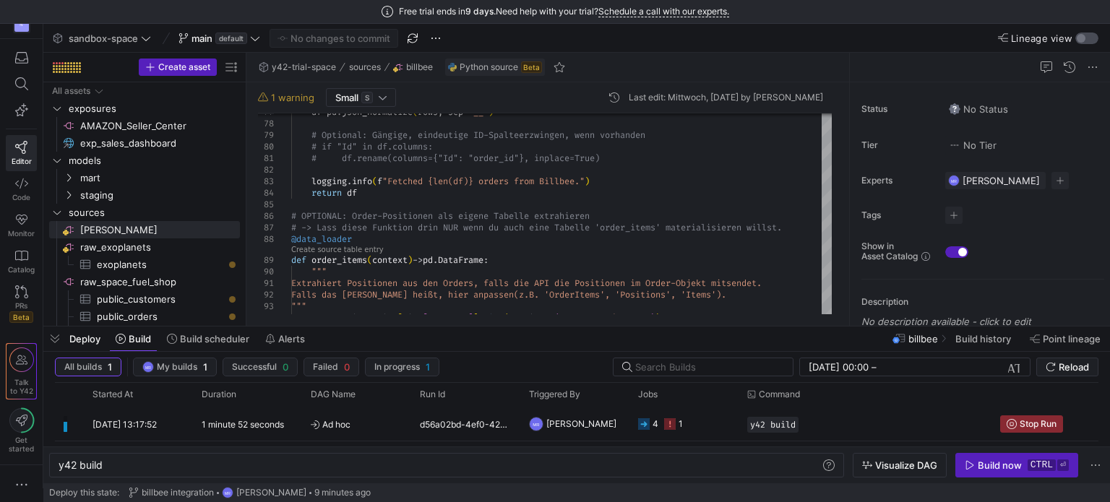
click at [1082, 37] on div "button" at bounding box center [1081, 38] width 9 height 9
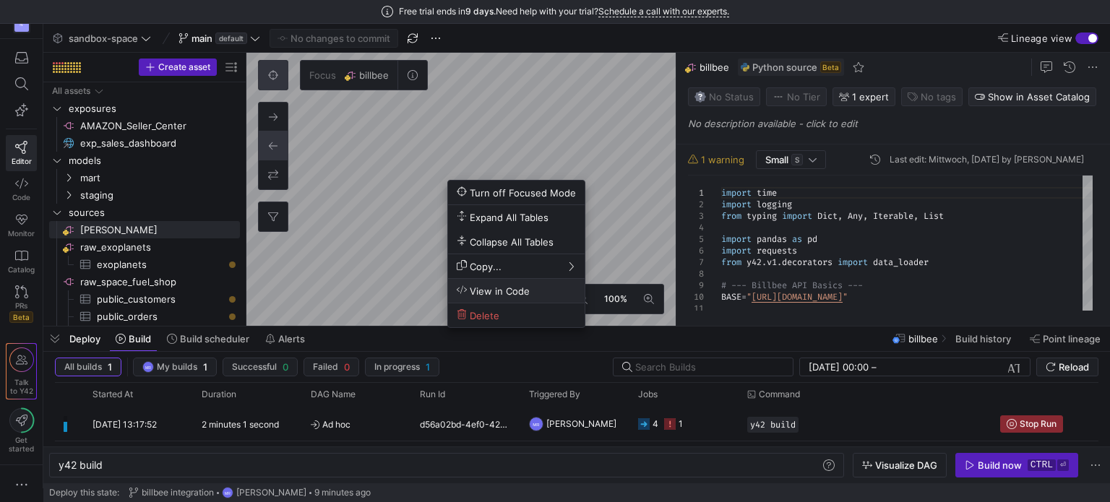
click at [552, 291] on span "View in Code" at bounding box center [516, 291] width 119 height 12
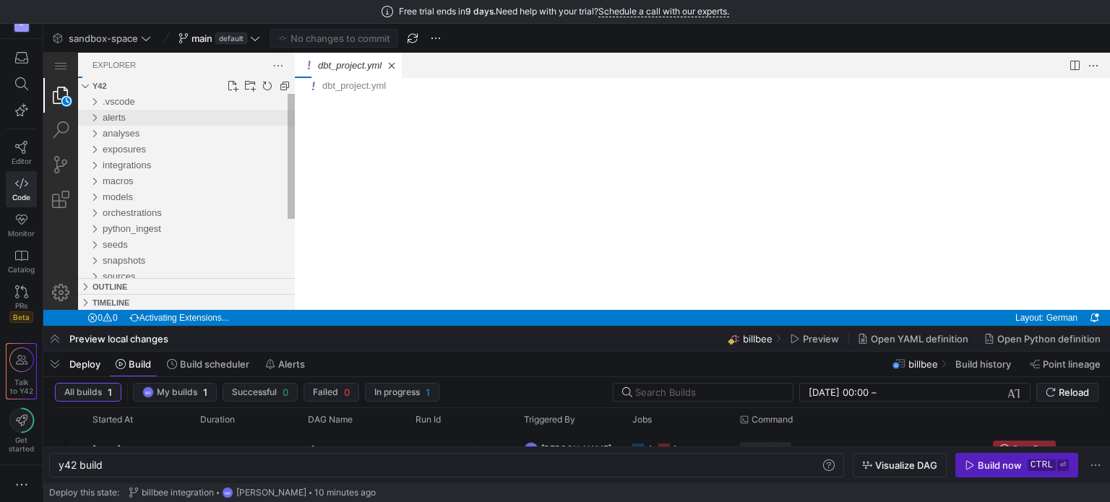
click at [167, 122] on div "alerts" at bounding box center [199, 118] width 192 height 16
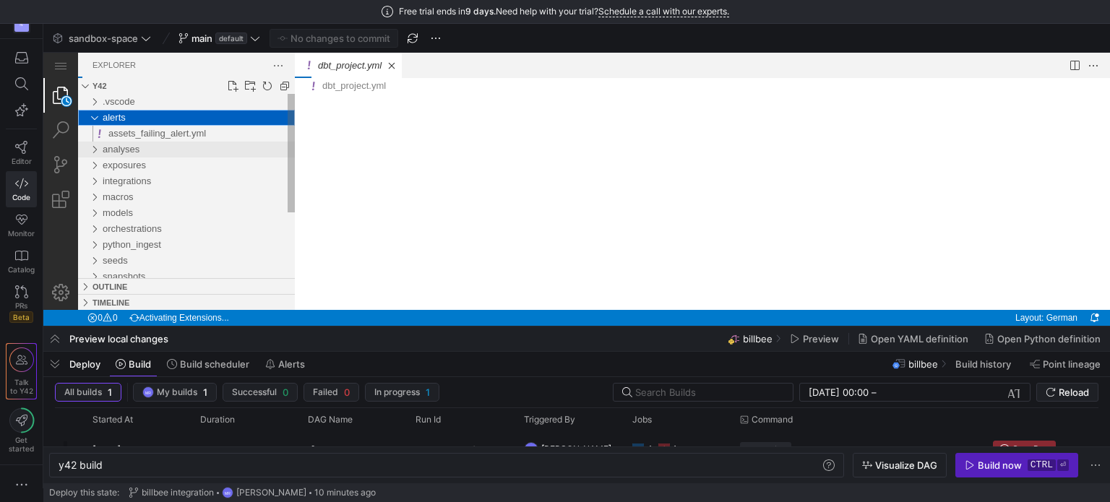
click at [154, 152] on div "analyses" at bounding box center [199, 150] width 192 height 16
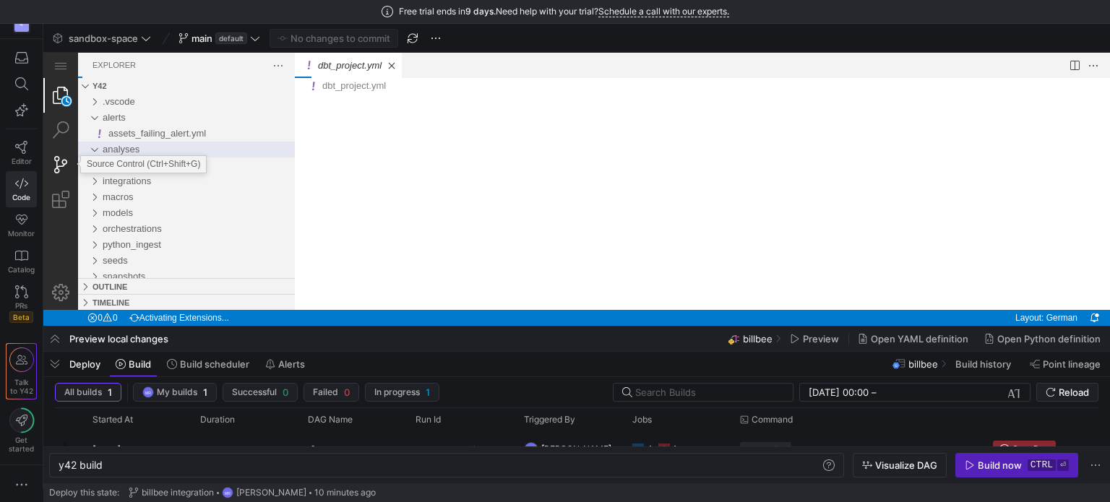
click at [64, 168] on link "Source Control (Ctrl+Shift+G)" at bounding box center [60, 164] width 35 height 35
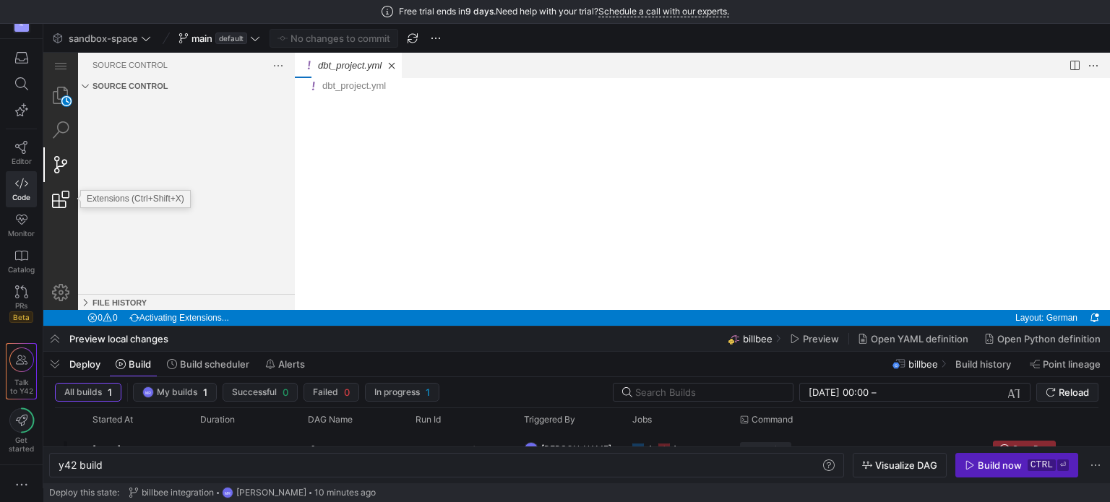
click at [68, 194] on link "Extensions (Ctrl+Shift+X)" at bounding box center [60, 199] width 35 height 35
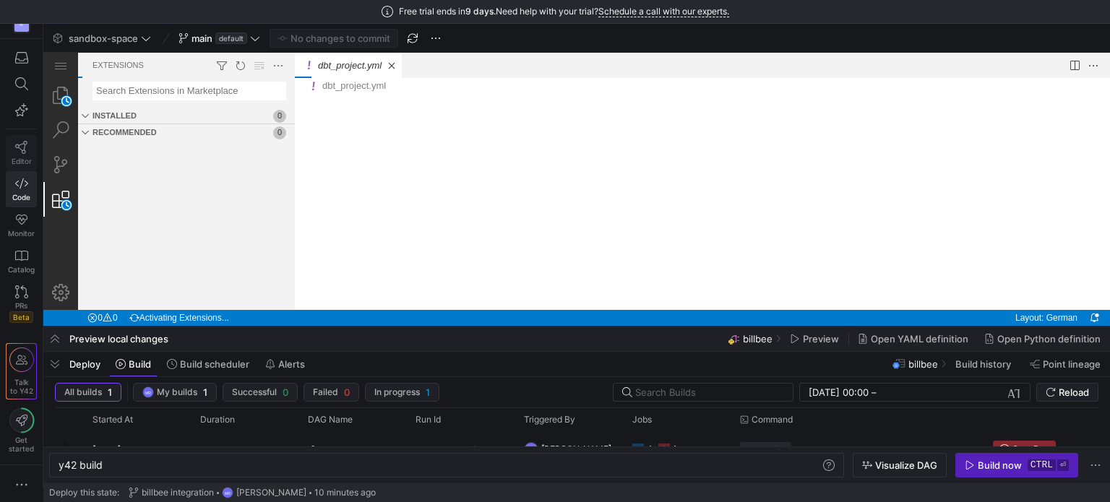
drag, startPoint x: 26, startPoint y: 173, endPoint x: 30, endPoint y: 157, distance: 16.3
click at [27, 173] on link "Code" at bounding box center [21, 189] width 31 height 36
click at [30, 152] on link "Editor" at bounding box center [21, 153] width 31 height 36
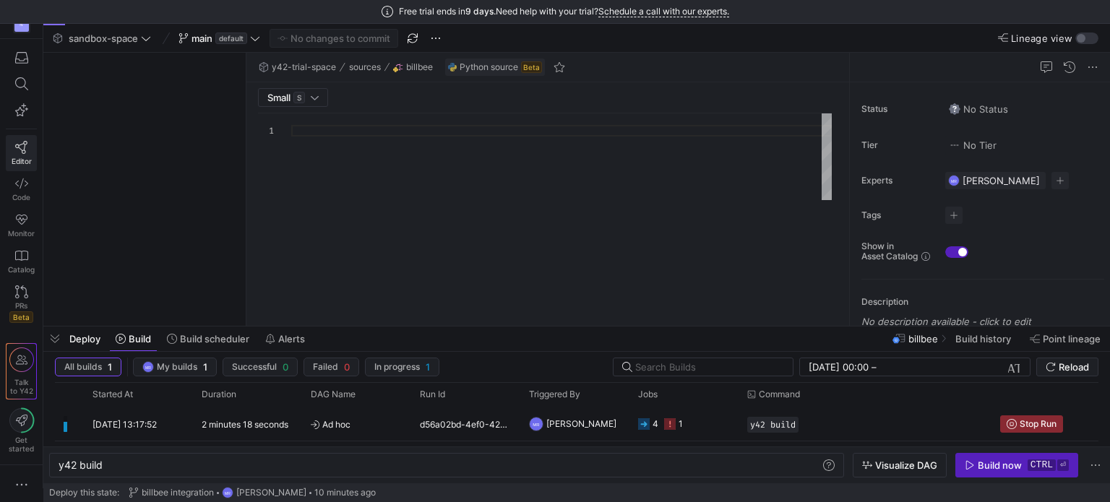
type textarea "import time import logging from typing import Dict, Any, Iterable, List import …"
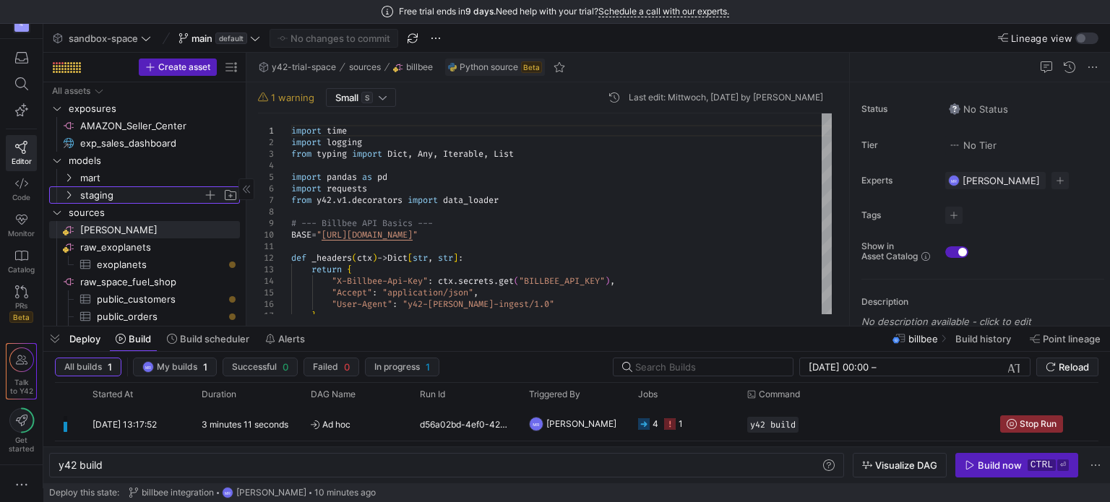
click at [67, 192] on icon "Press SPACE to select this row." at bounding box center [69, 195] width 10 height 9
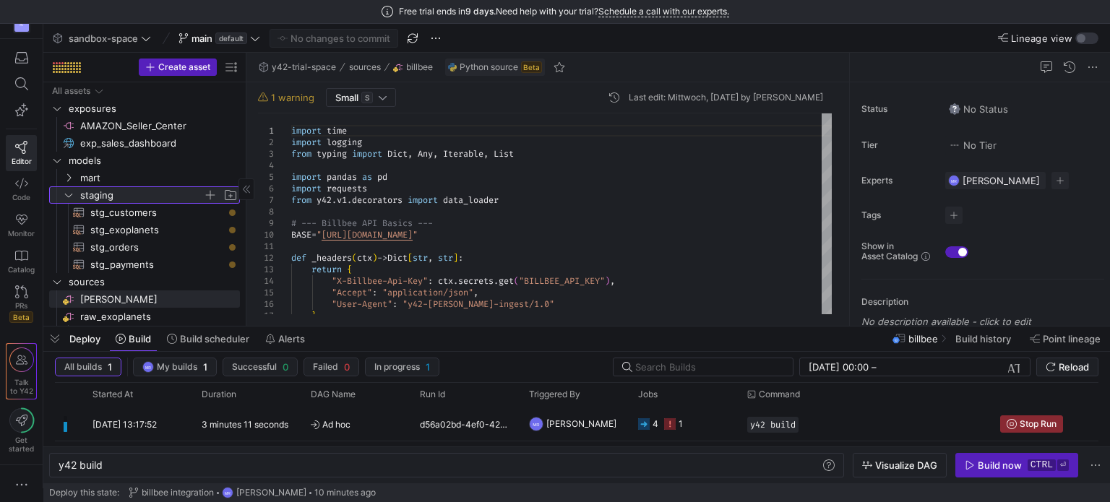
click at [71, 193] on icon at bounding box center [69, 195] width 10 height 9
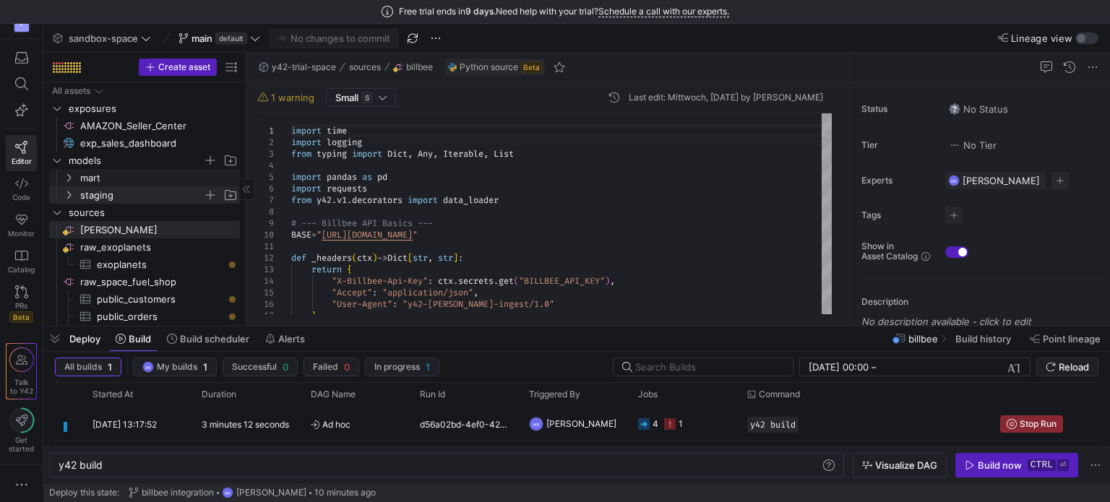
click at [72, 166] on span "models" at bounding box center [136, 161] width 134 height 17
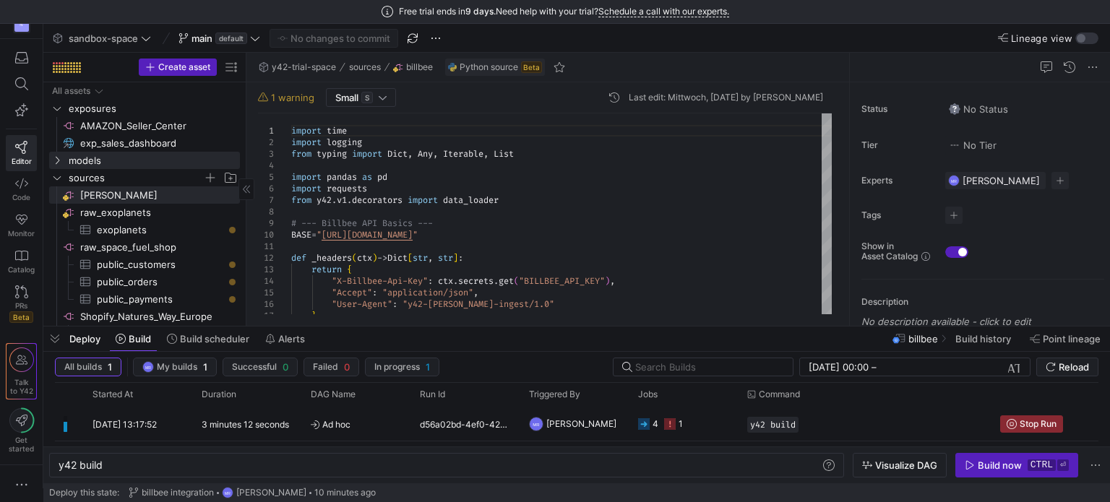
click at [69, 174] on span "sources" at bounding box center [136, 178] width 134 height 17
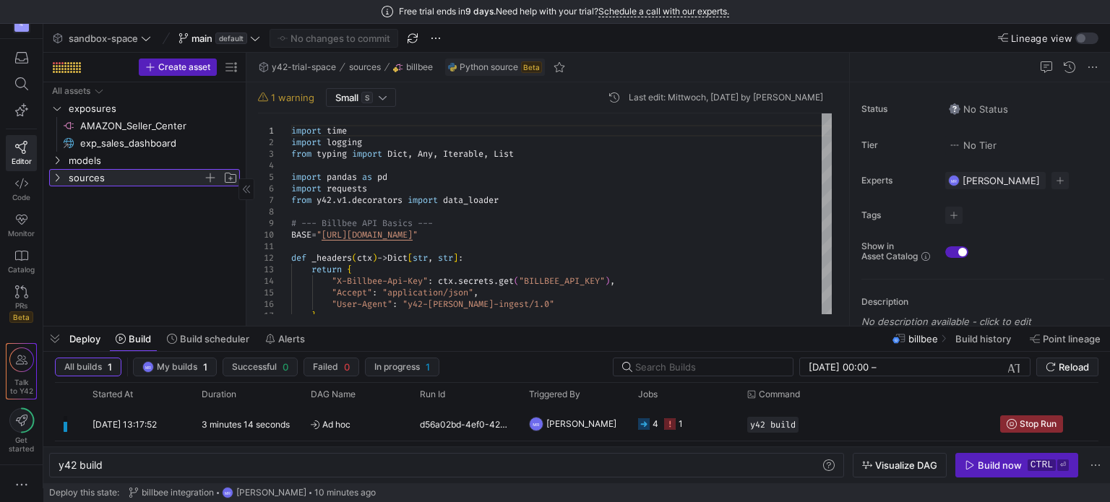
click at [61, 179] on icon at bounding box center [57, 177] width 10 height 9
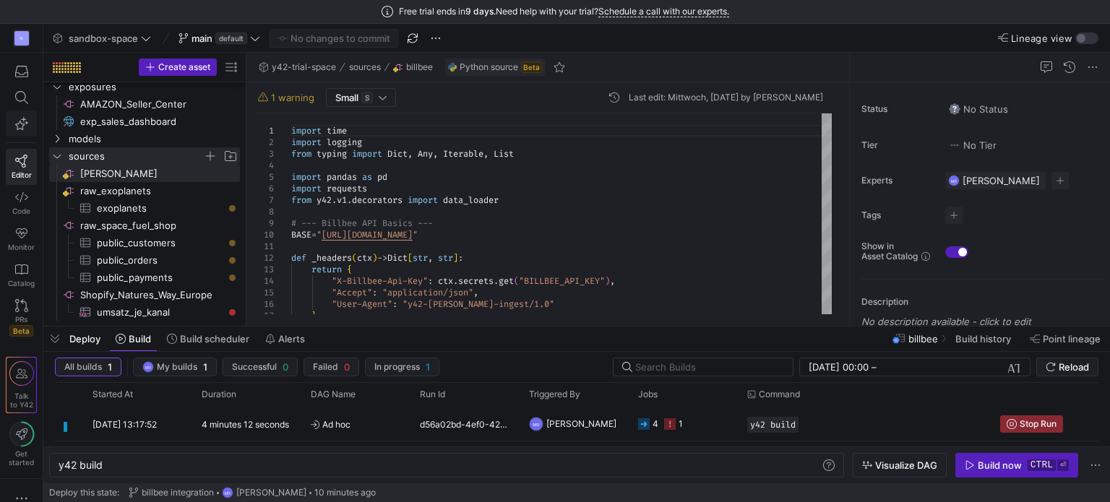
click at [28, 127] on span "button" at bounding box center [22, 123] width 30 height 25
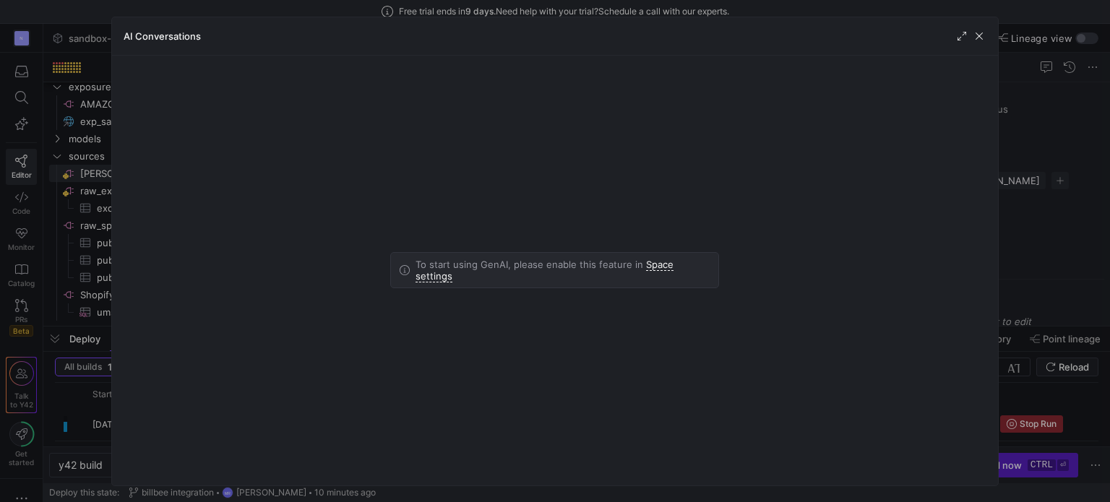
click at [413, 136] on div "To start using GenAI, please enable this feature in Space settings" at bounding box center [555, 271] width 887 height 430
click at [985, 35] on span "button" at bounding box center [979, 36] width 14 height 14
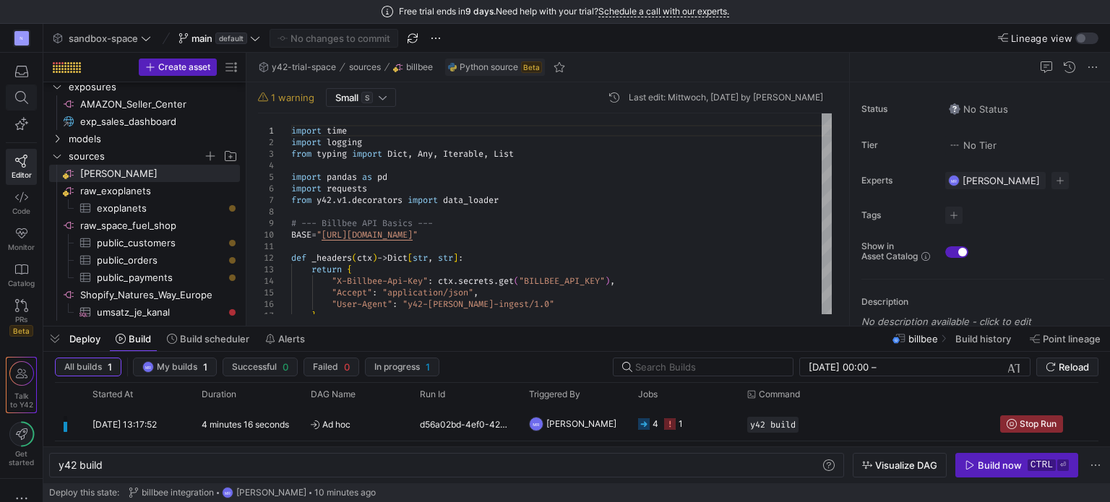
click at [29, 97] on span at bounding box center [22, 97] width 30 height 25
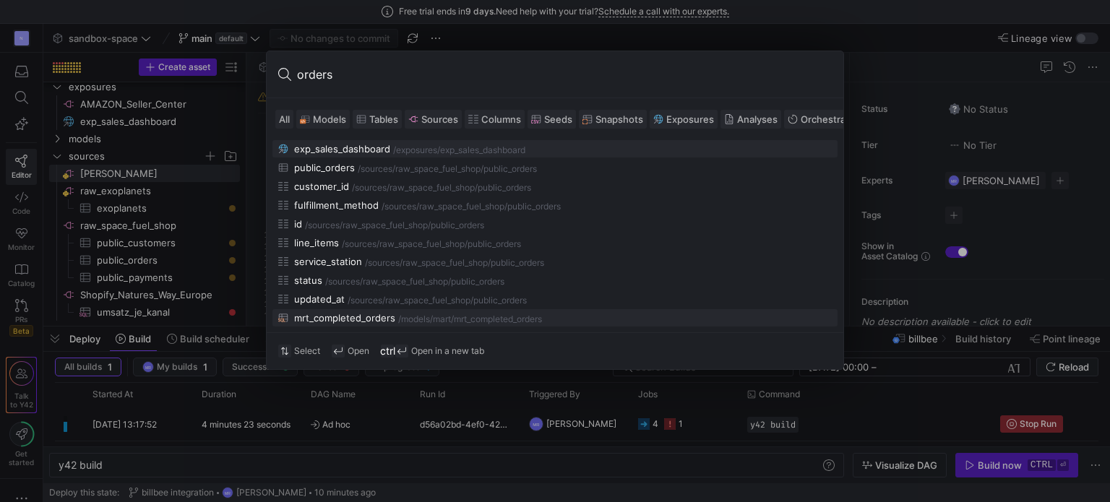
scroll to position [72, 0]
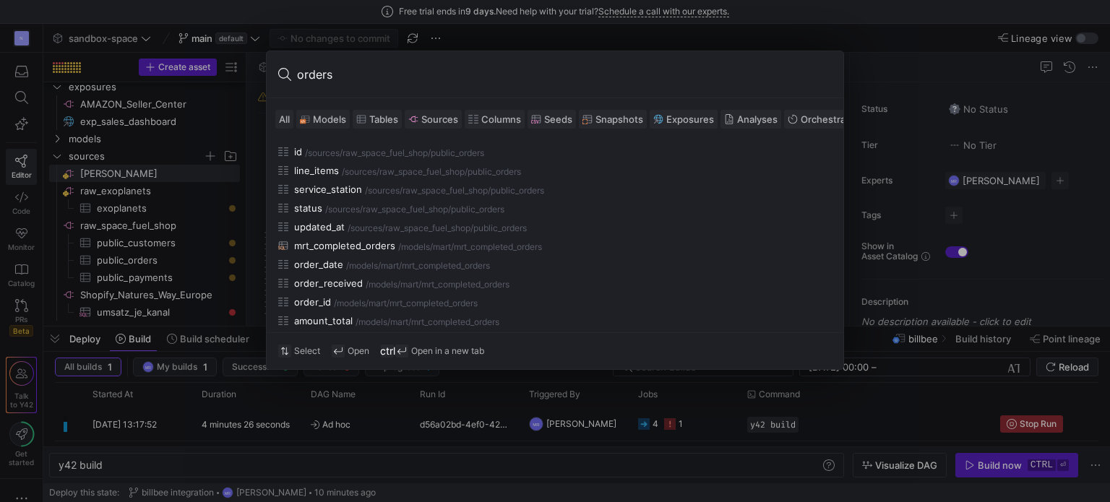
type input "orders"
click at [373, 118] on span "Tables" at bounding box center [383, 119] width 29 height 12
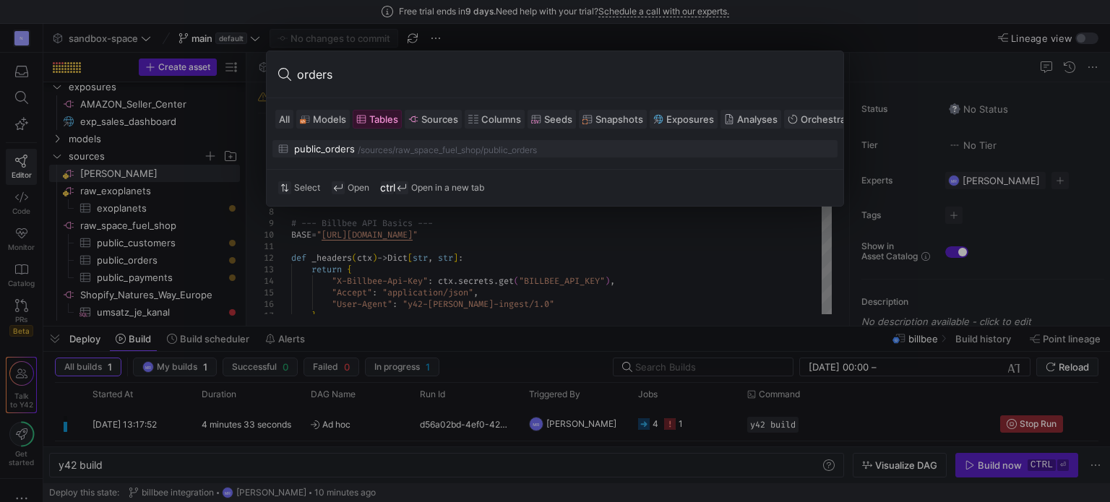
click at [398, 153] on div "raw_space_fuel_shop" at bounding box center [437, 150] width 85 height 10
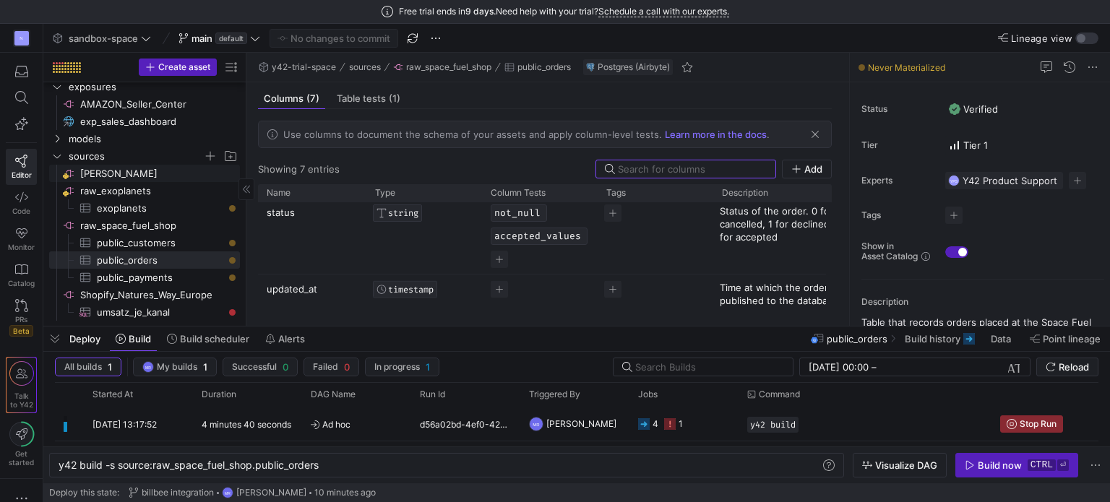
click at [87, 173] on span "[PERSON_NAME]​​​​​​​​" at bounding box center [159, 174] width 158 height 17
type textarea "y42 build"
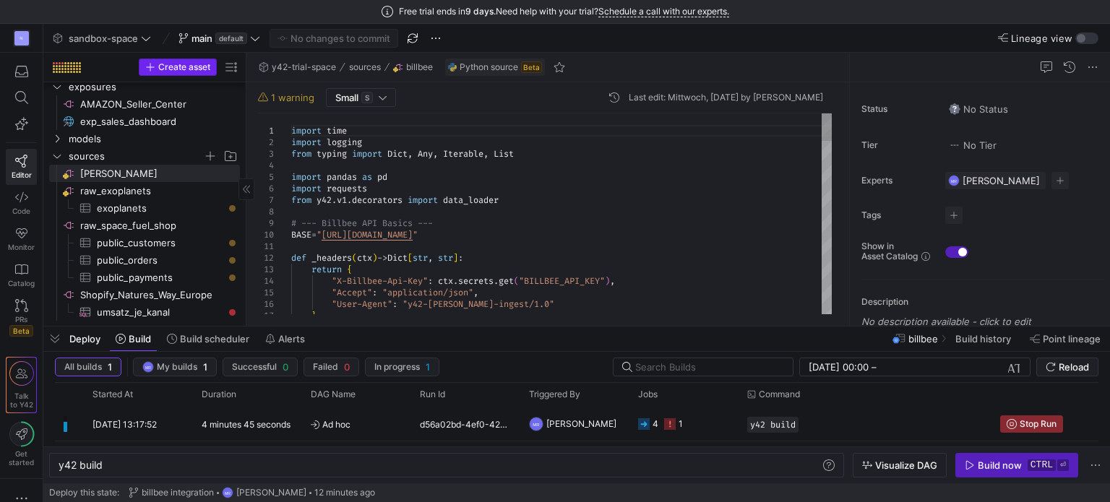
click at [186, 63] on span "Create asset" at bounding box center [184, 67] width 52 height 10
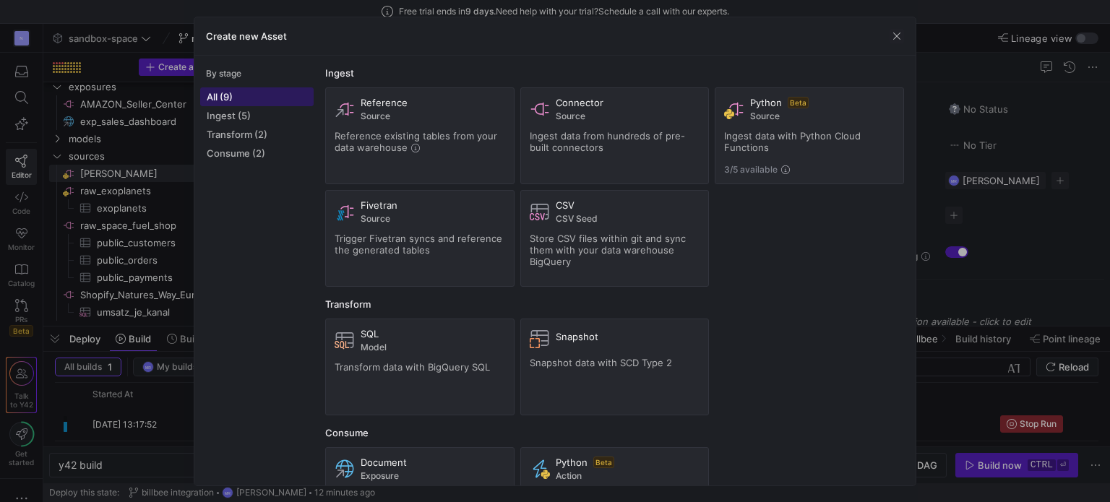
click at [260, 100] on span "All (9)" at bounding box center [257, 97] width 100 height 12
click at [262, 110] on span "Ingest (5)" at bounding box center [257, 116] width 100 height 12
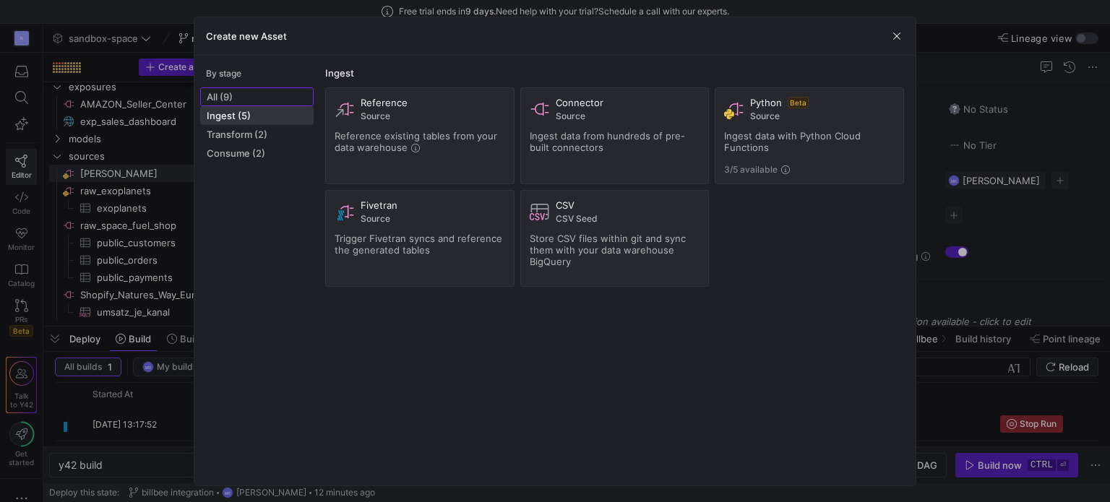
click at [241, 97] on span "All (9)" at bounding box center [257, 97] width 100 height 12
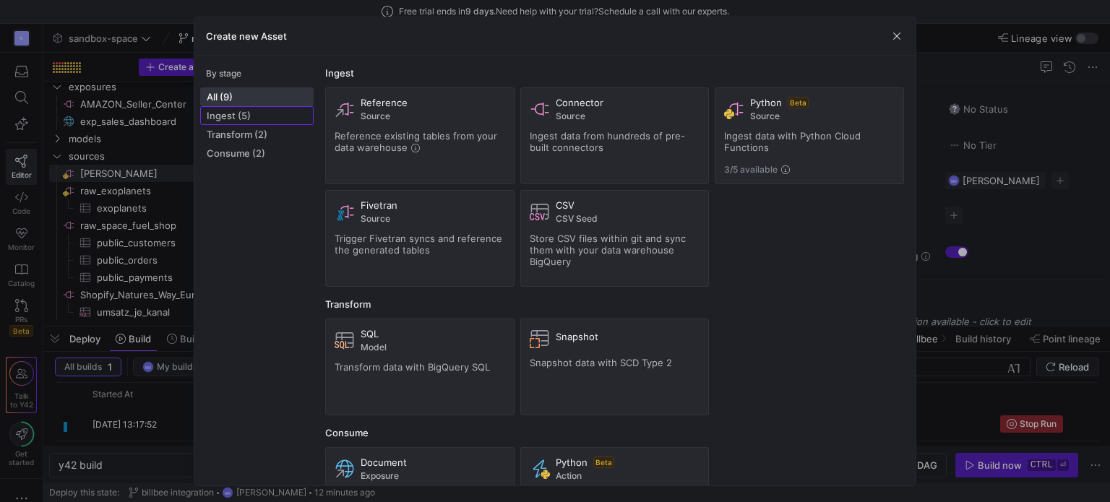
click at [250, 111] on span "Ingest (5)" at bounding box center [257, 116] width 100 height 12
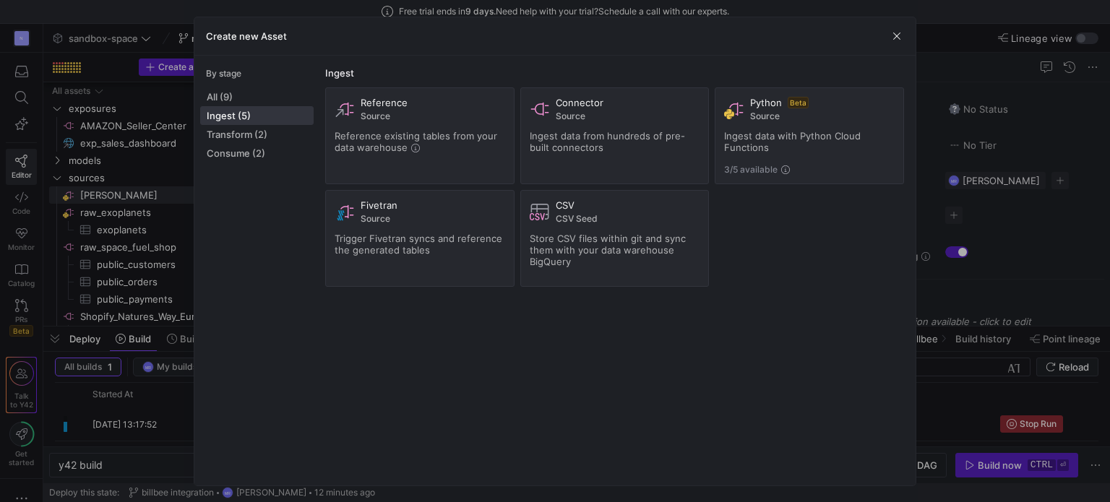
scroll to position [16, 0]
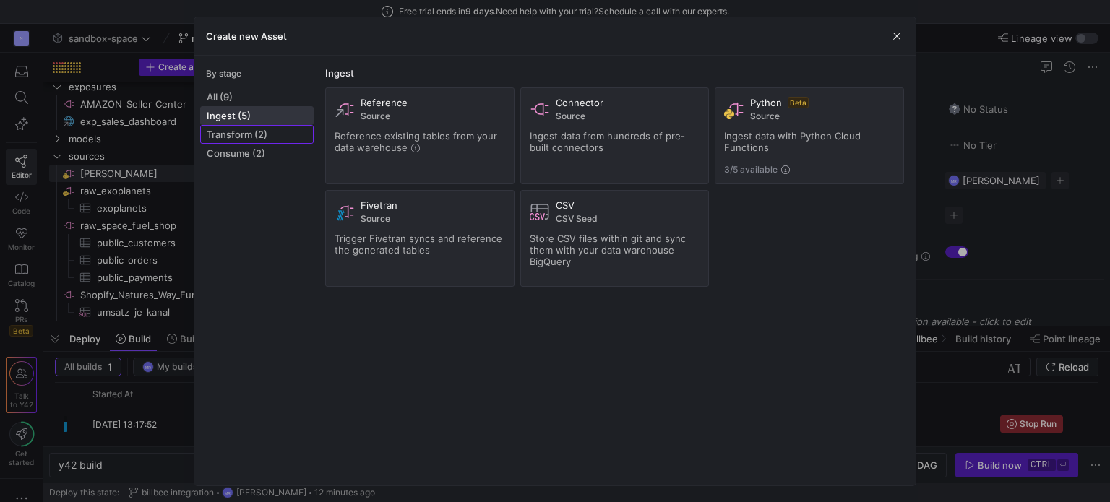
click at [285, 134] on span "Transform (2)" at bounding box center [257, 135] width 100 height 12
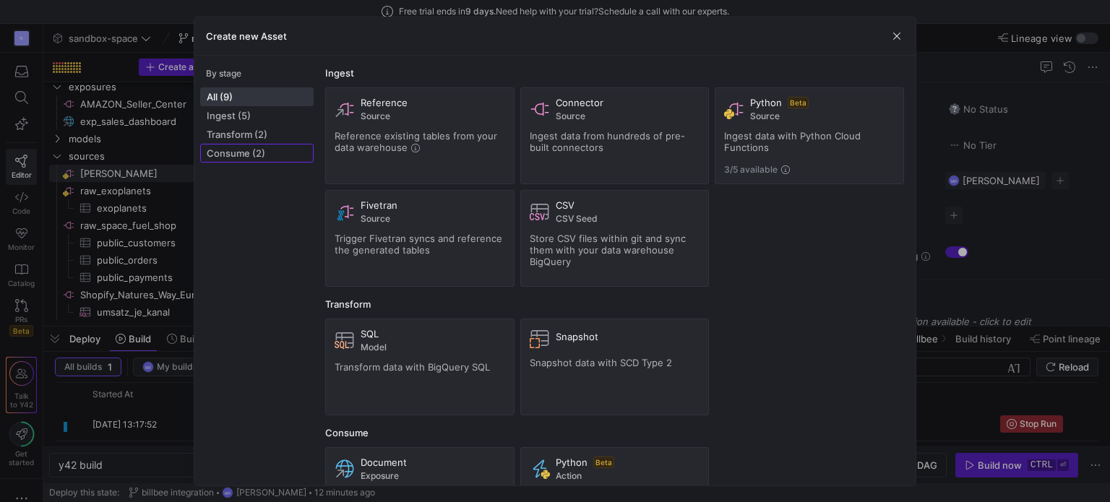
click at [285, 147] on span "Consume (2)" at bounding box center [257, 153] width 100 height 12
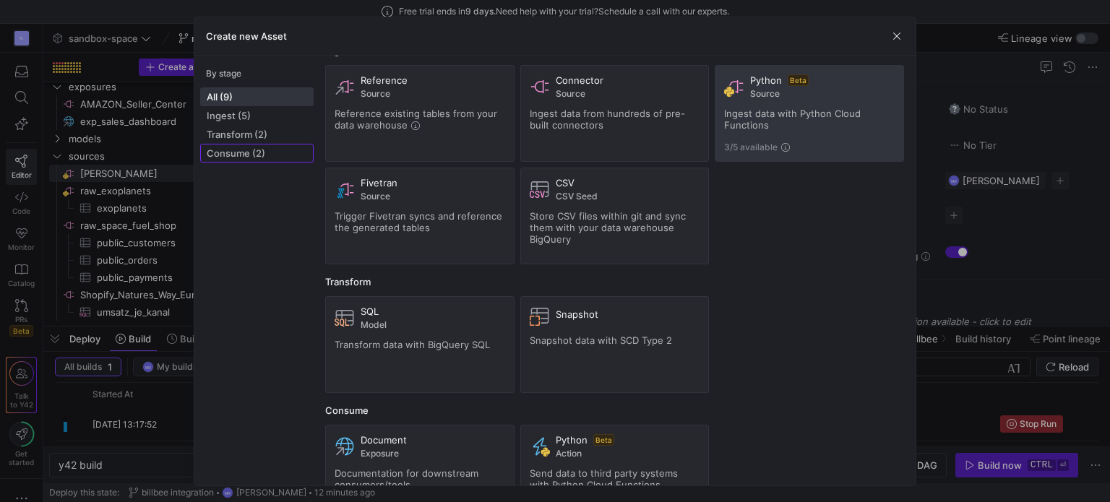
scroll to position [0, 0]
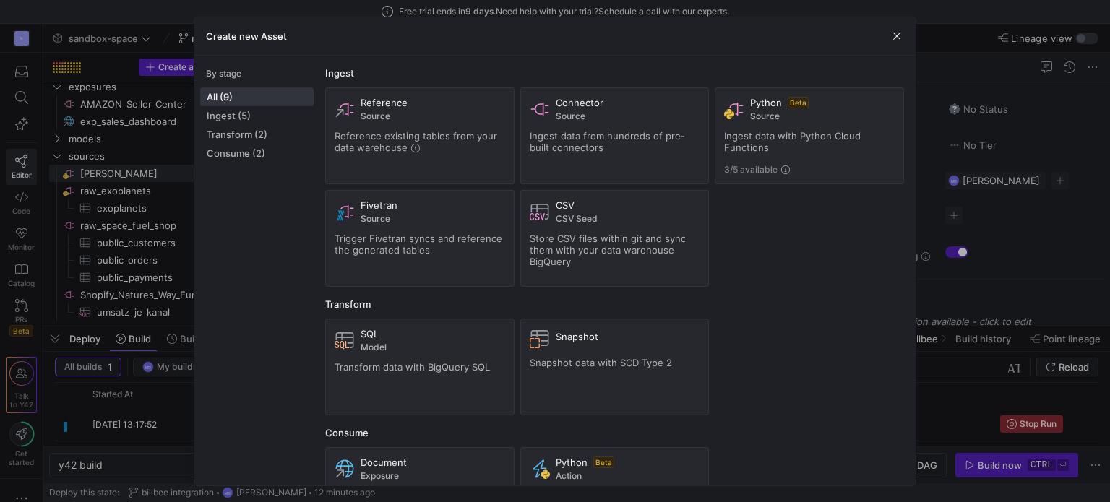
drag, startPoint x: 895, startPoint y: 38, endPoint x: 831, endPoint y: 223, distance: 195.7
click at [828, 222] on div "Create new Asset By stage All (9) Ingest (5) Transform (2) Consume (2) Ingest R…" at bounding box center [555, 252] width 723 height 470
click at [899, 35] on span "button" at bounding box center [897, 36] width 14 height 14
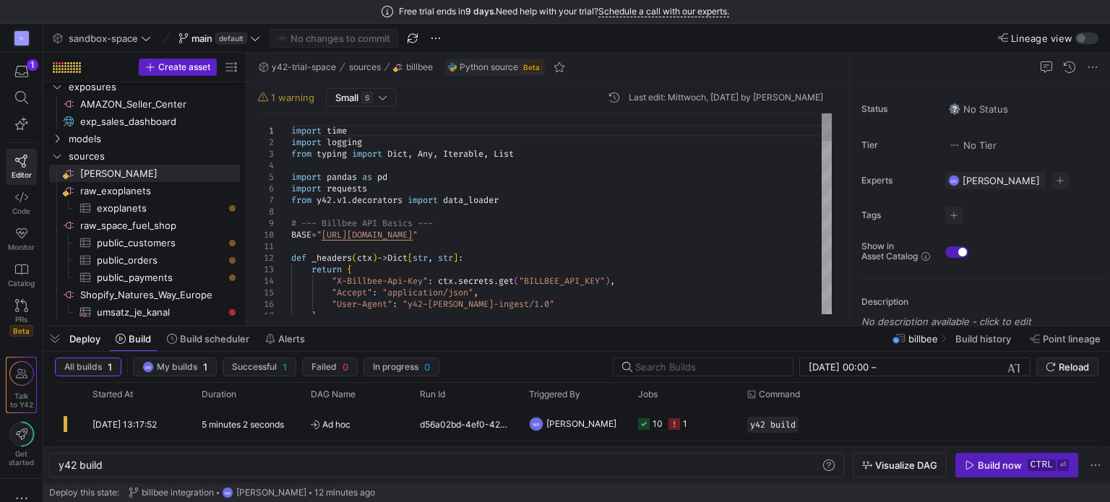
type textarea "import time import logging from typing import Dict, Any, Iterable, List import …"
